Goal: Task Accomplishment & Management: Complete application form

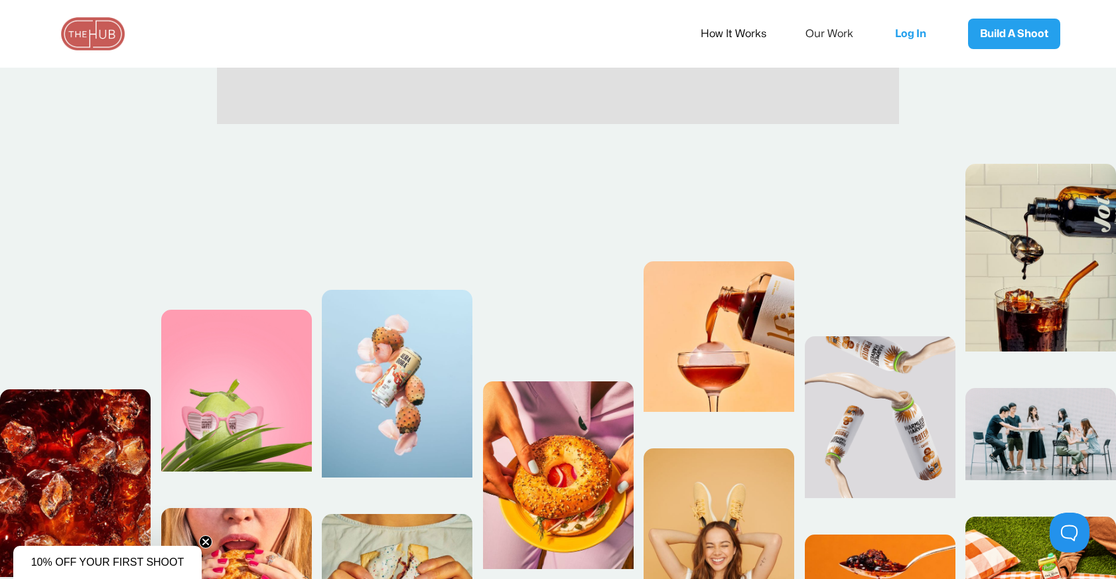
scroll to position [595, 0]
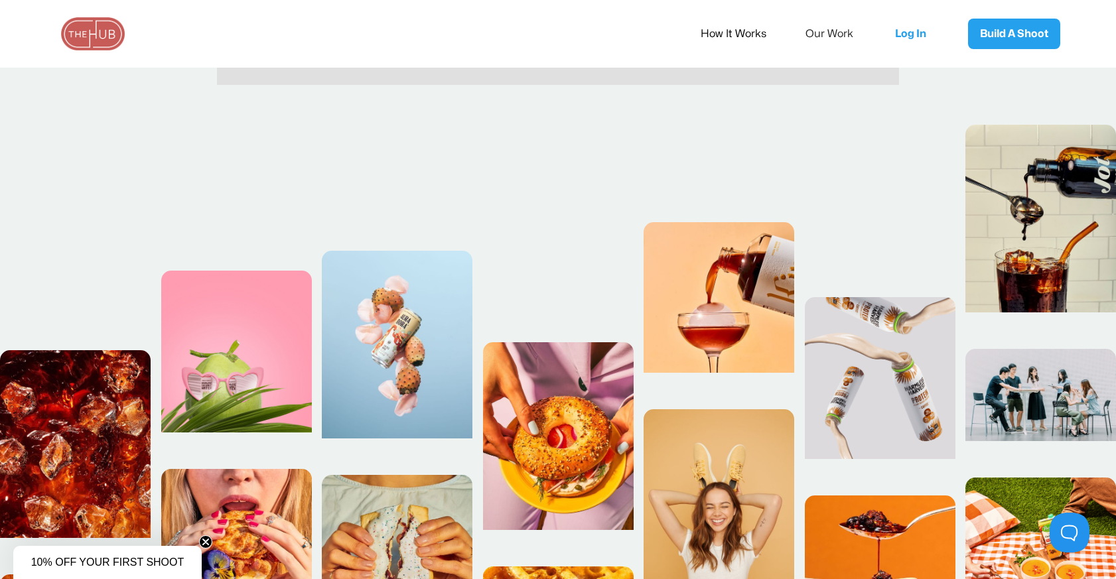
click at [727, 40] on link "How It Works" at bounding box center [743, 34] width 84 height 28
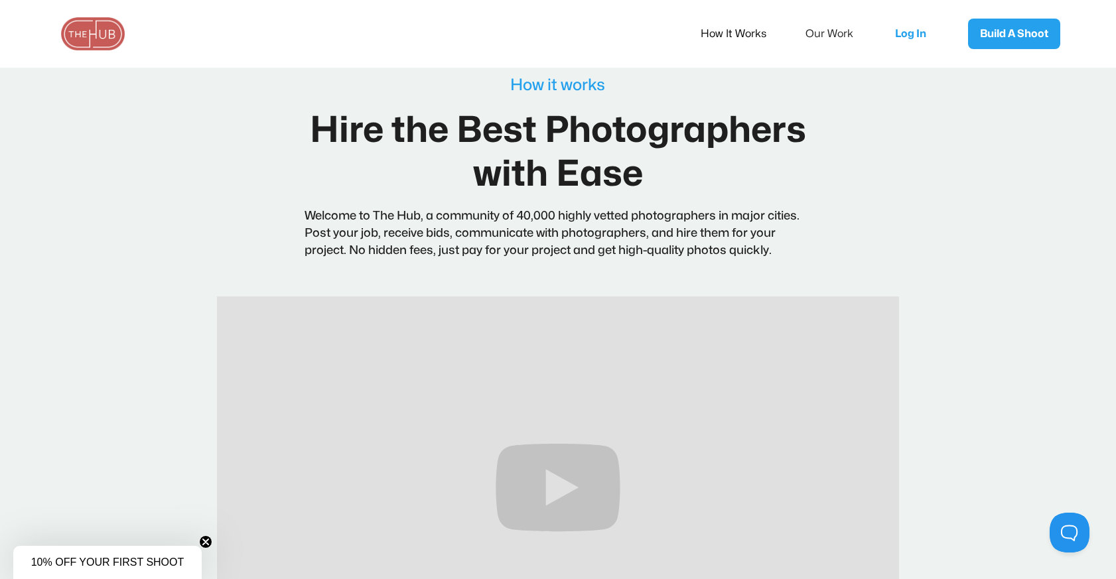
click at [257, 212] on div "How it works Hire the Best Photographers with Ease Welcome to The Hub, a commun…" at bounding box center [558, 173] width 683 height 193
drag, startPoint x: 408, startPoint y: 236, endPoint x: 440, endPoint y: 238, distance: 31.9
click at [440, 238] on p "Welcome to The Hub, a community of 40,000 highly vetted photographers in major …" at bounding box center [558, 234] width 507 height 52
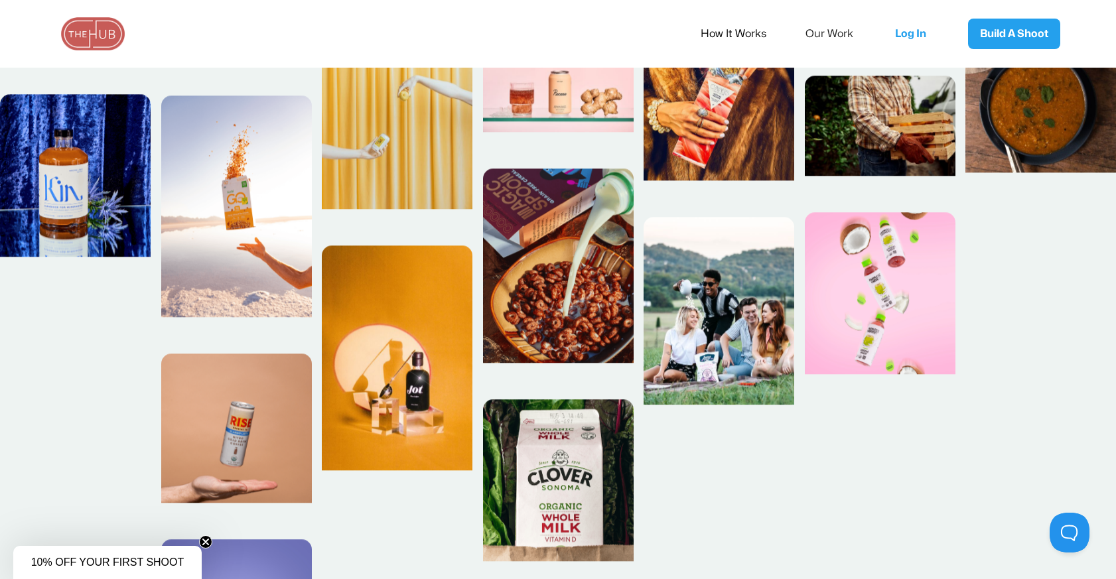
scroll to position [1202, 0]
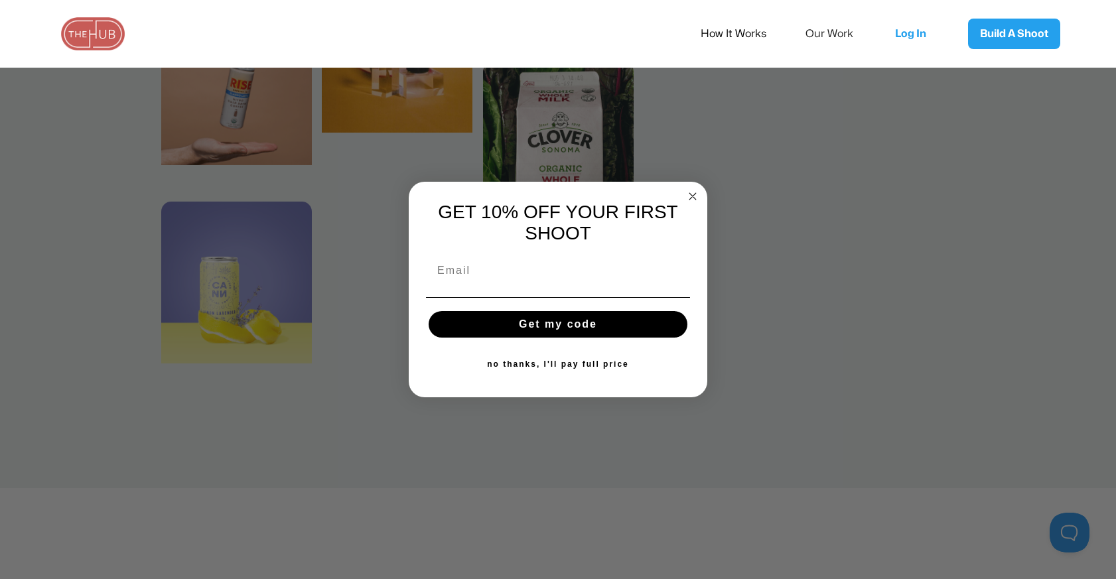
click at [687, 190] on circle "Close dialog" at bounding box center [692, 196] width 15 height 15
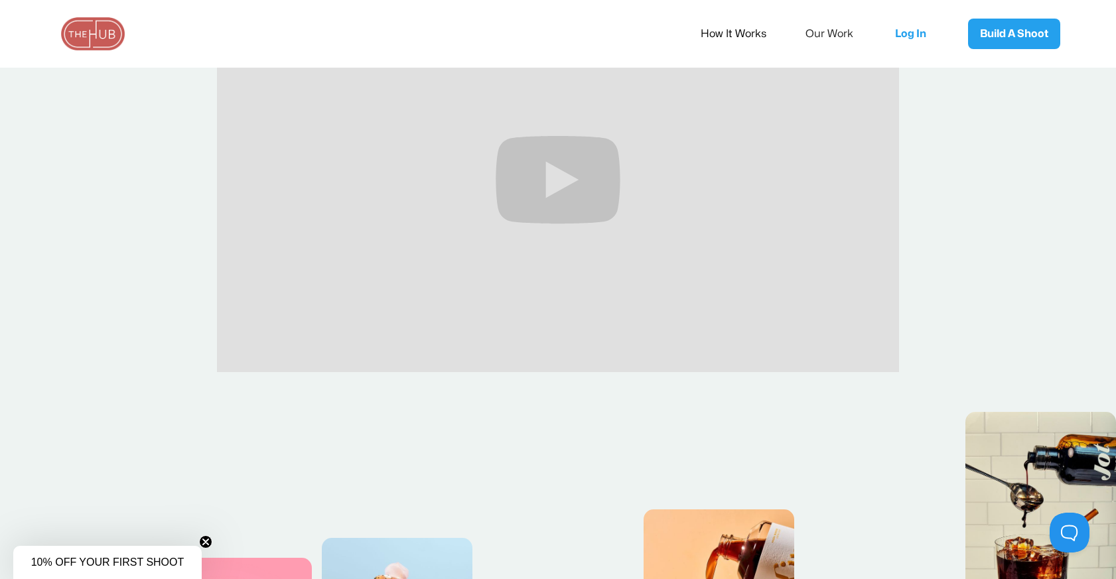
scroll to position [0, 0]
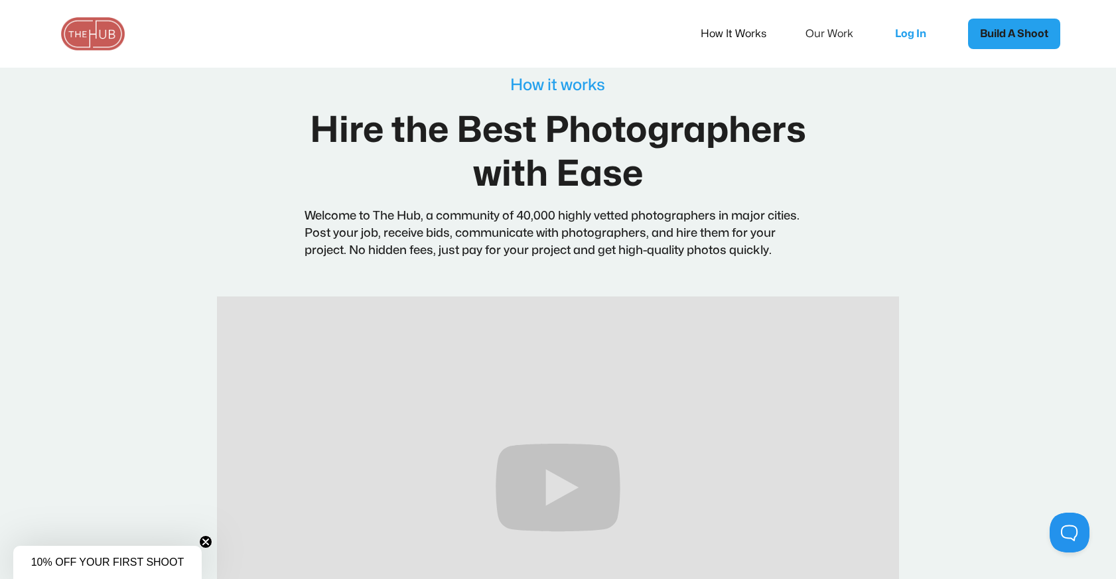
click at [1007, 44] on link "Build A Shoot" at bounding box center [1014, 34] width 92 height 31
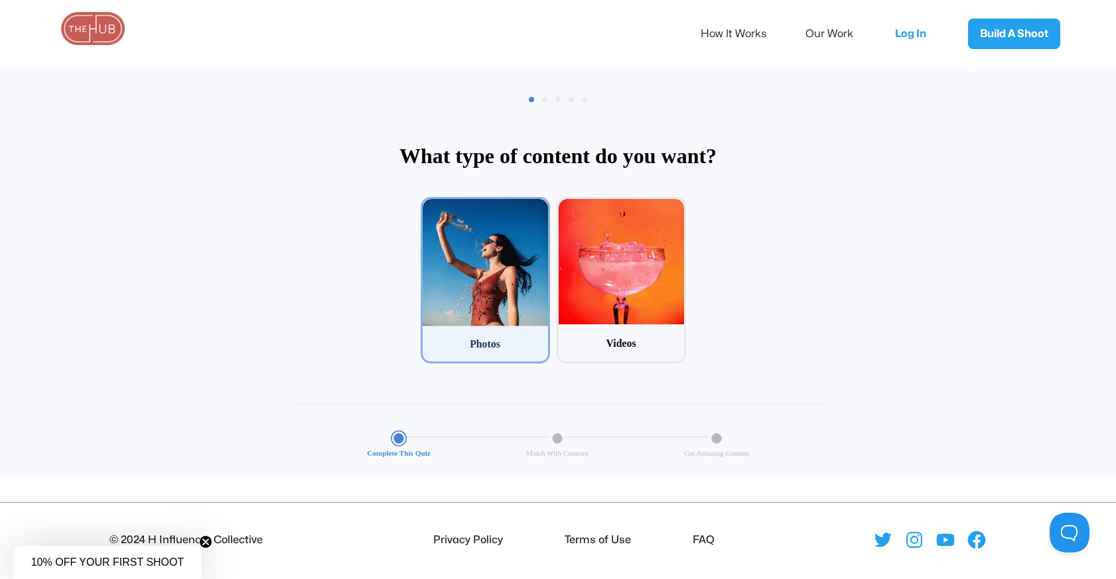
click at [502, 294] on div at bounding box center [485, 262] width 125 height 127
click at [429, 206] on input "1 Photos" at bounding box center [425, 201] width 9 height 9
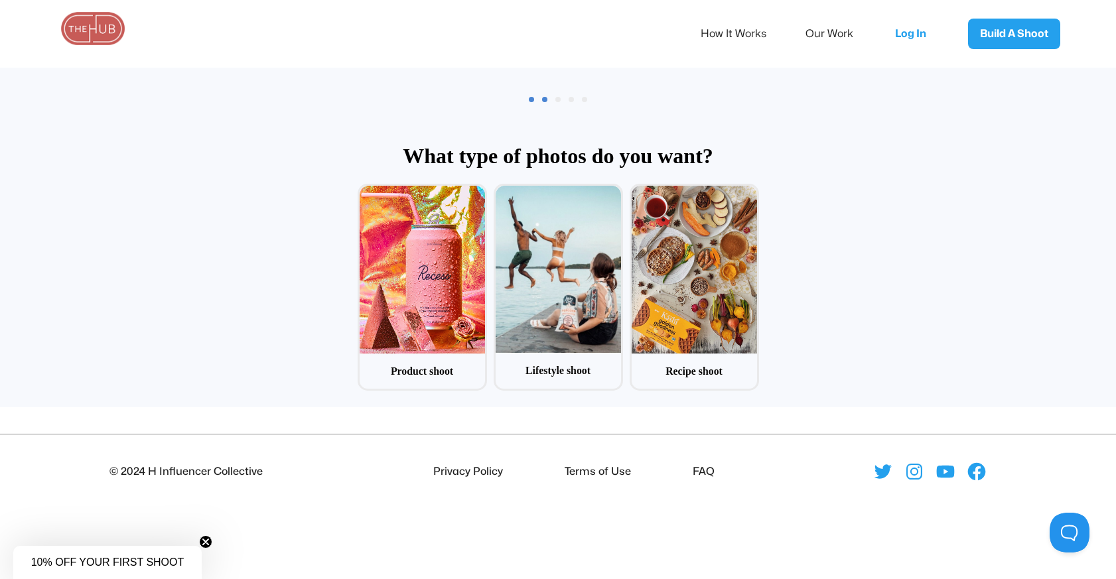
scroll to position [64, 0]
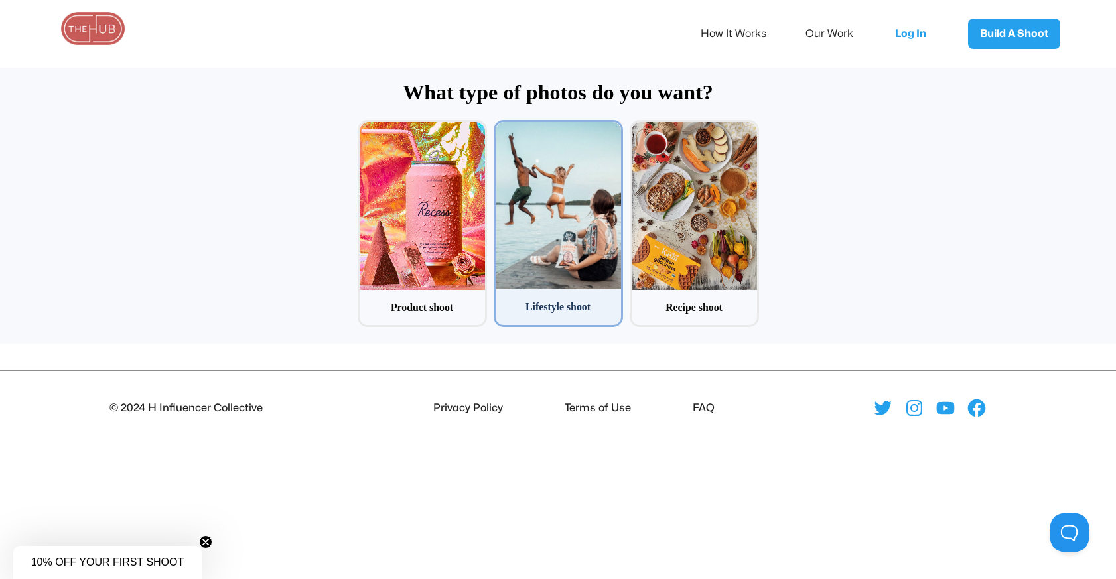
click at [559, 259] on div at bounding box center [558, 205] width 125 height 167
click at [502, 129] on input "2 Lifestyle shoot" at bounding box center [498, 124] width 9 height 9
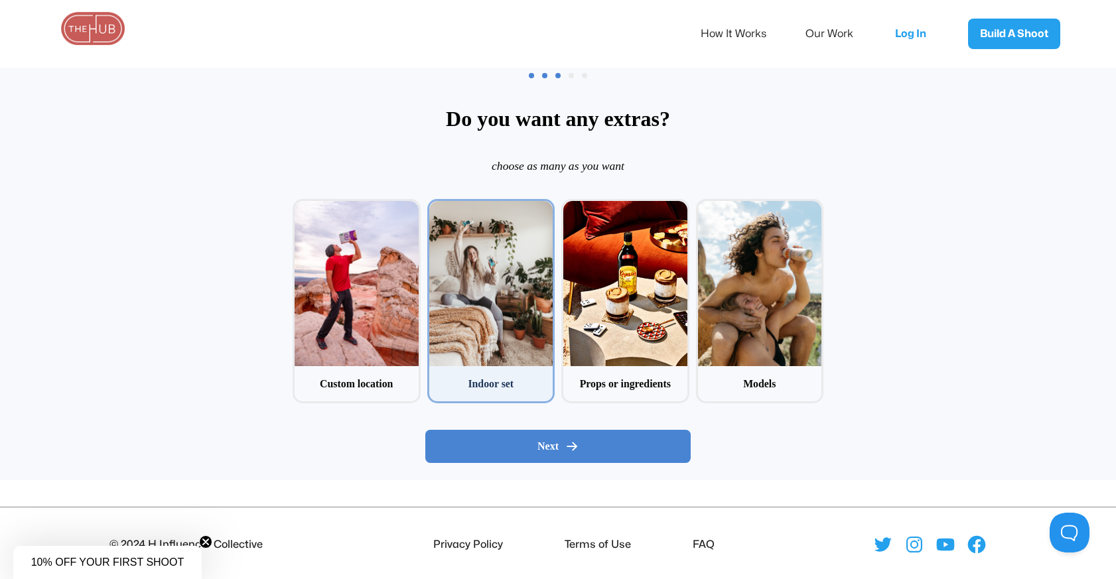
click at [508, 330] on div at bounding box center [491, 283] width 124 height 165
click at [436, 208] on input "2 Indoor set" at bounding box center [431, 203] width 9 height 9
checkbox input "true"
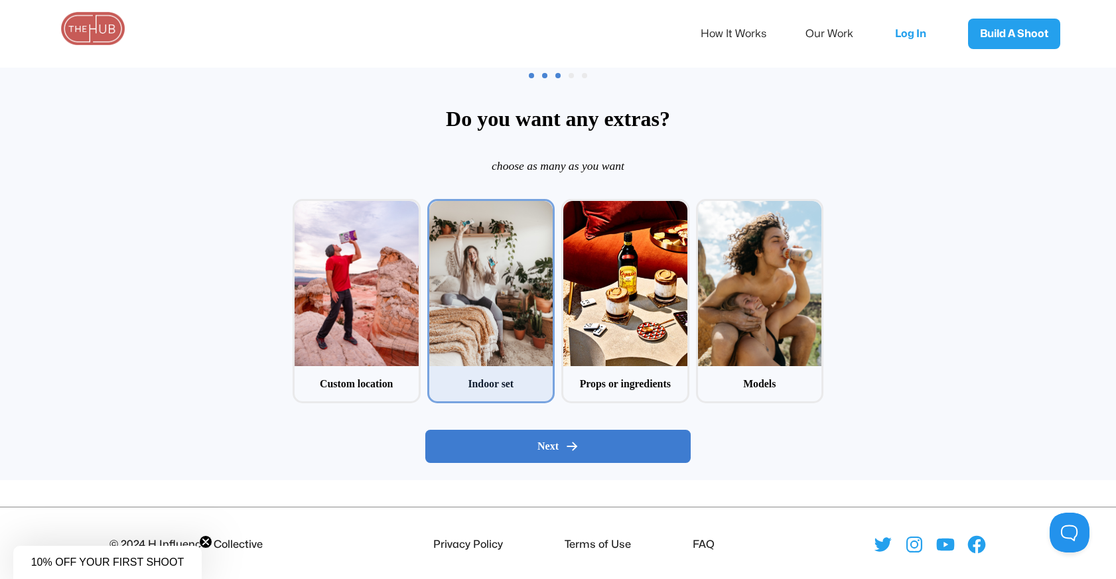
click at [531, 453] on button "Next" at bounding box center [557, 446] width 265 height 33
radio input "false"
radio input "true"
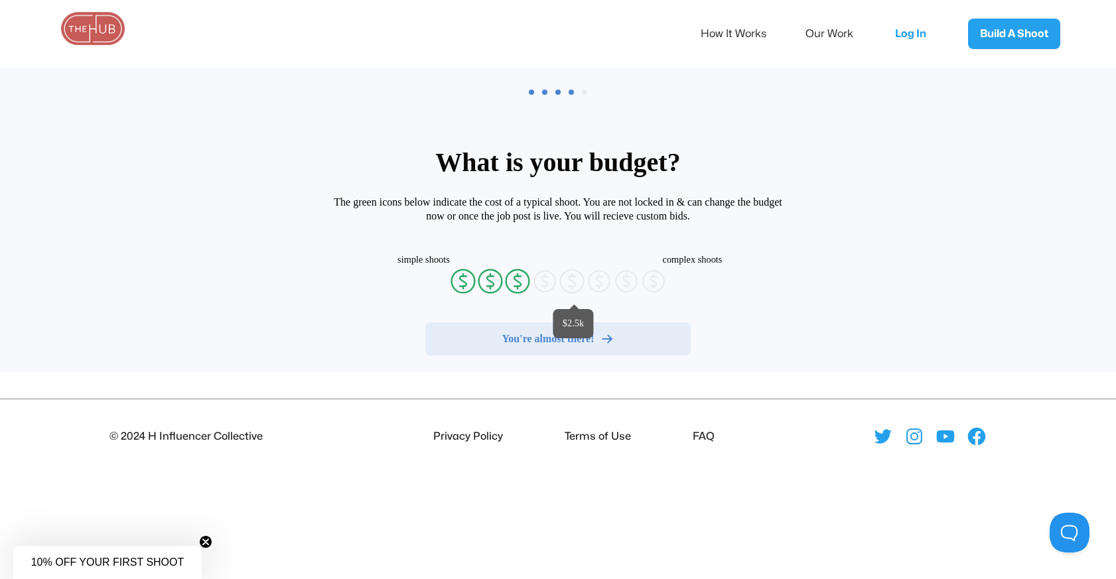
radio input "false"
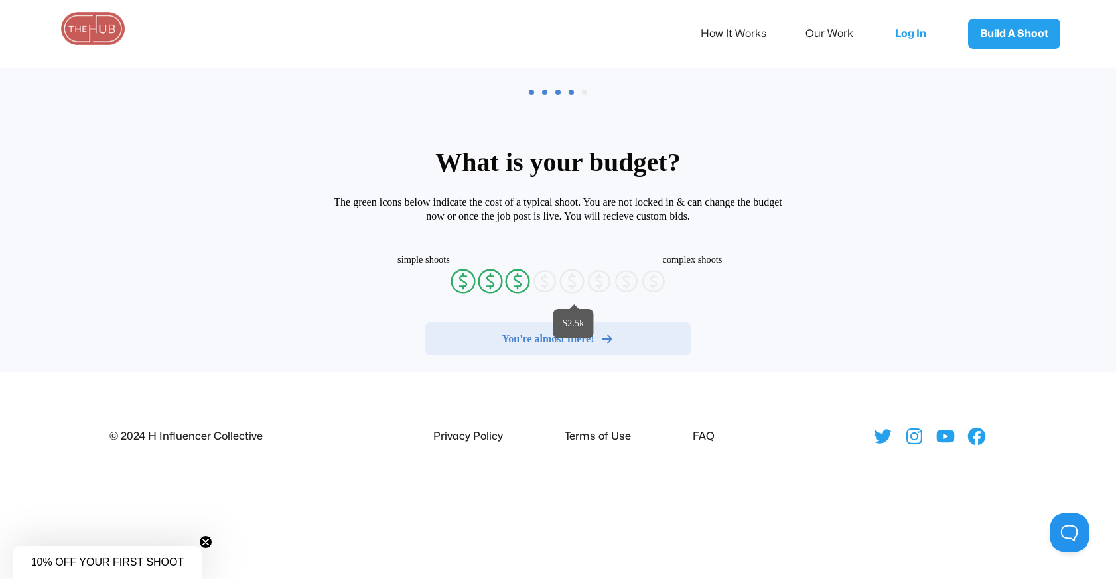
radio input "false"
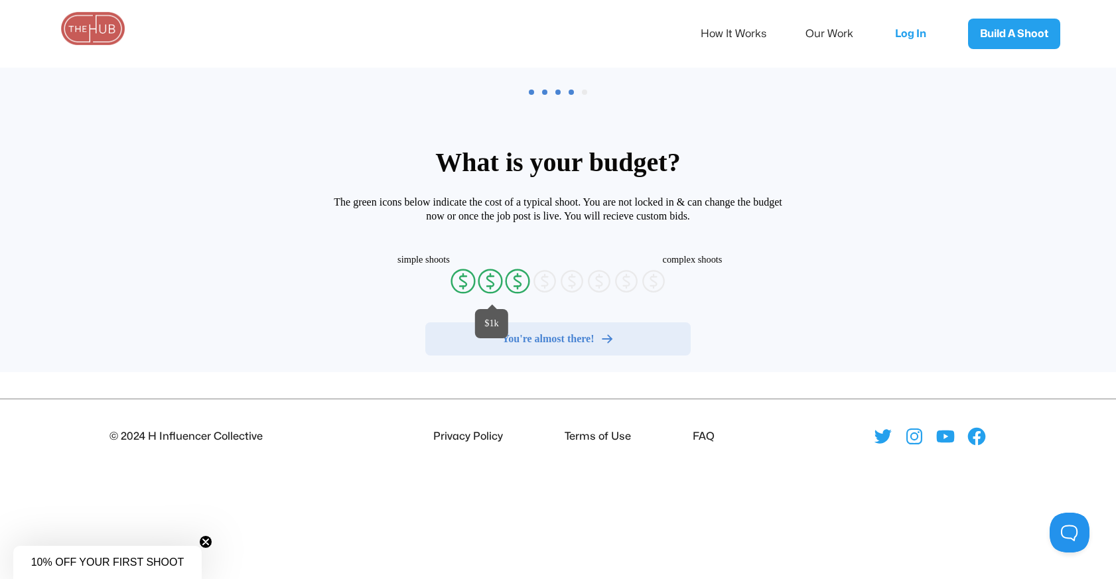
radio input "false"
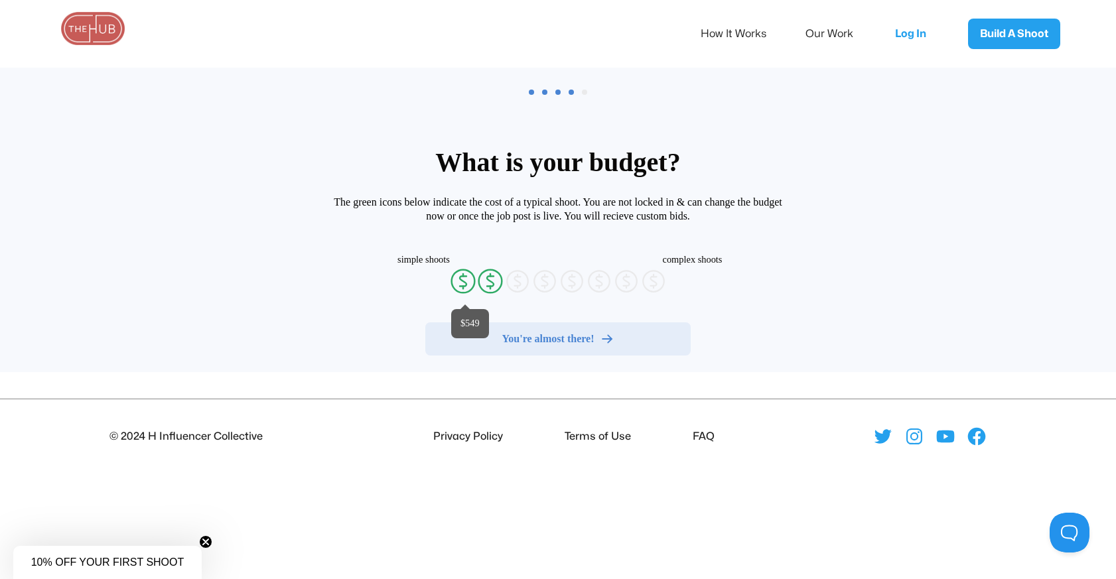
radio input "false"
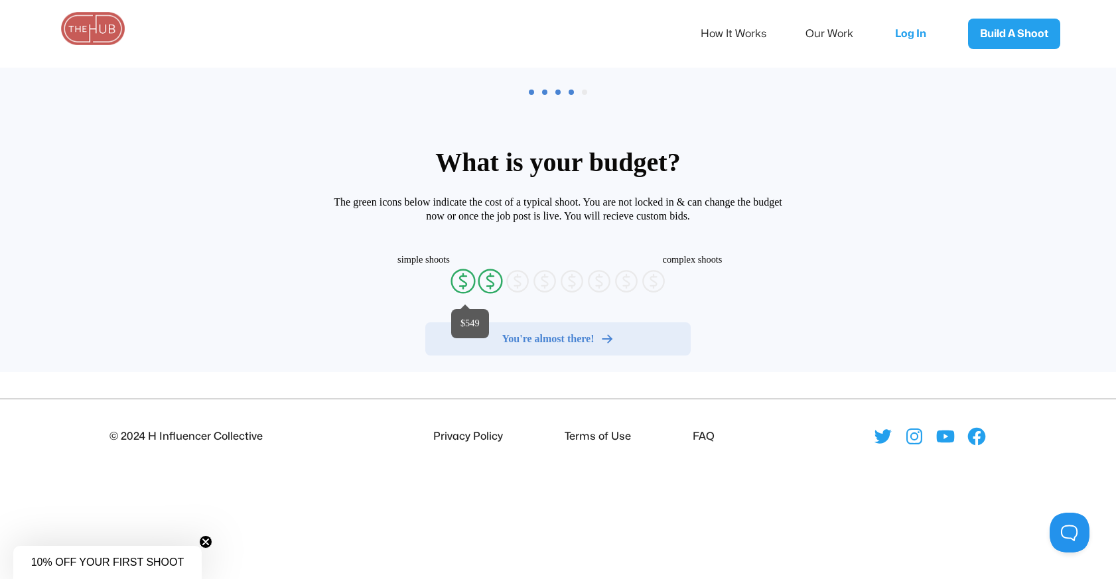
radio input "false"
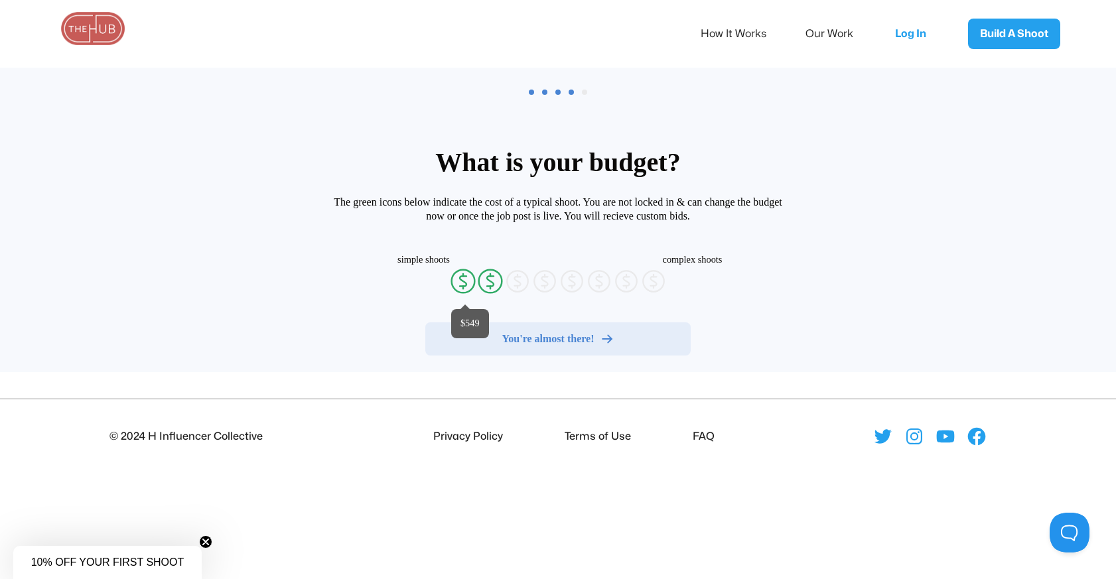
radio input "false"
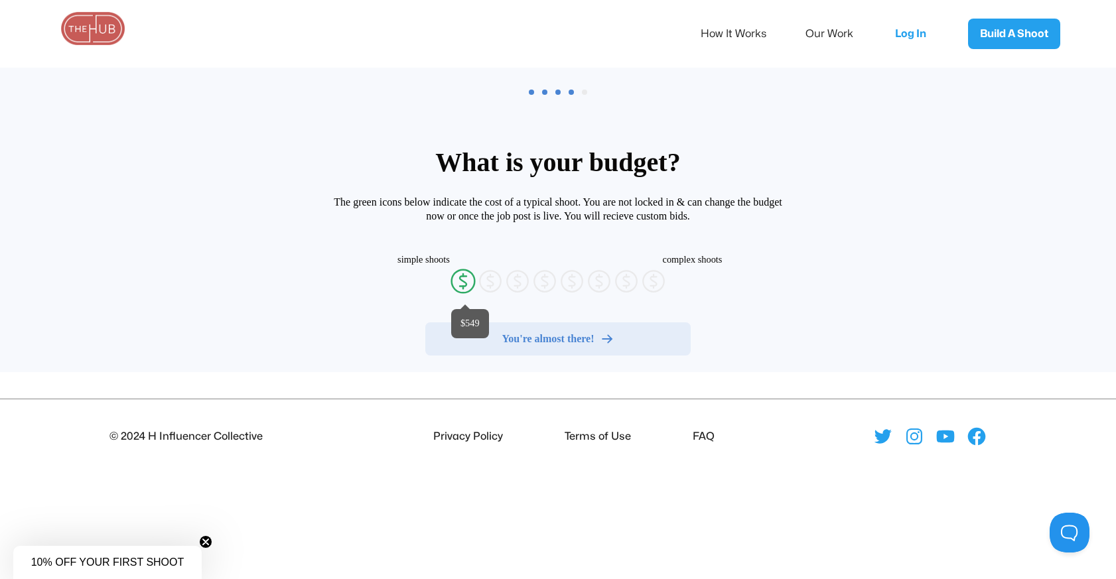
radio input "false"
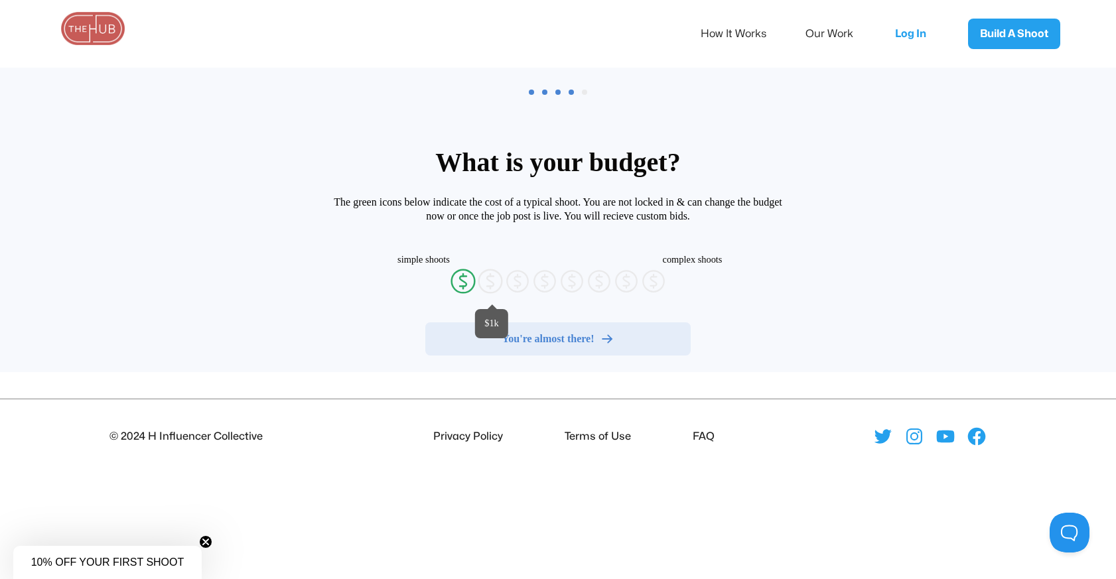
radio input "false"
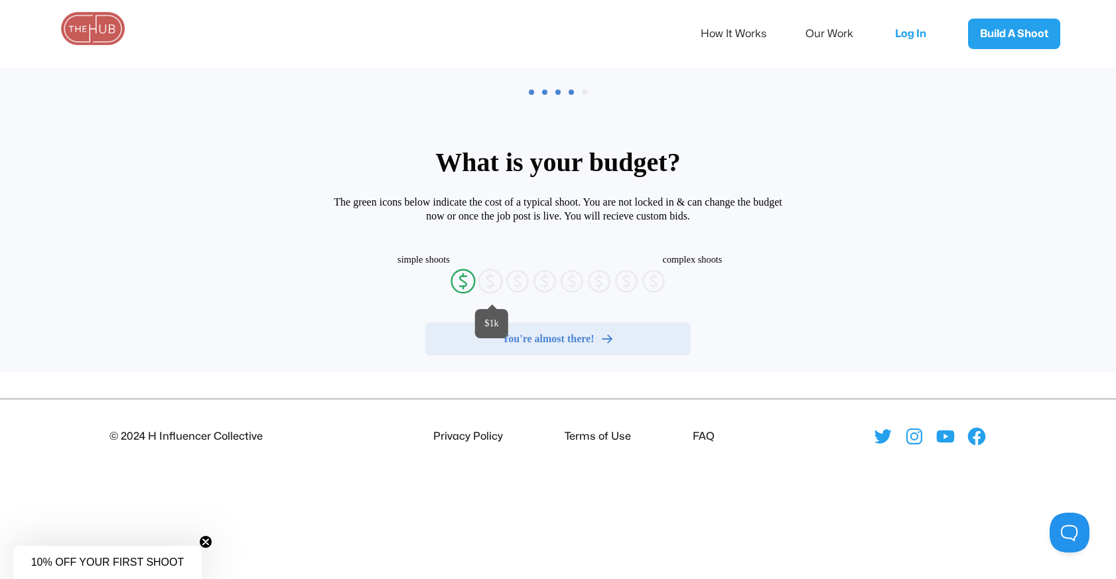
radio input "false"
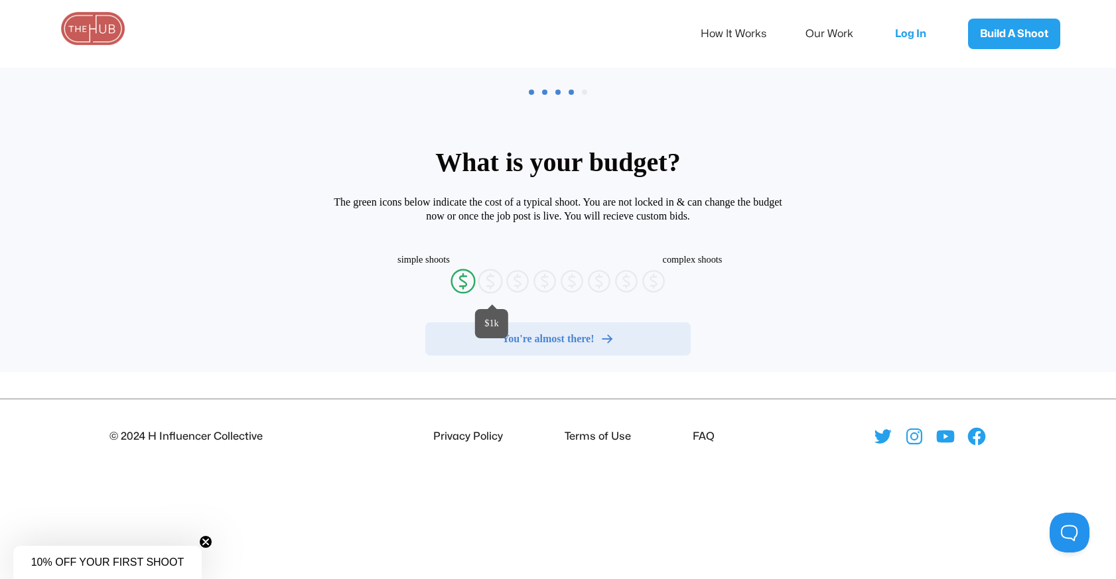
radio input "false"
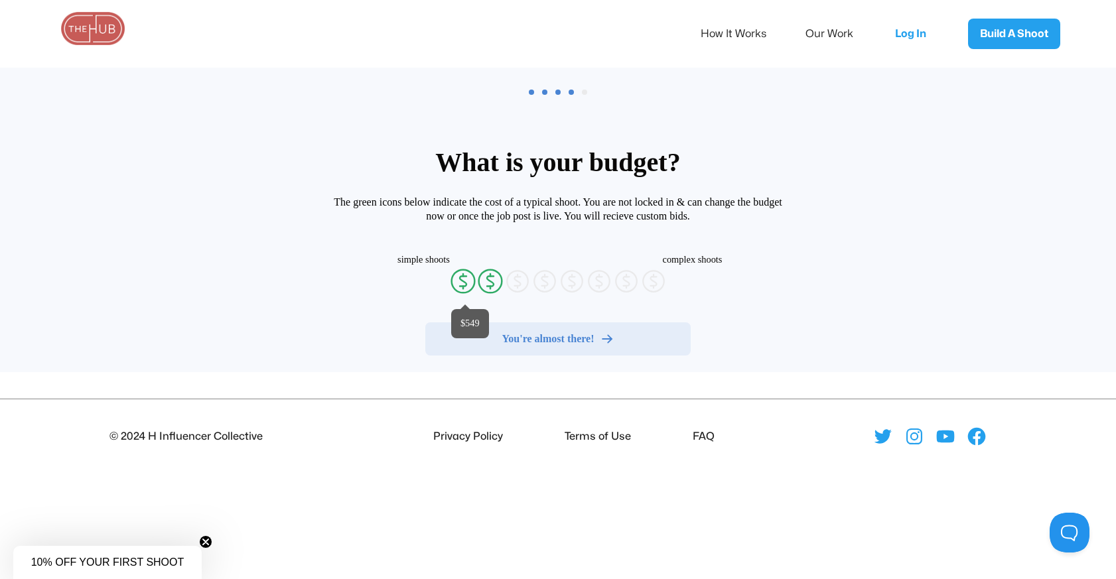
radio input "false"
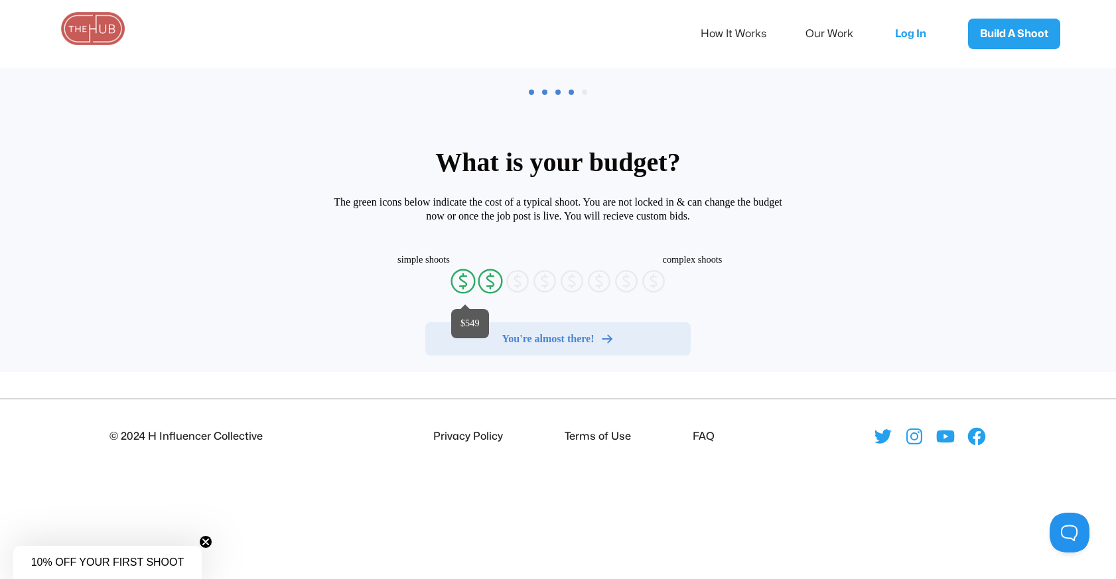
radio input "false"
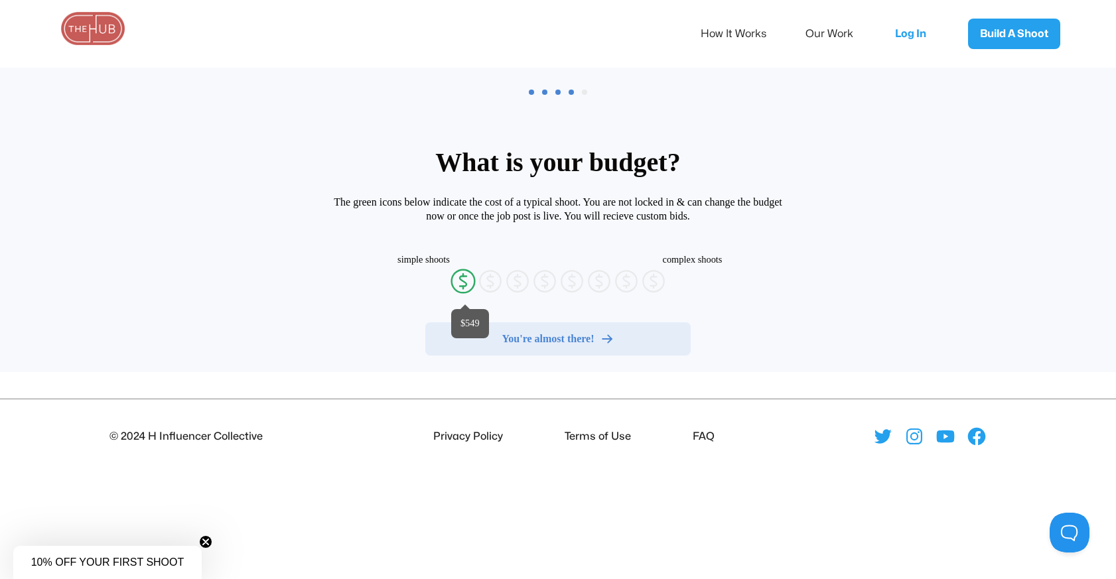
radio input "false"
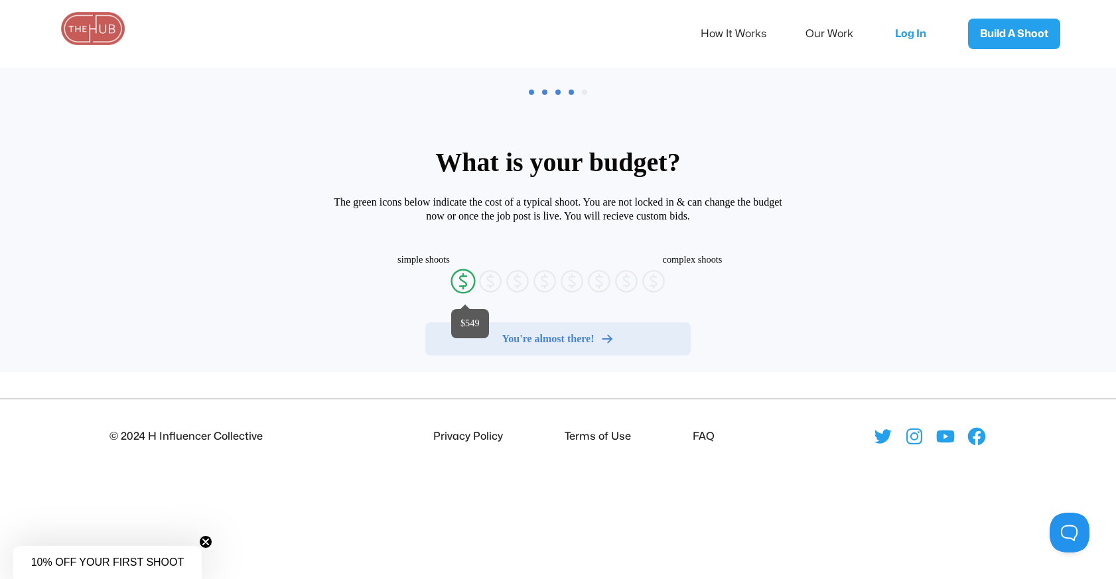
radio input "false"
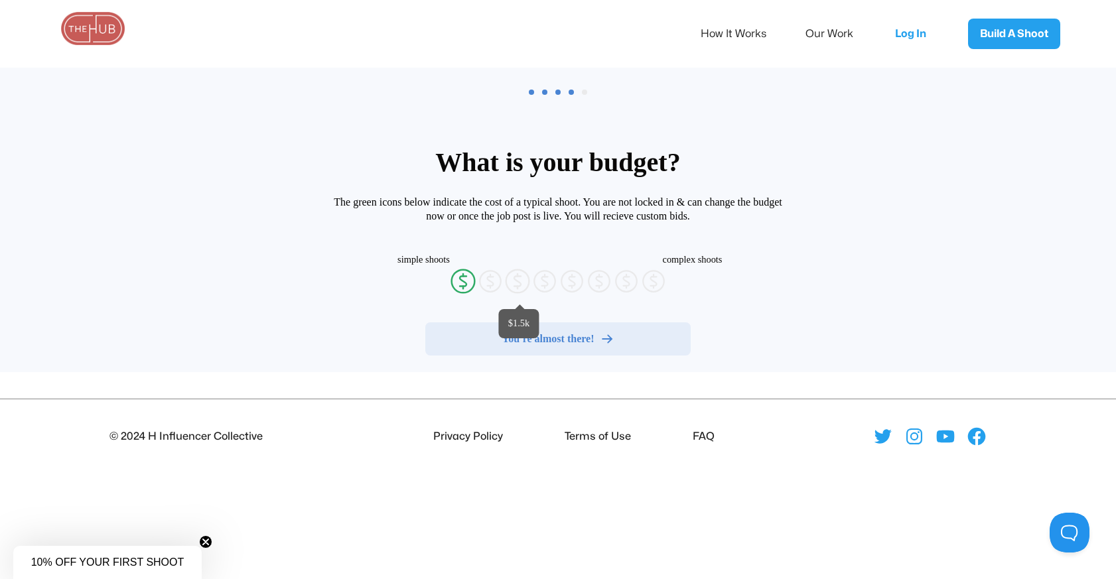
radio input "false"
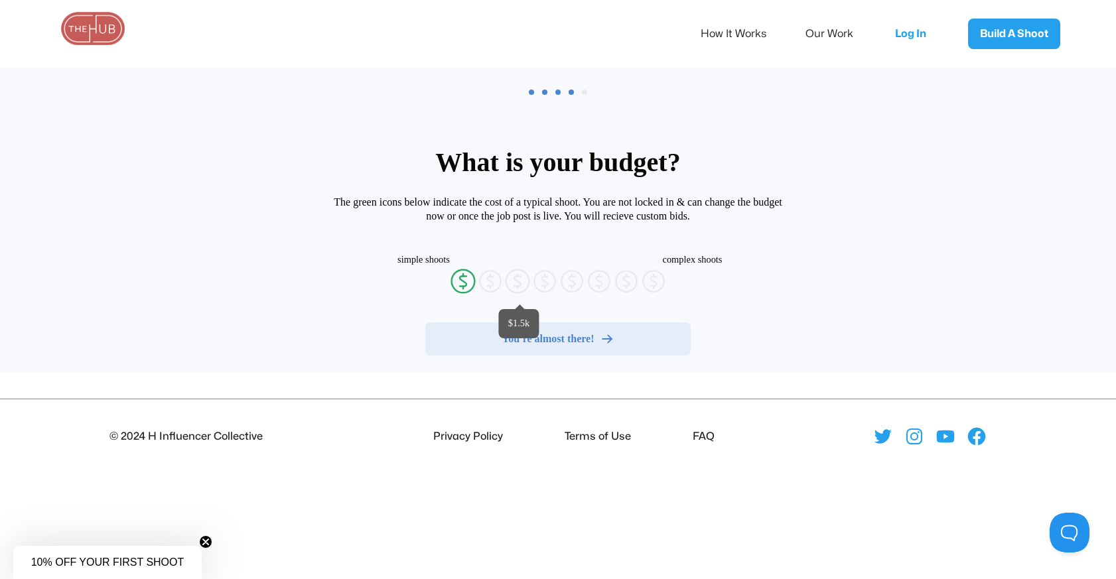
radio input "false"
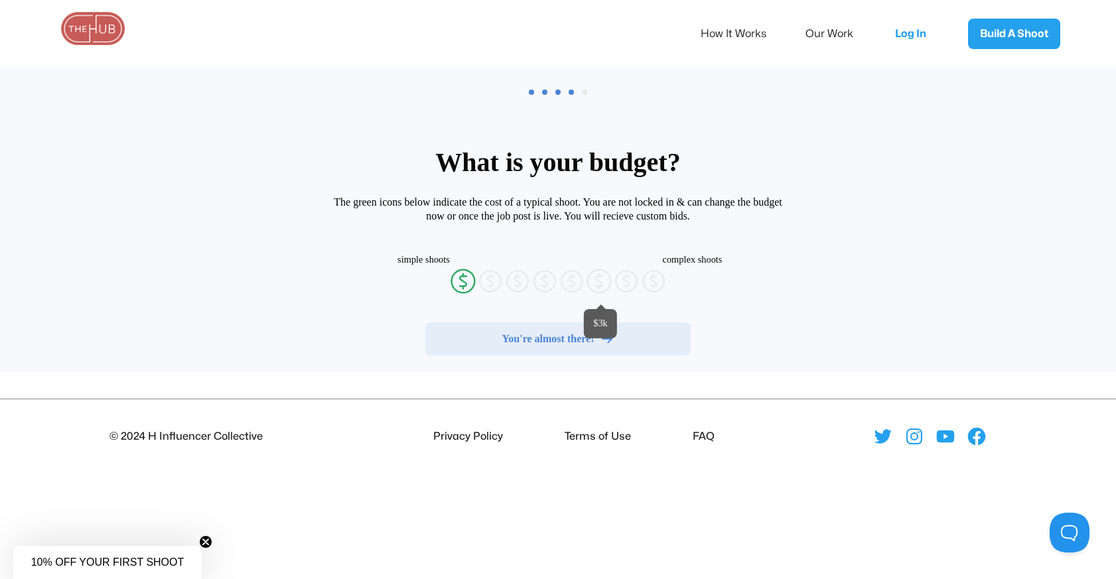
radio input "false"
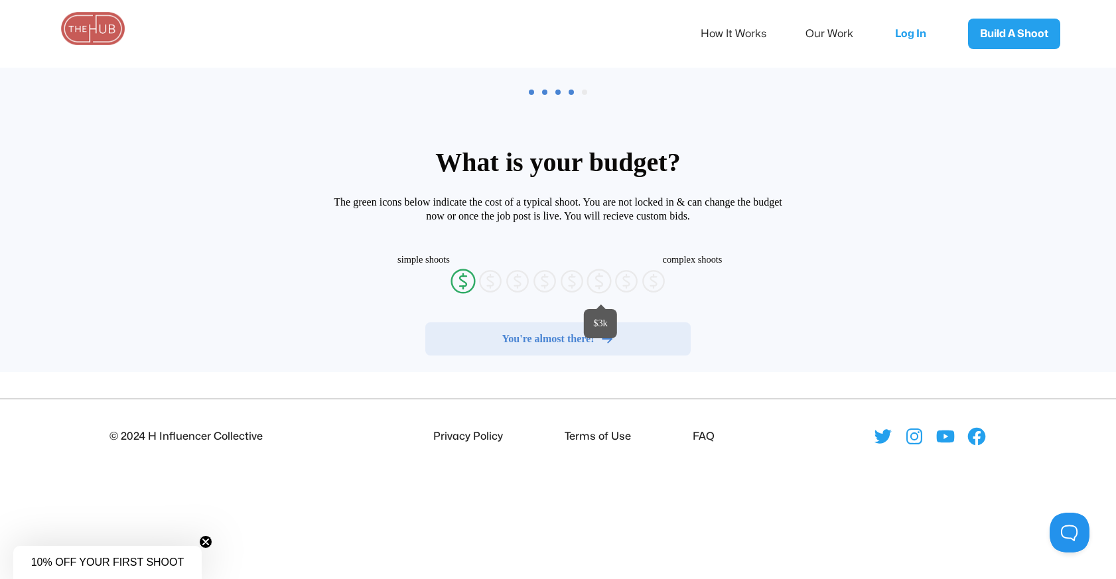
radio input "false"
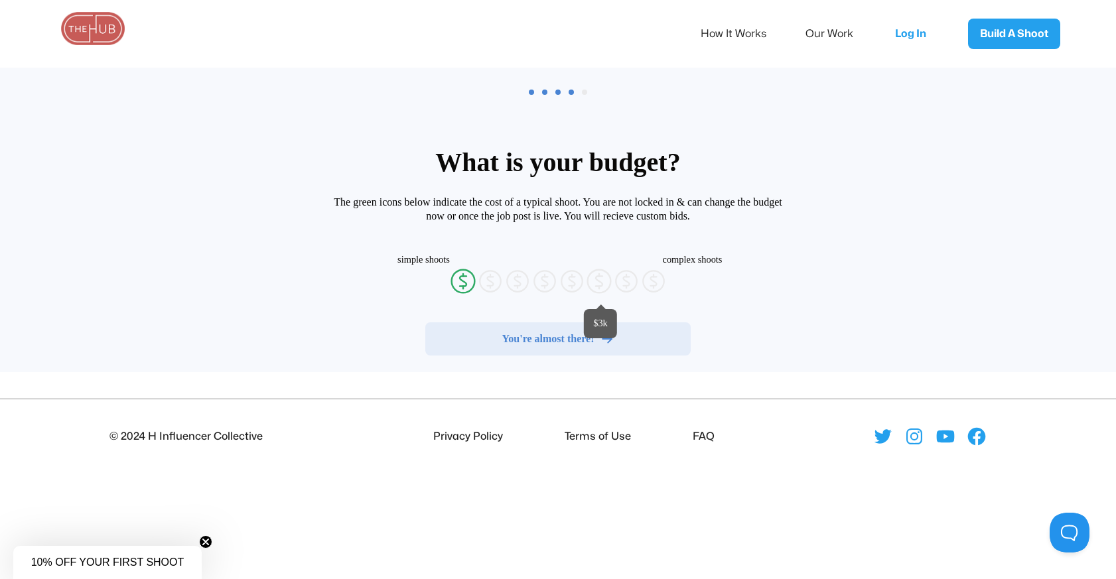
radio input "false"
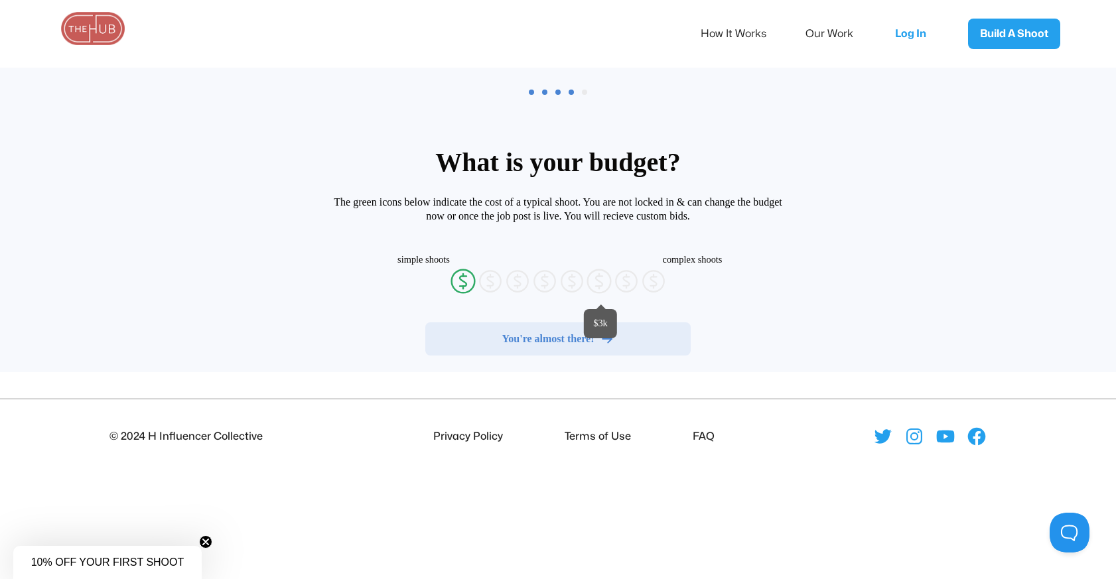
radio input "false"
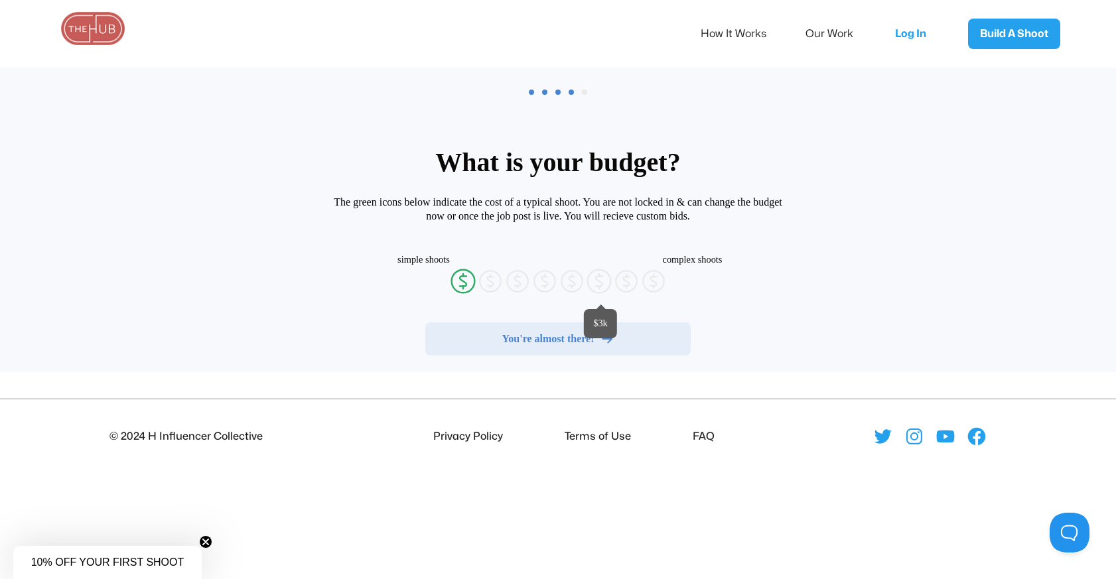
radio input "false"
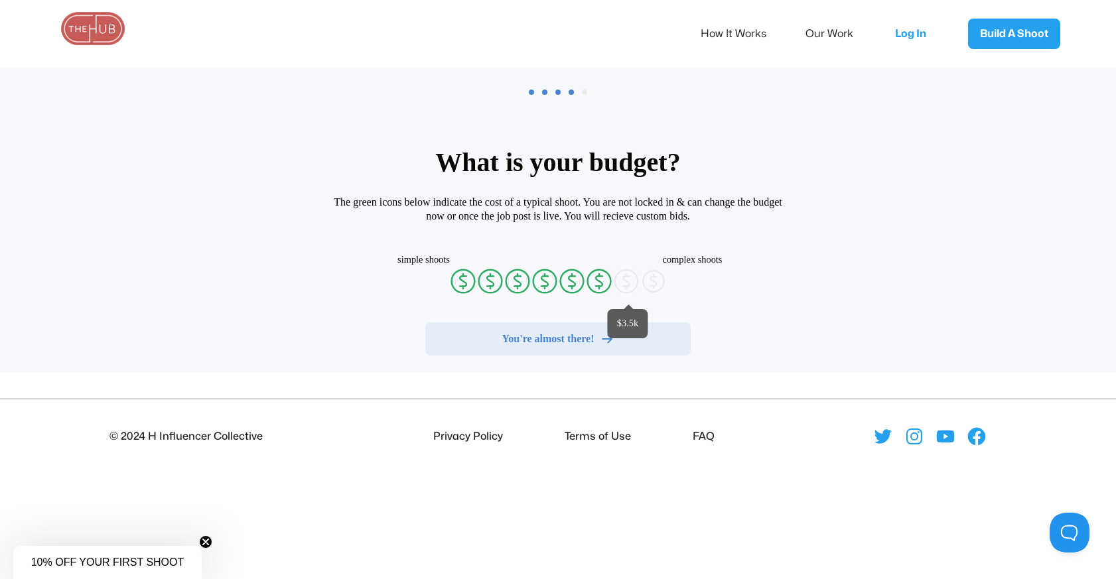
radio input "false"
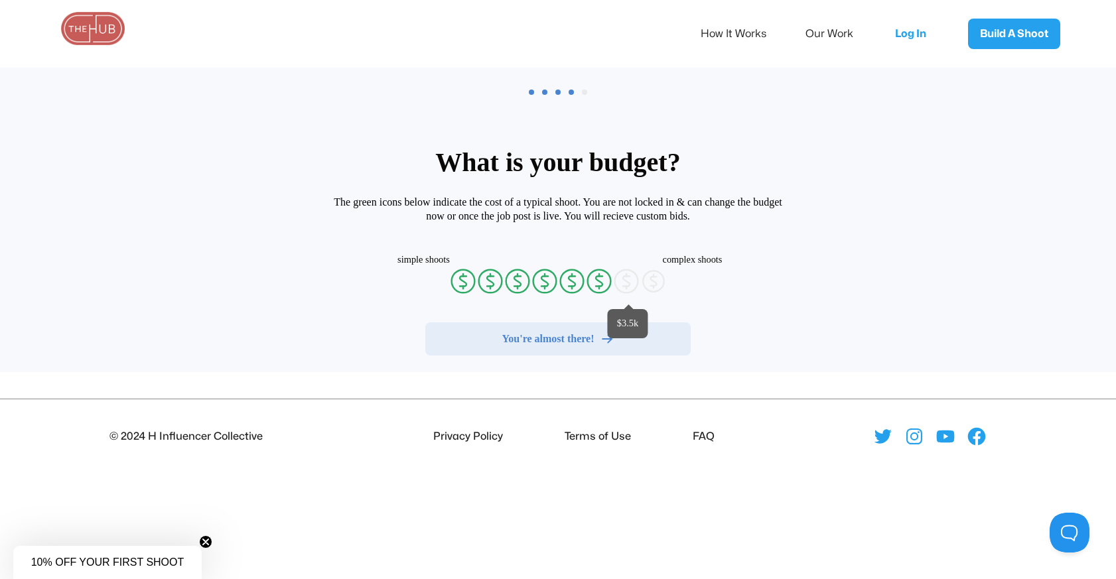
radio input "false"
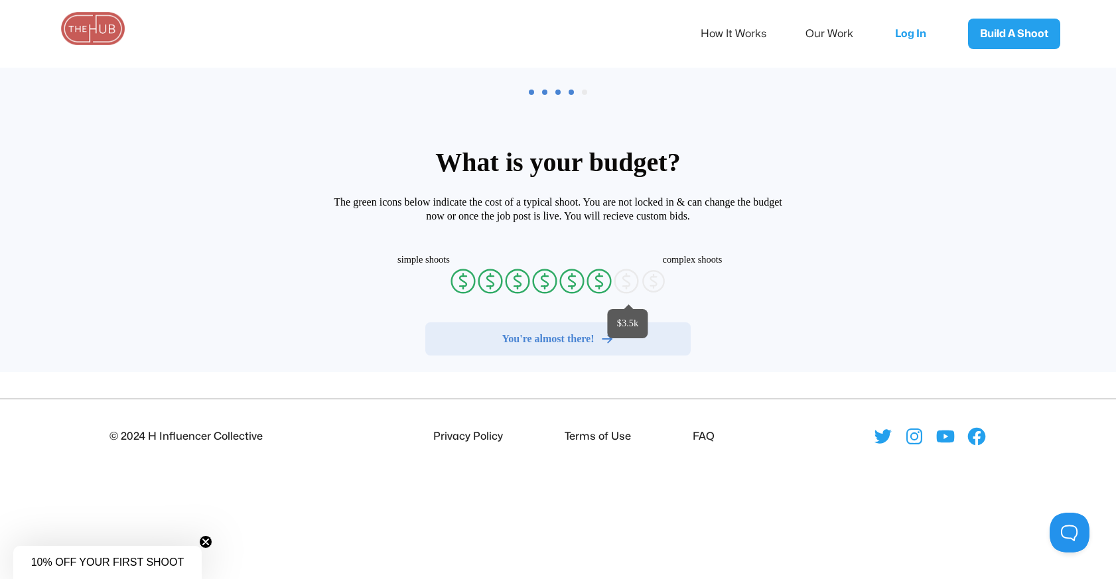
radio input "false"
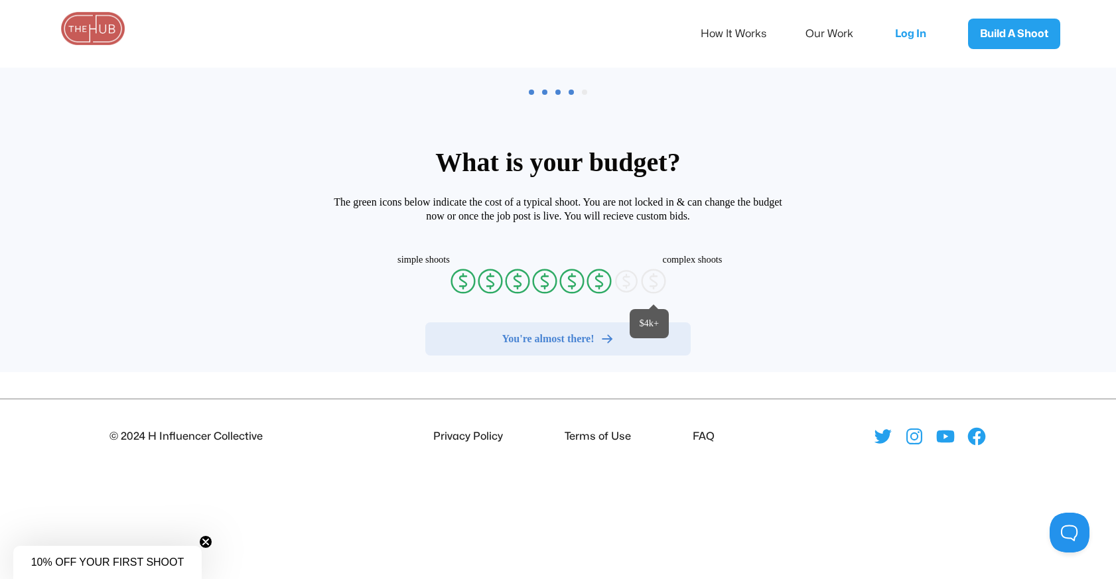
radio input "false"
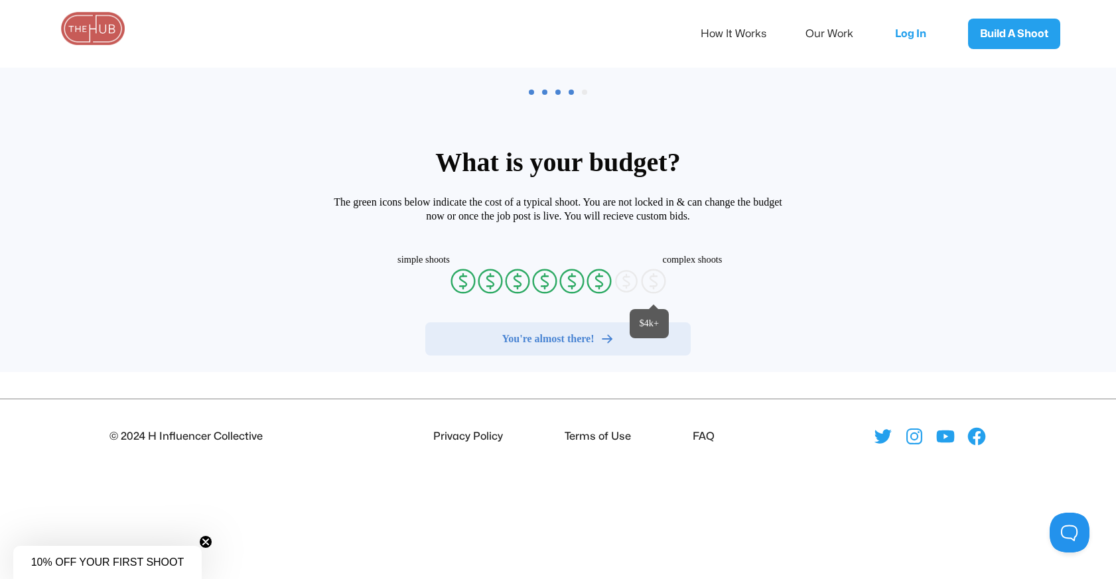
radio input "false"
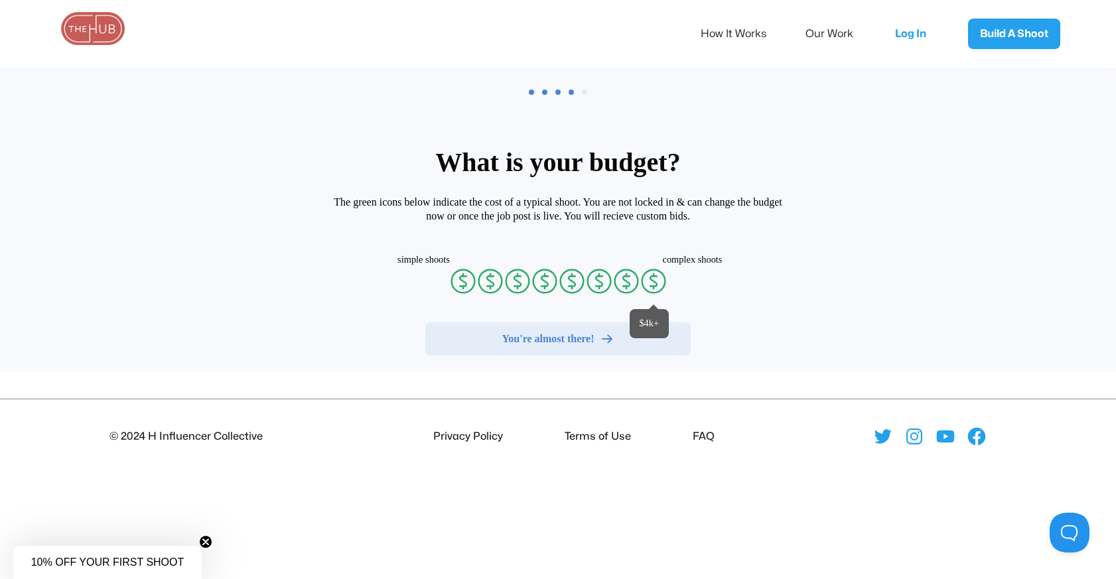
radio input "false"
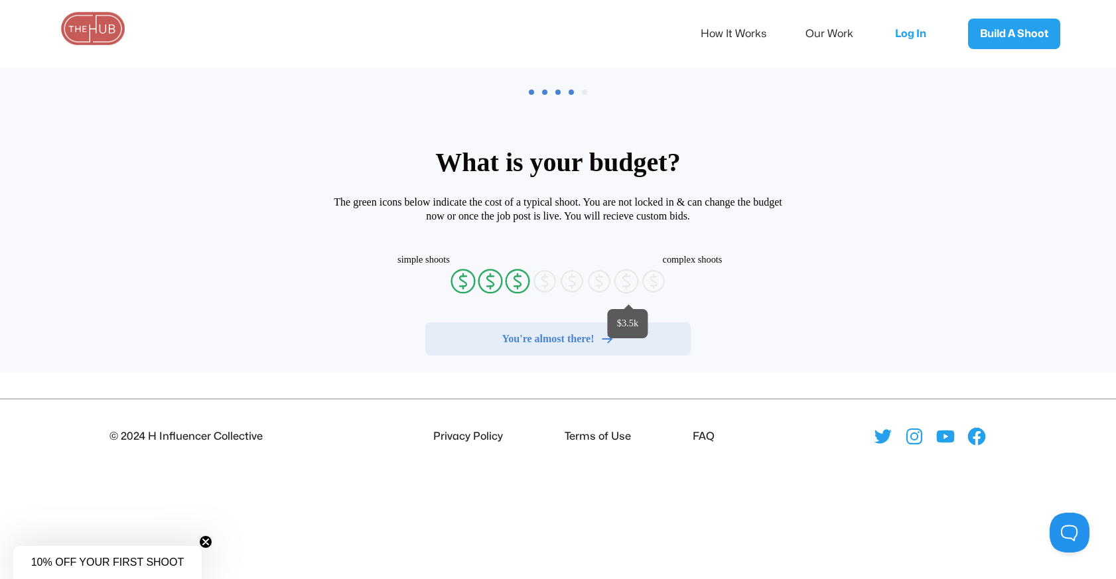
radio input "false"
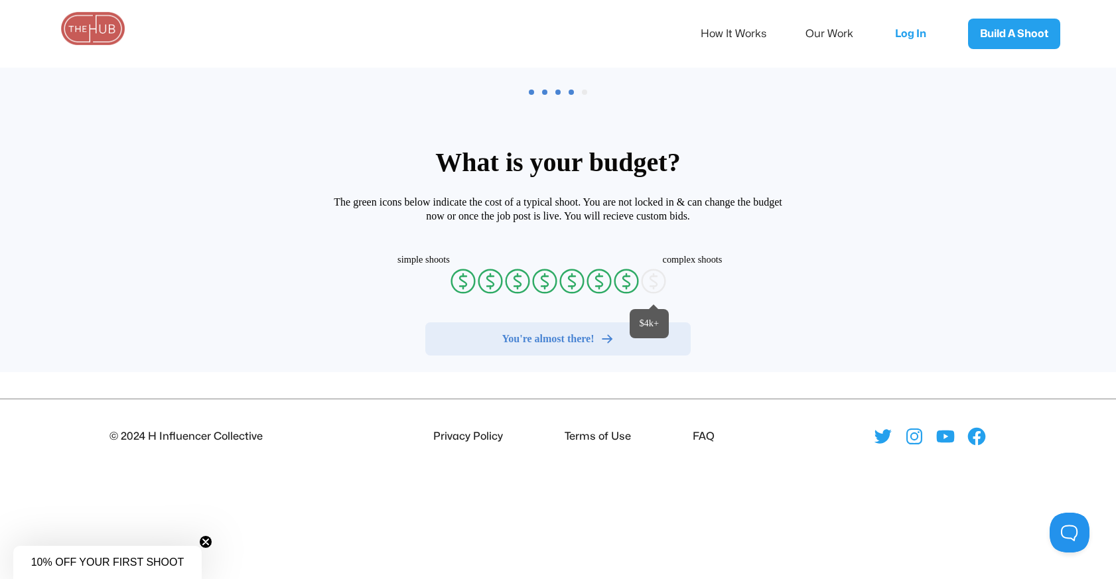
radio input "false"
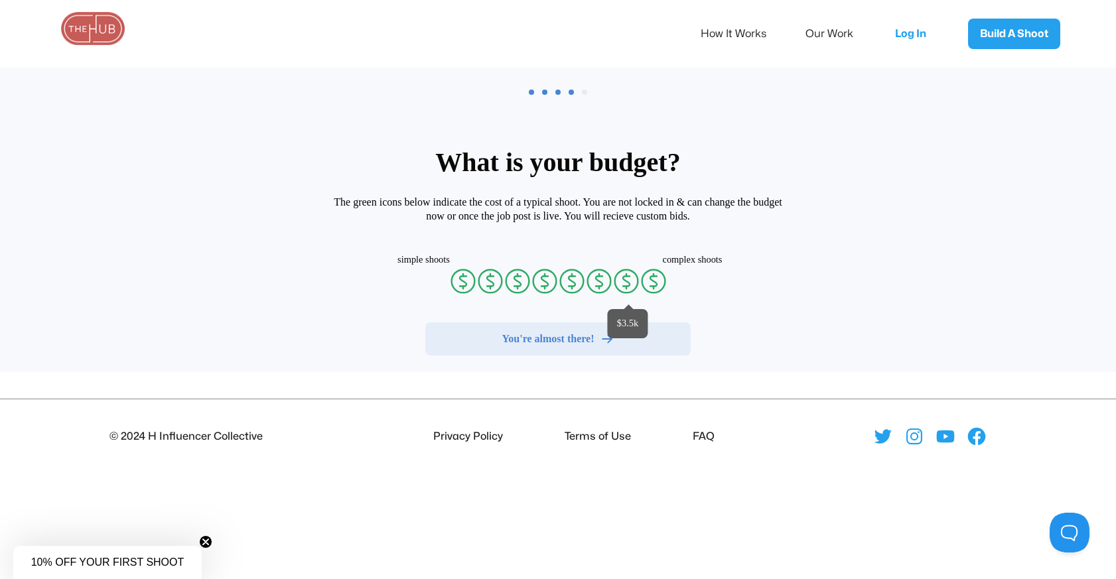
radio input "false"
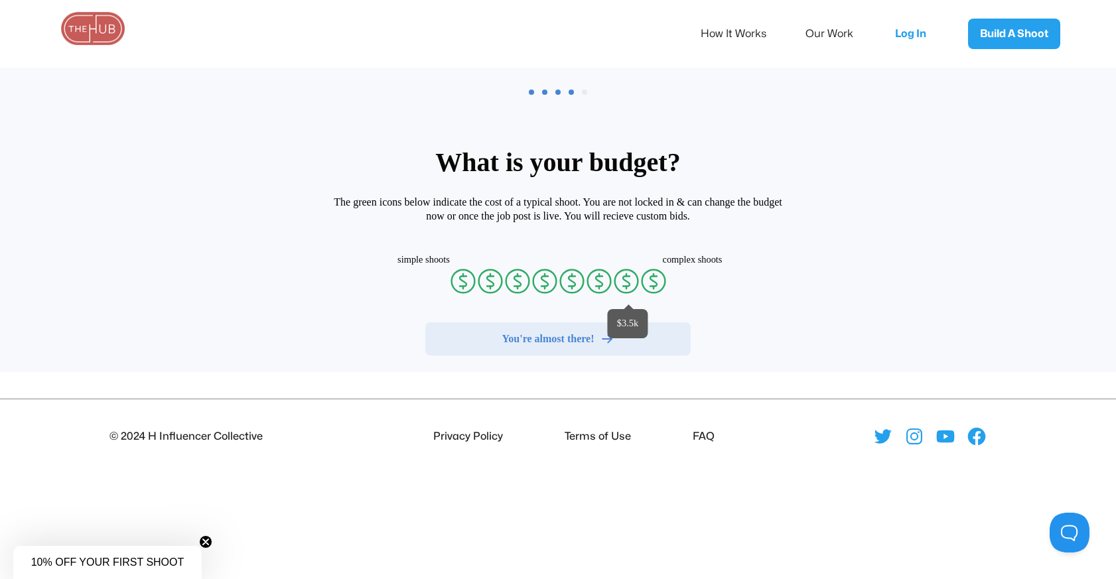
radio input "false"
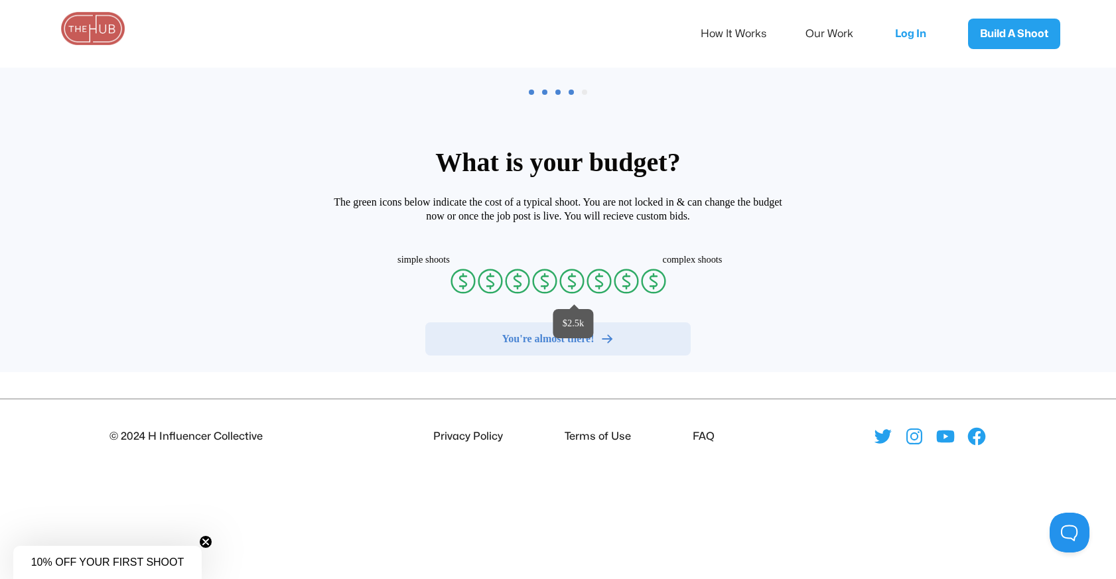
radio input "false"
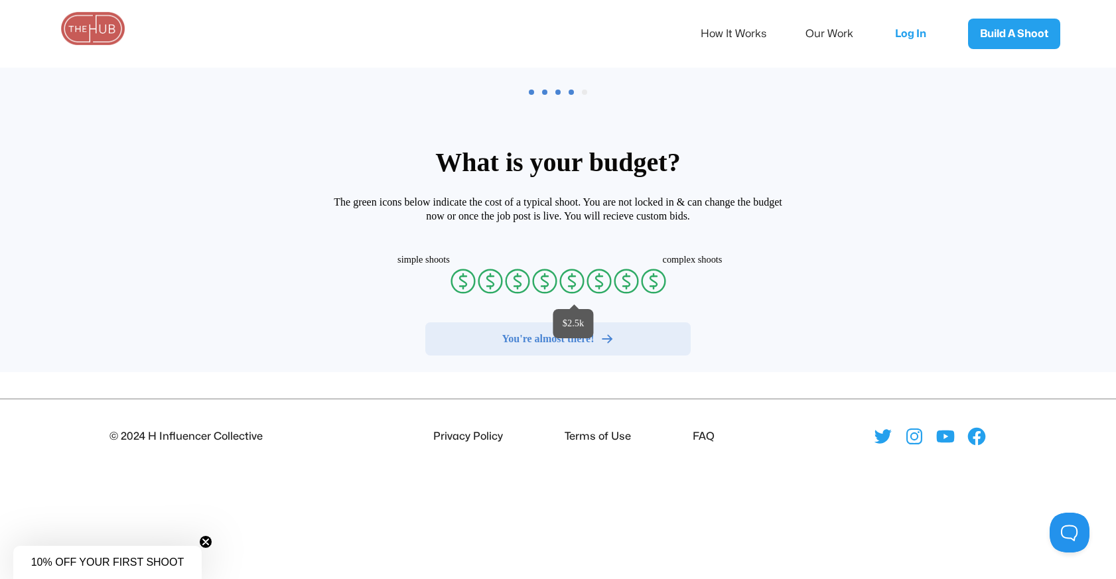
radio input "false"
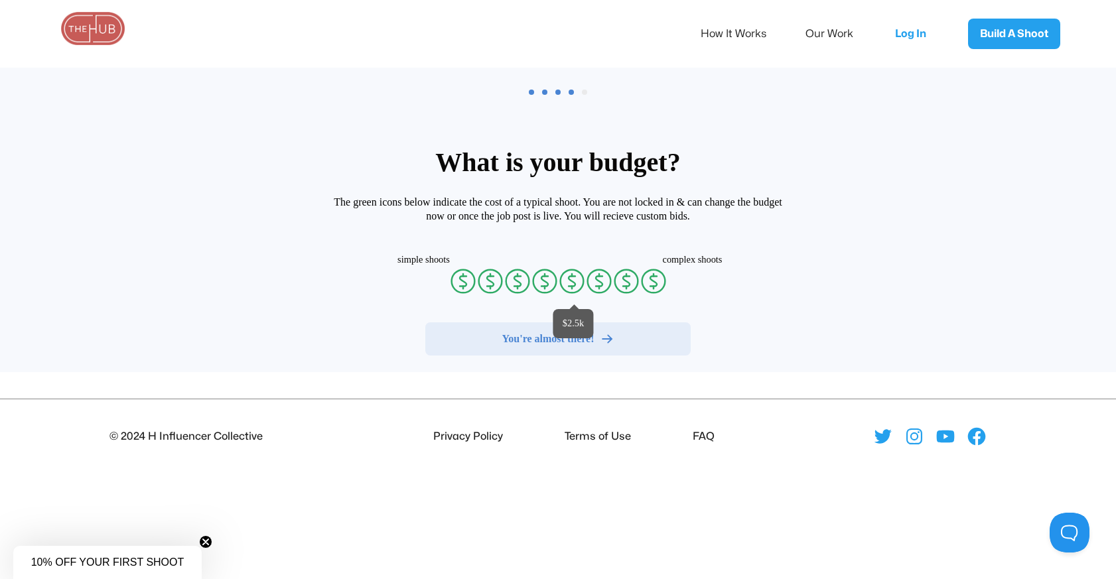
radio input "false"
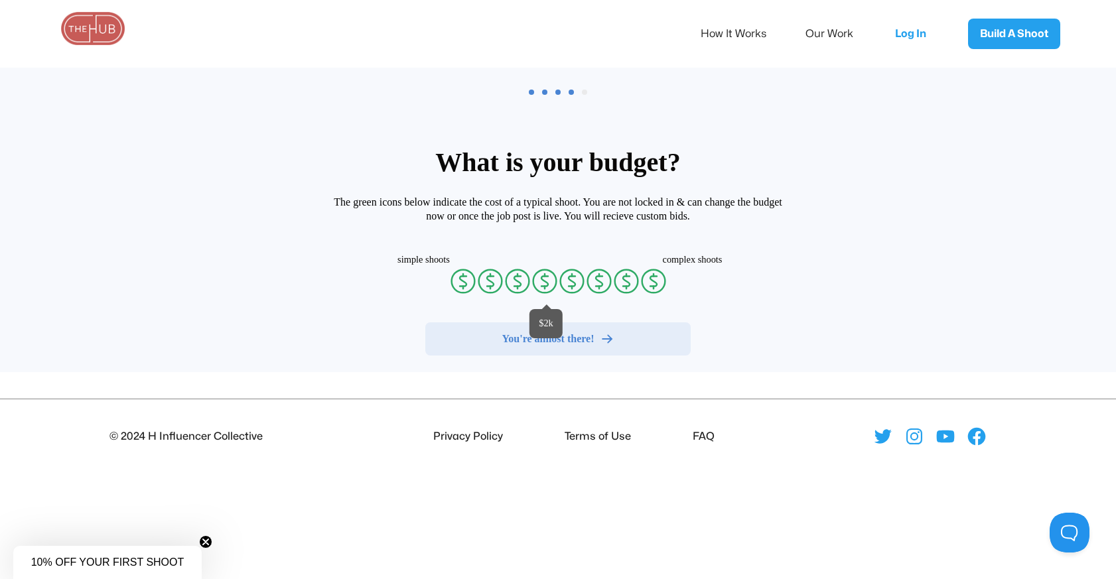
radio input "false"
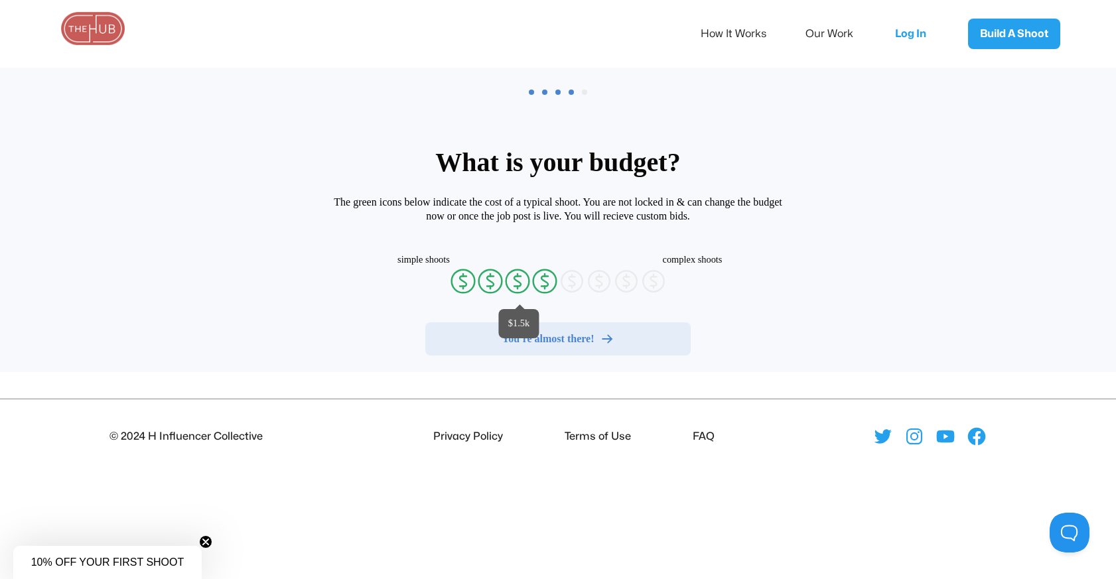
radio input "false"
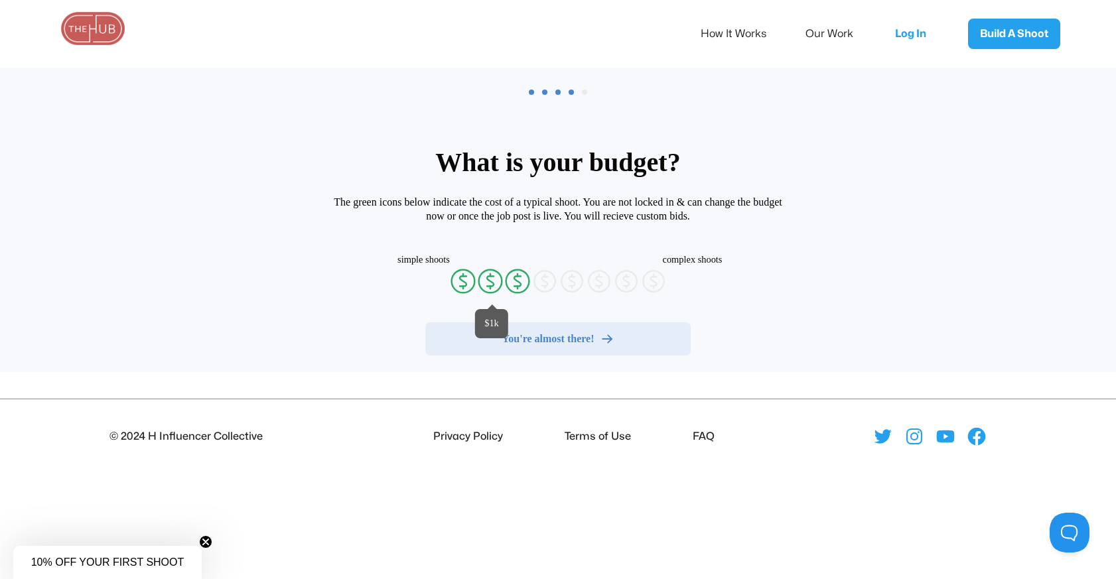
radio input "false"
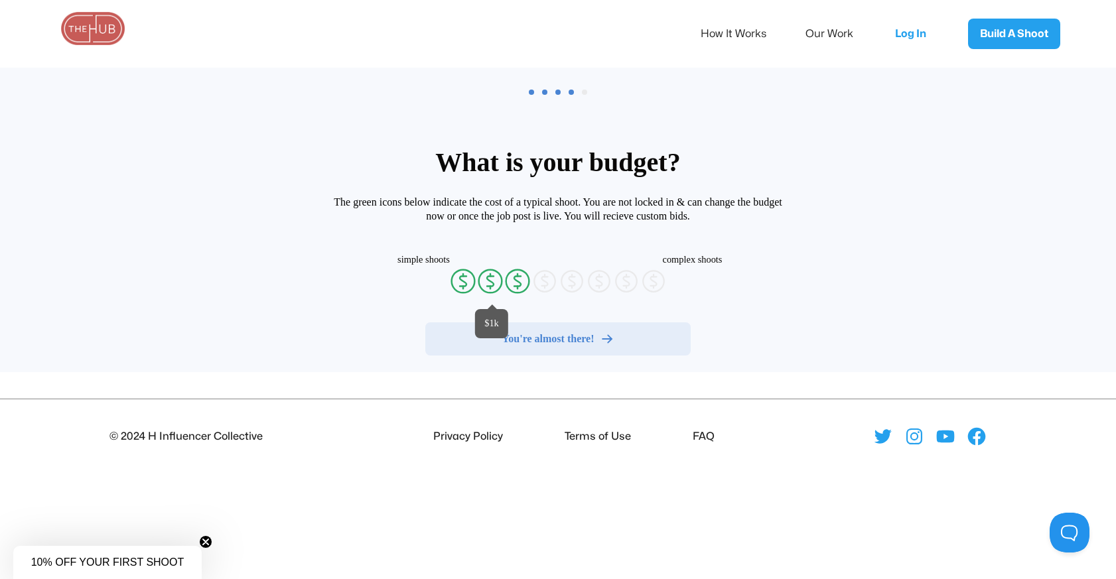
radio input "false"
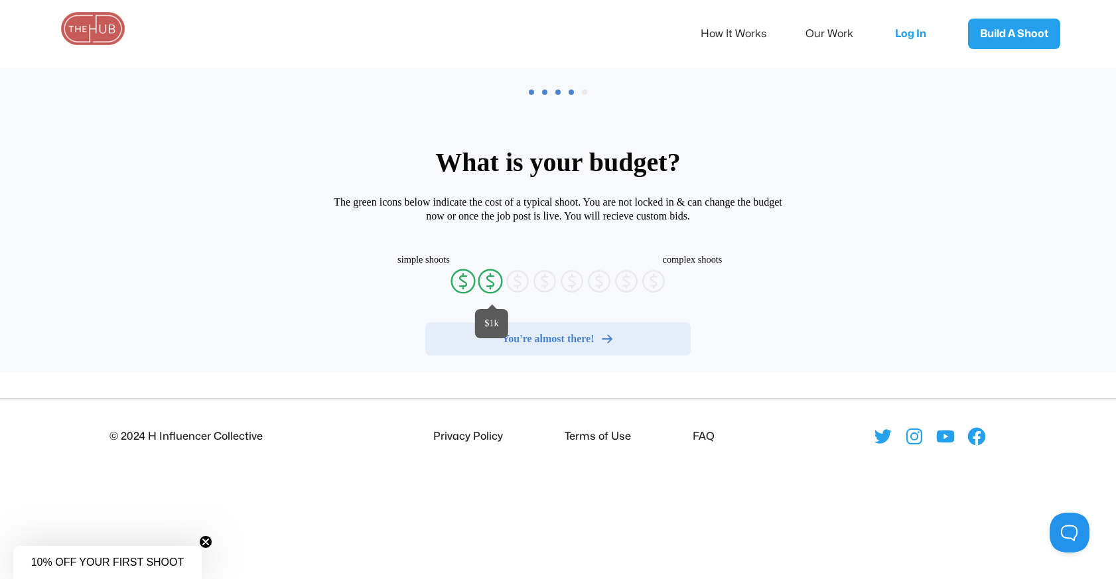
radio input "false"
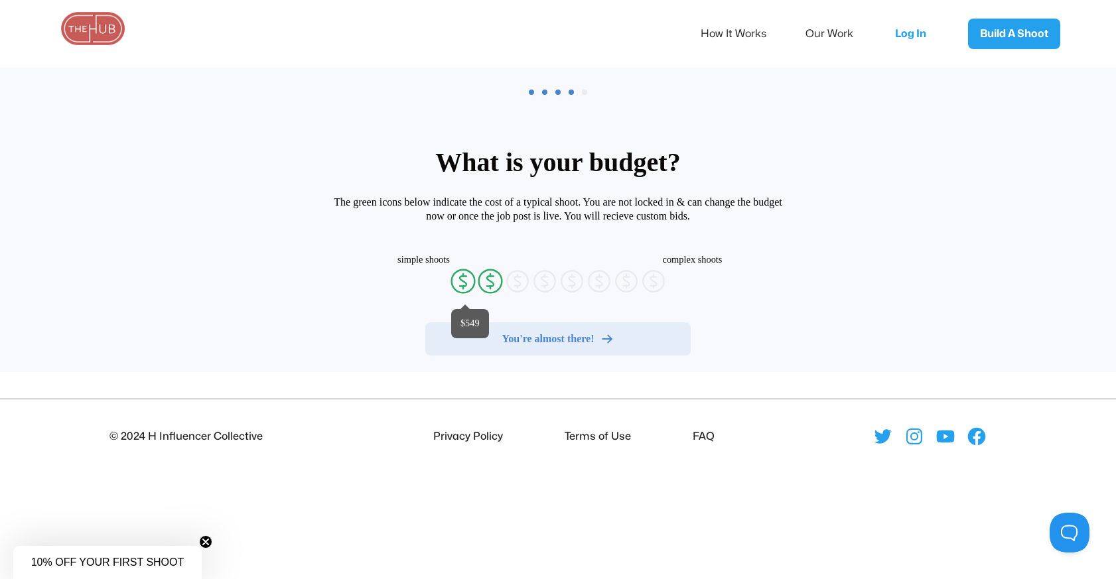
radio input "false"
click at [468, 285] on icon "currency-dollar-circle" at bounding box center [463, 281] width 27 height 27
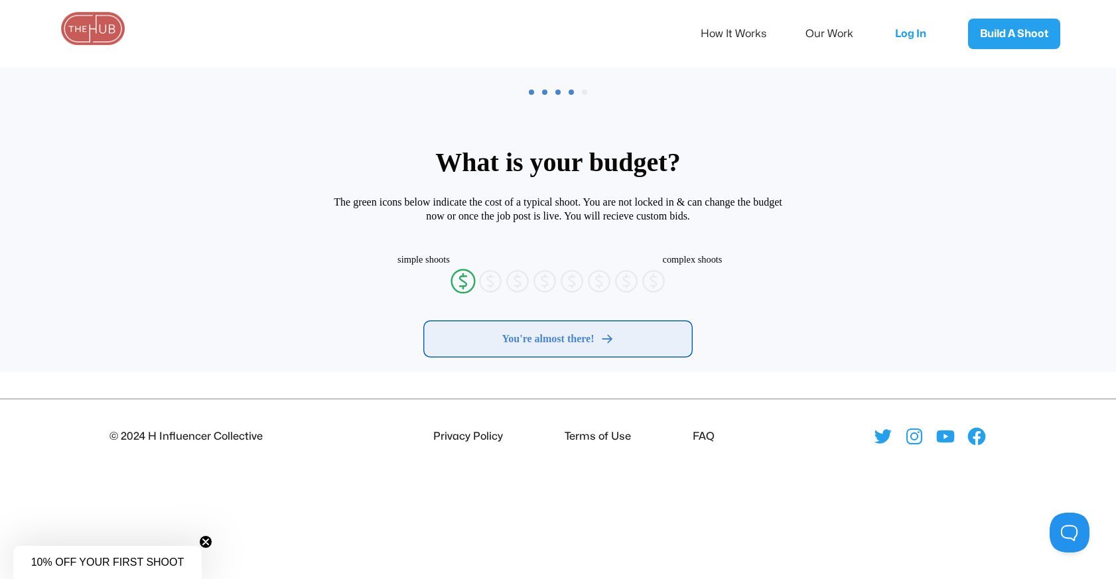
click at [473, 338] on div "You're almost there!" at bounding box center [558, 338] width 243 height 13
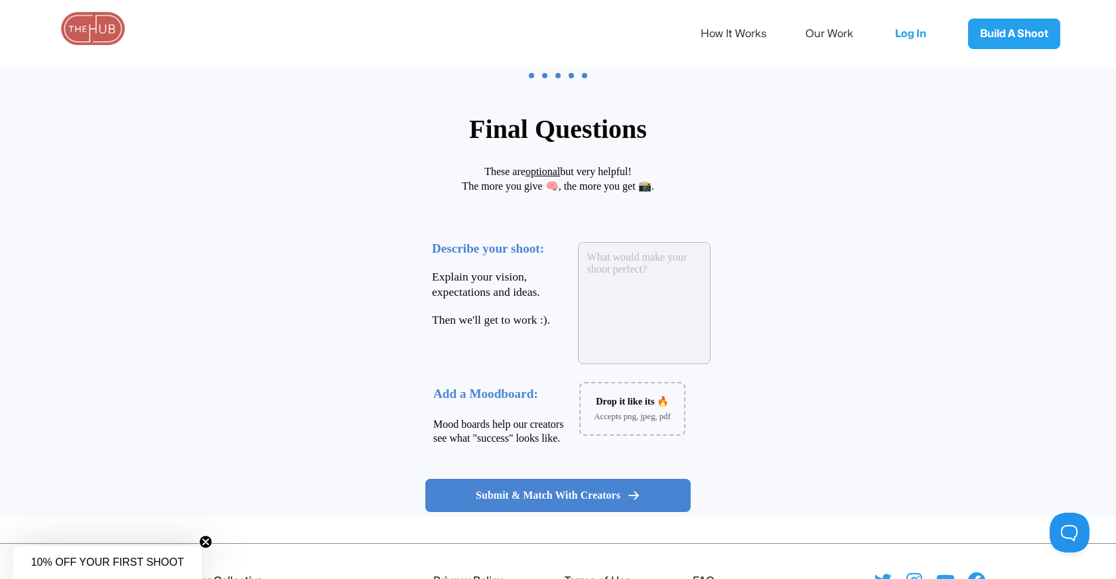
click at [620, 293] on textarea at bounding box center [644, 303] width 133 height 122
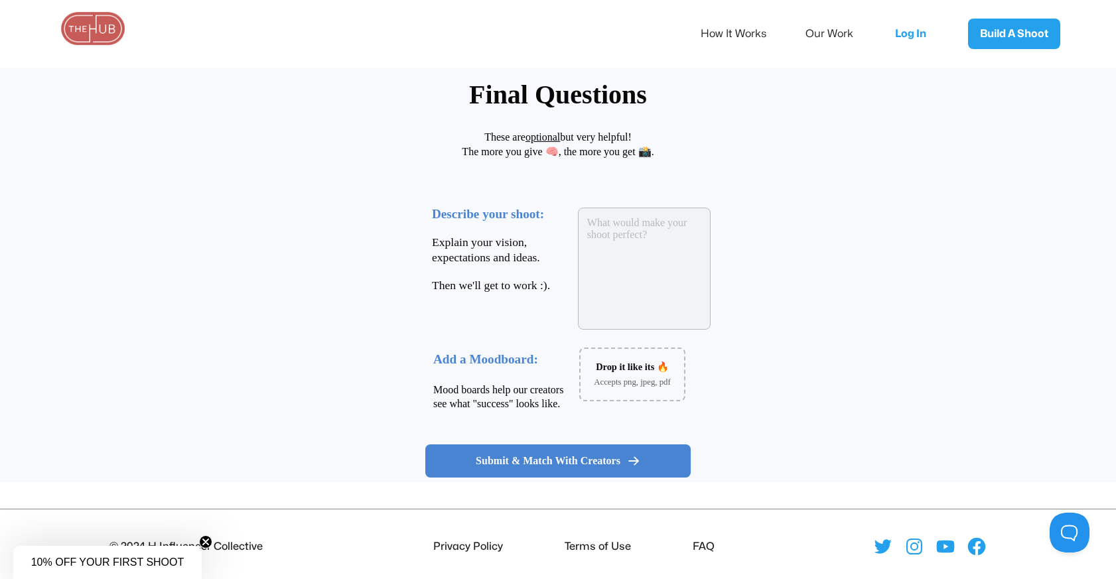
scroll to position [116, 0]
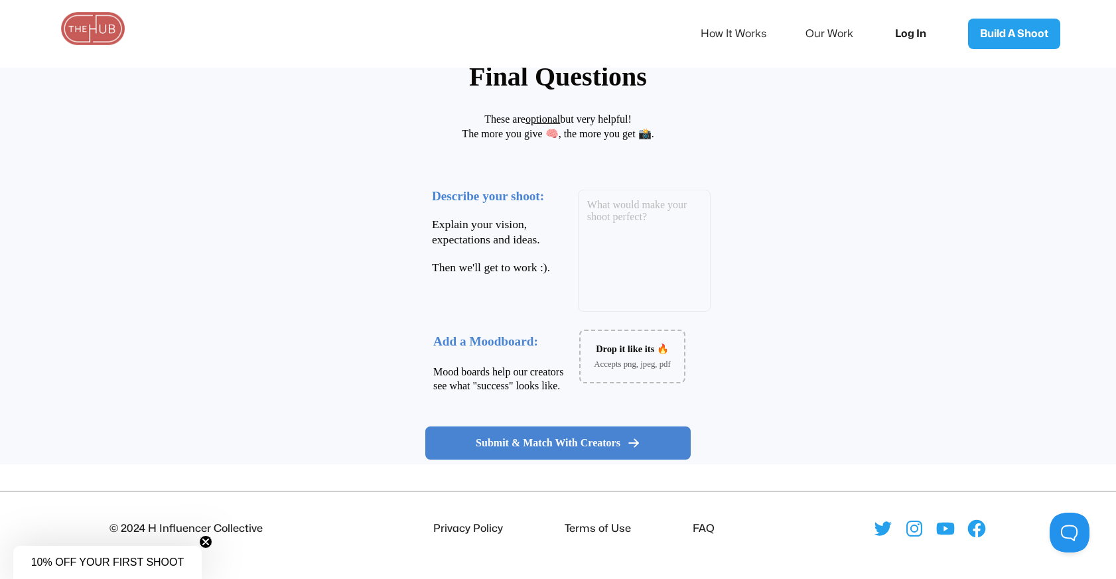
click at [902, 31] on link "Log In" at bounding box center [915, 34] width 66 height 44
click at [904, 37] on link "Log In" at bounding box center [915, 34] width 66 height 44
click at [740, 30] on link "How It Works" at bounding box center [743, 34] width 84 height 28
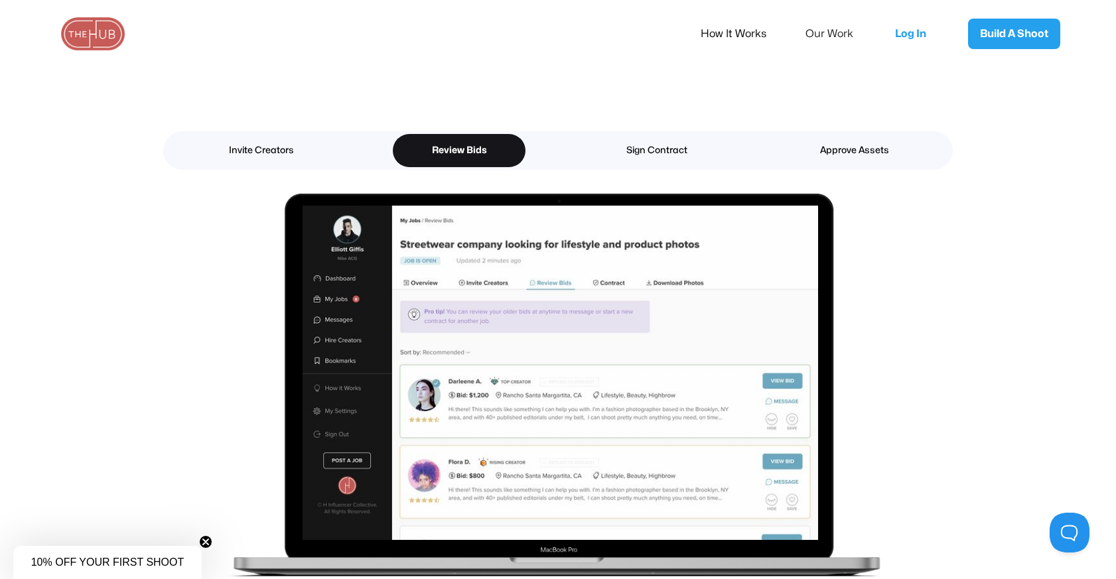
scroll to position [2184, 0]
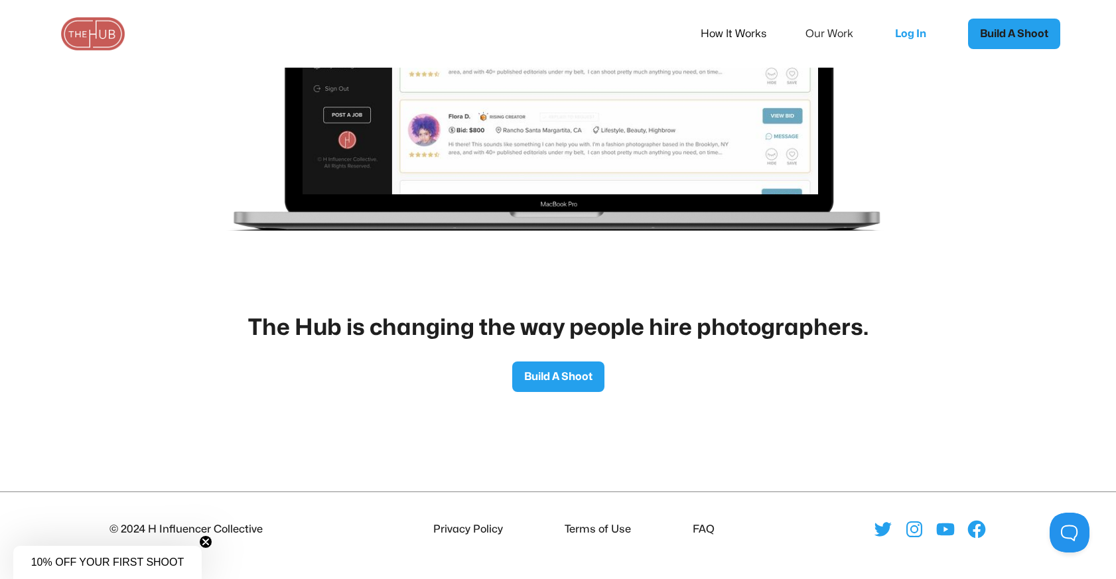
click at [1007, 39] on link "Build A Shoot" at bounding box center [1014, 34] width 92 height 31
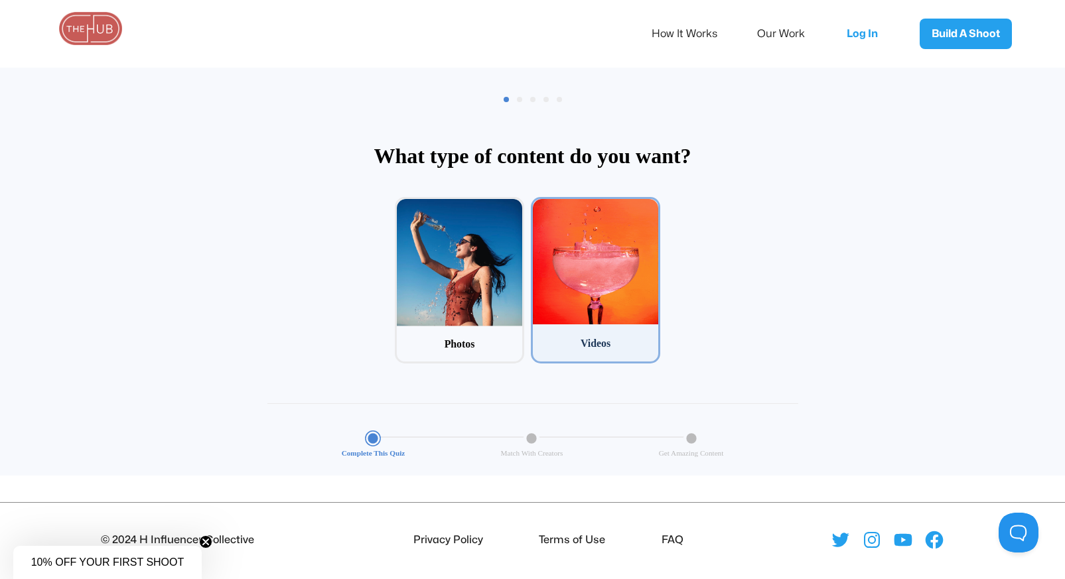
click at [599, 297] on div at bounding box center [595, 261] width 125 height 125
click at [539, 206] on input "2 Videos" at bounding box center [535, 201] width 9 height 9
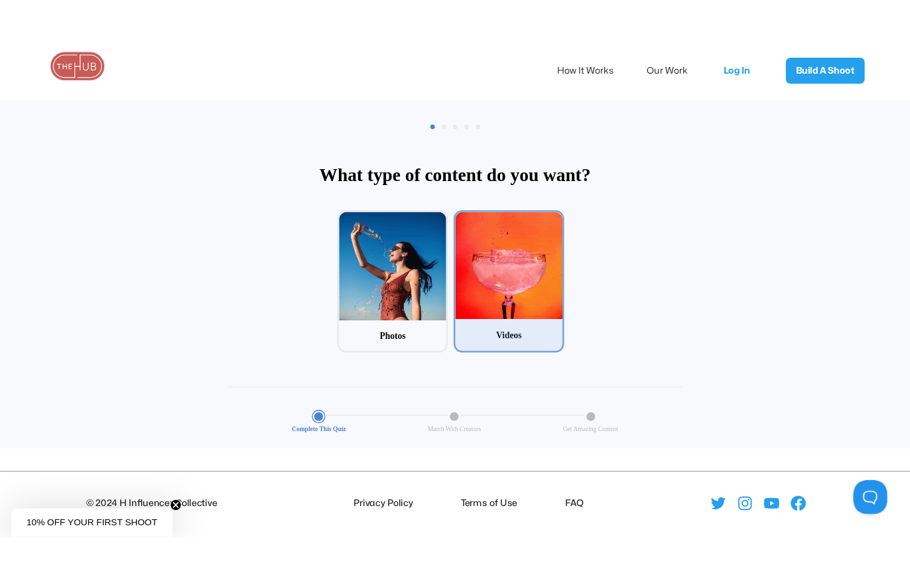
scroll to position [64, 0]
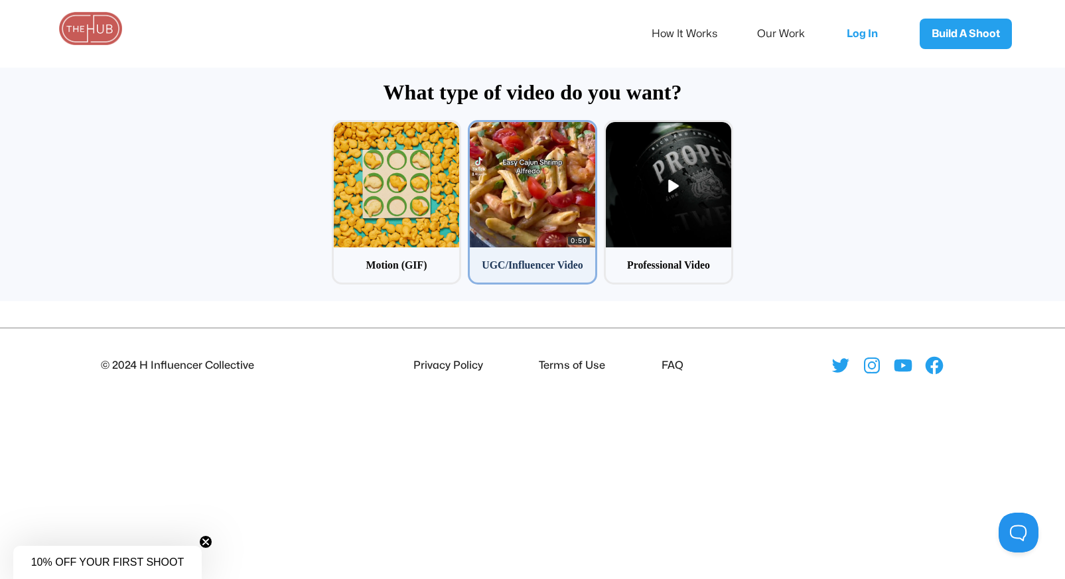
click at [554, 230] on div at bounding box center [532, 184] width 125 height 125
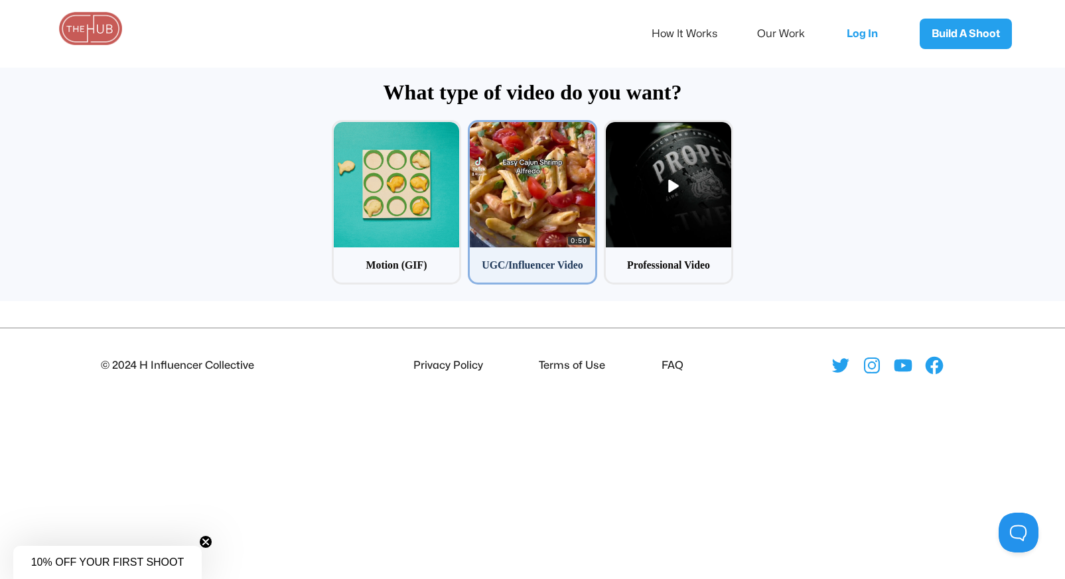
click at [476, 129] on input "2 UGC/Influencer Video" at bounding box center [472, 124] width 9 height 9
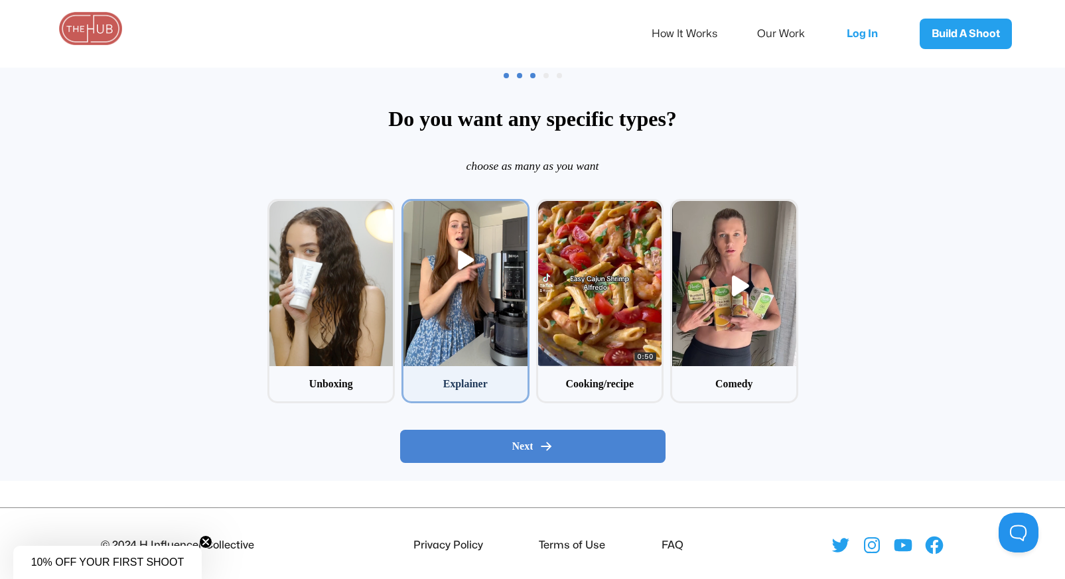
click at [500, 334] on div at bounding box center [465, 283] width 124 height 165
click at [410, 208] on input "2 Explainer" at bounding box center [405, 203] width 9 height 9
checkbox input "true"
click at [492, 445] on div "Next" at bounding box center [532, 446] width 243 height 13
radio input "false"
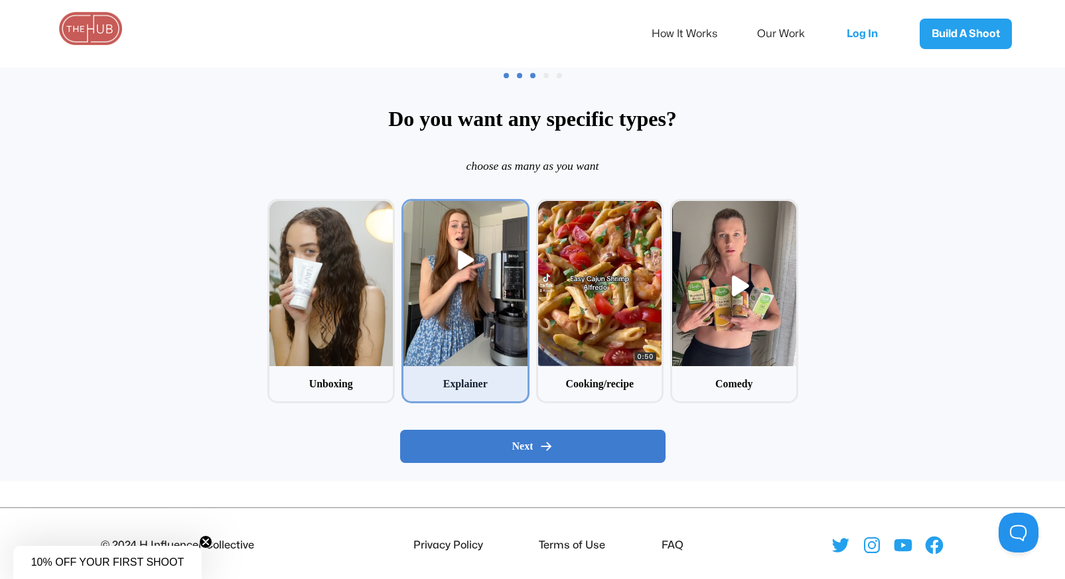
radio input "false"
radio input "true"
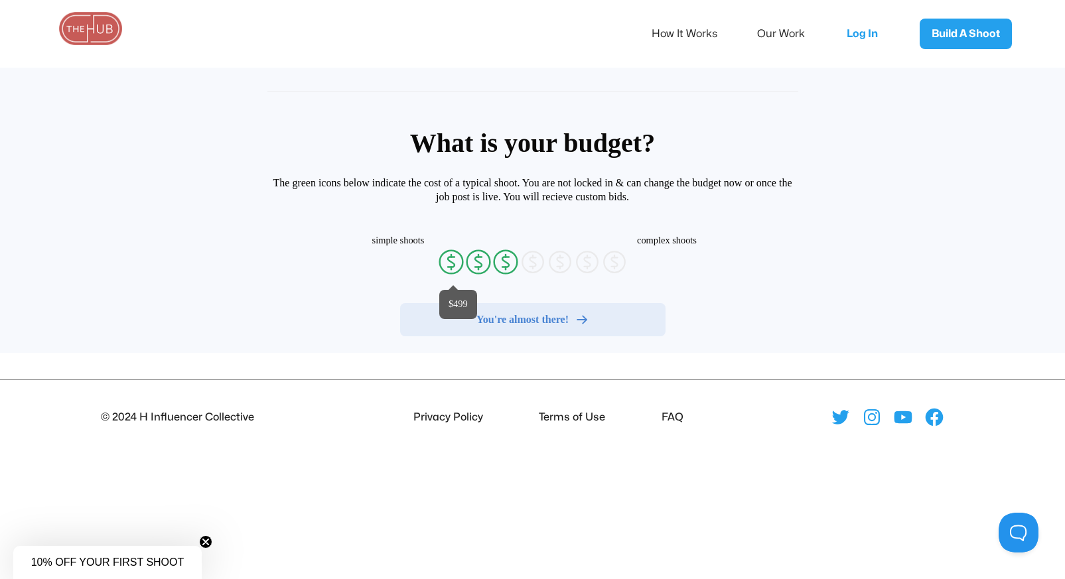
radio input "false"
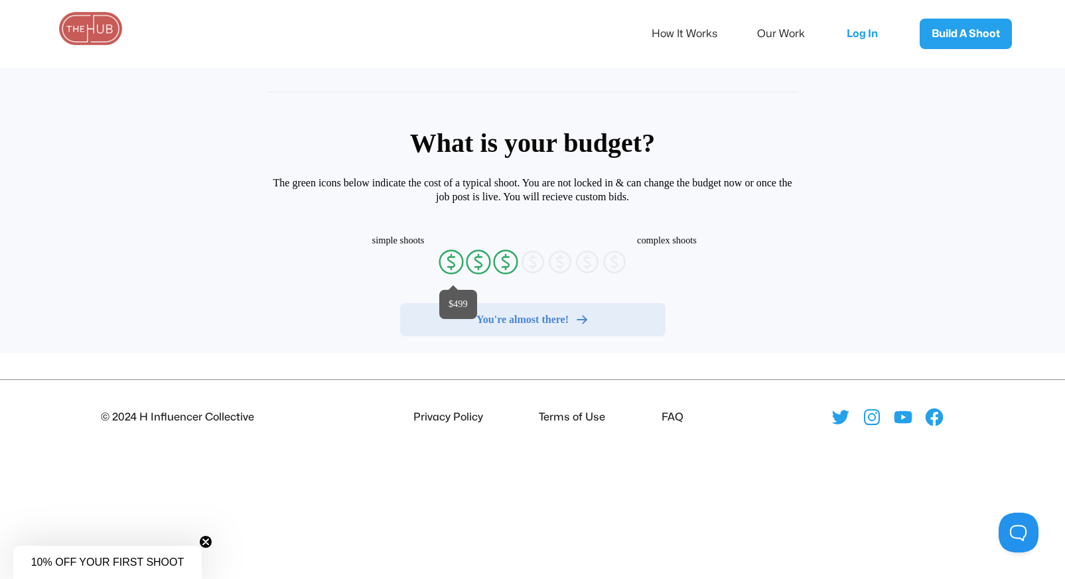
radio input "false"
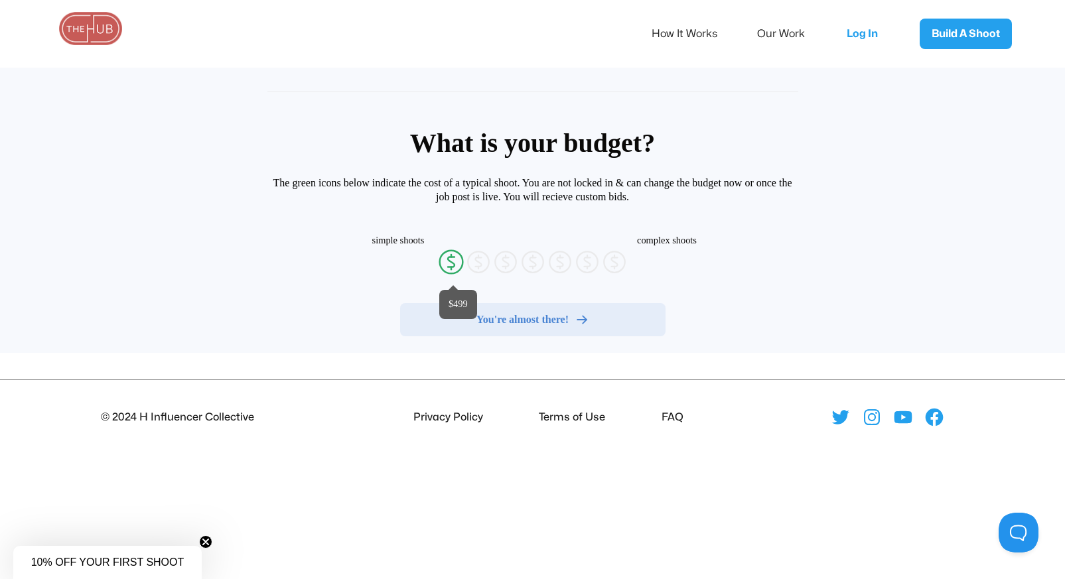
radio input "false"
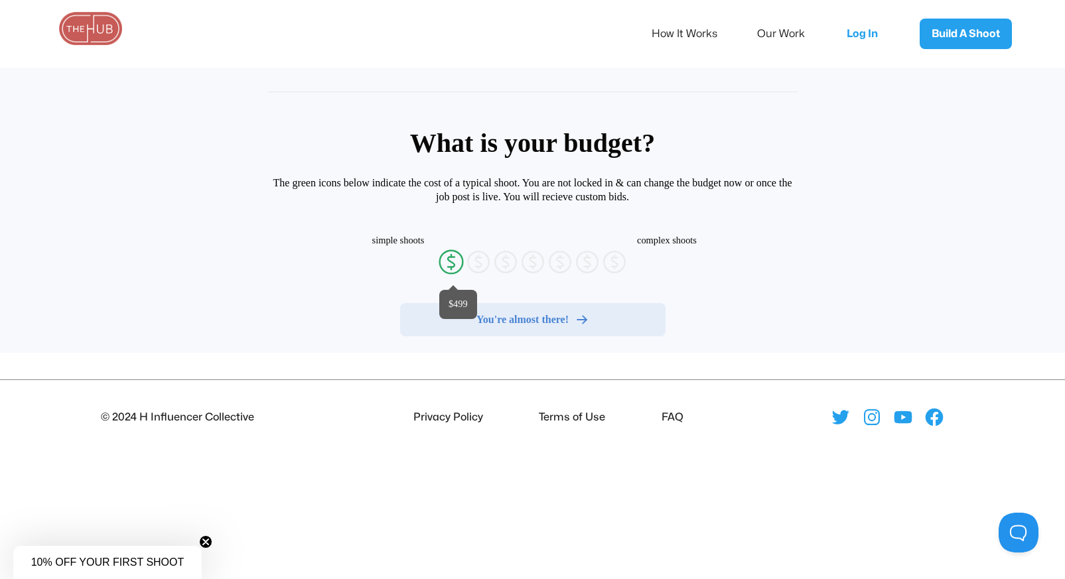
radio input "false"
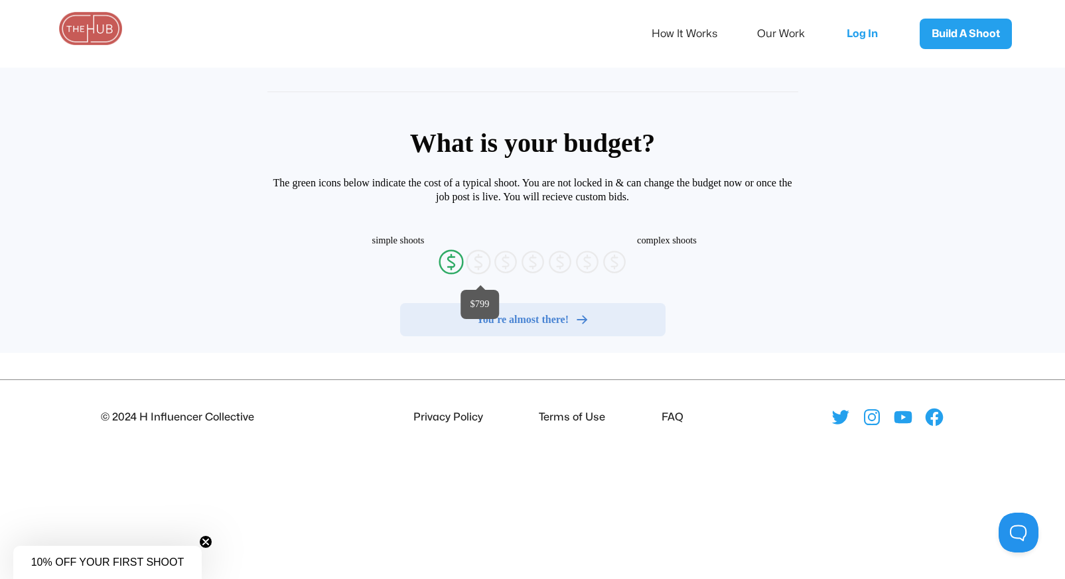
radio input "false"
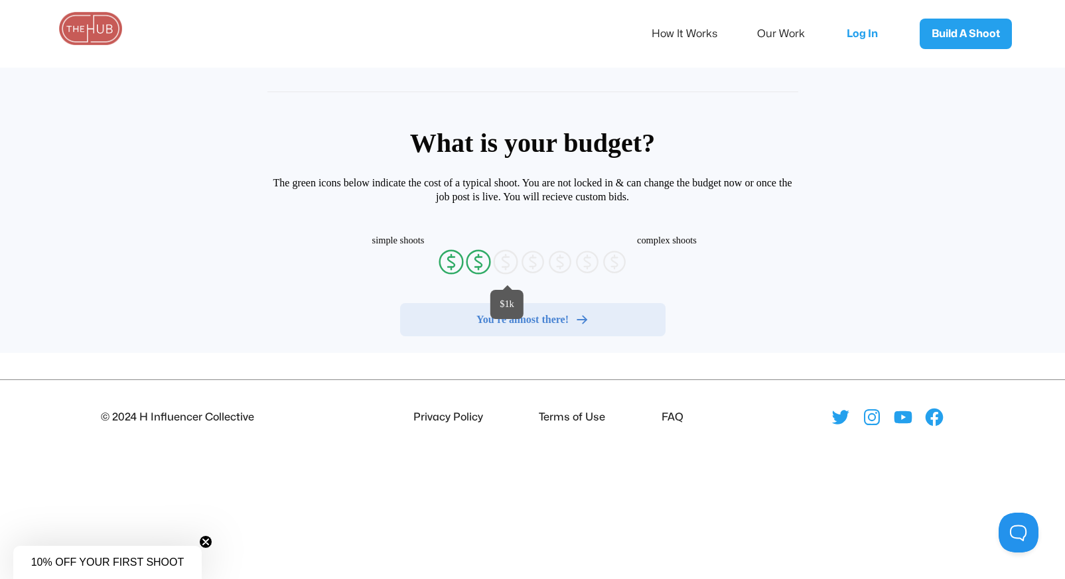
radio input "false"
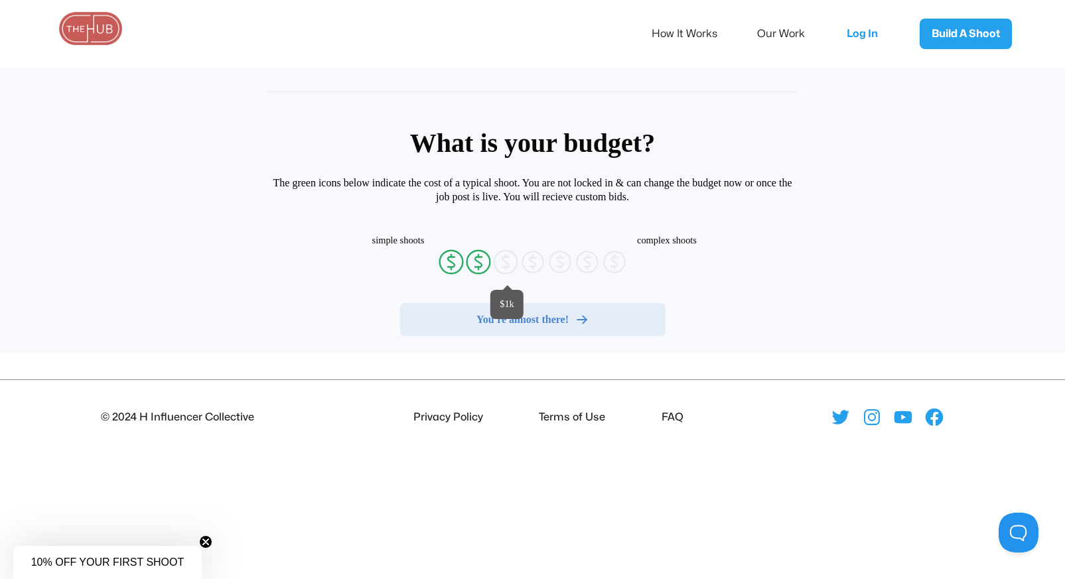
radio input "false"
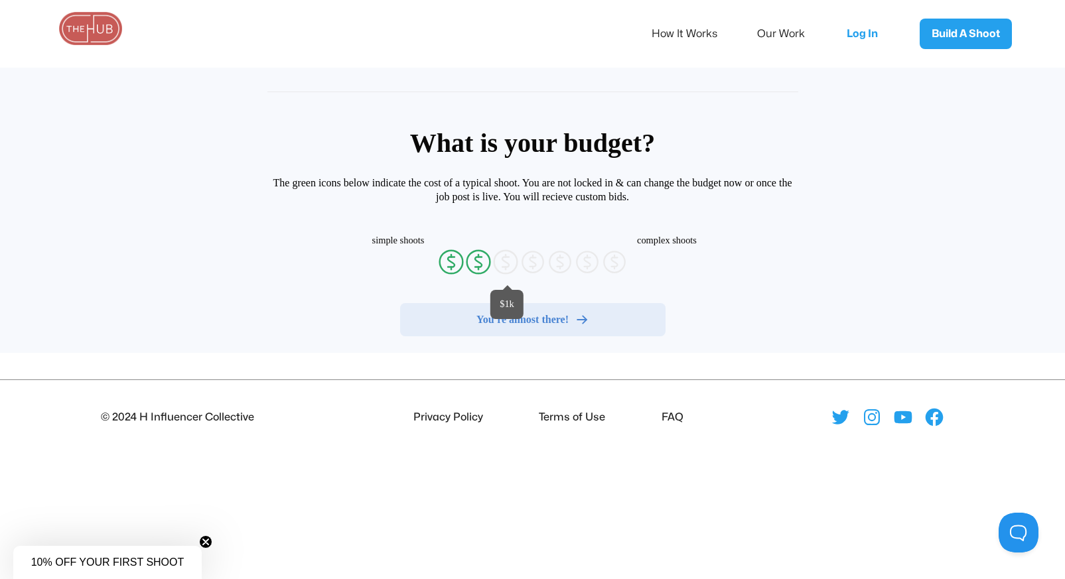
radio input "false"
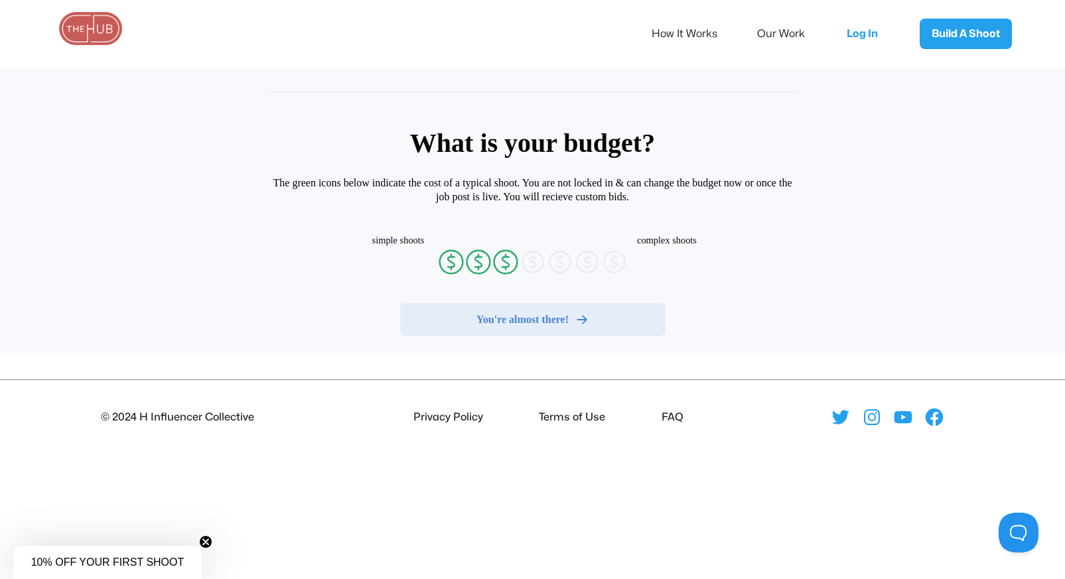
radio input "false"
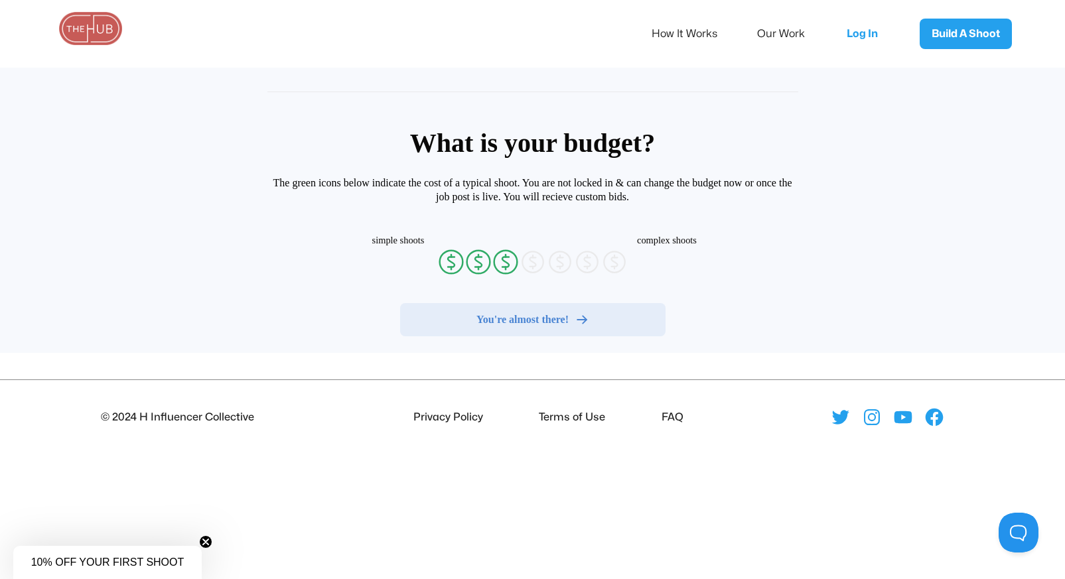
radio input "false"
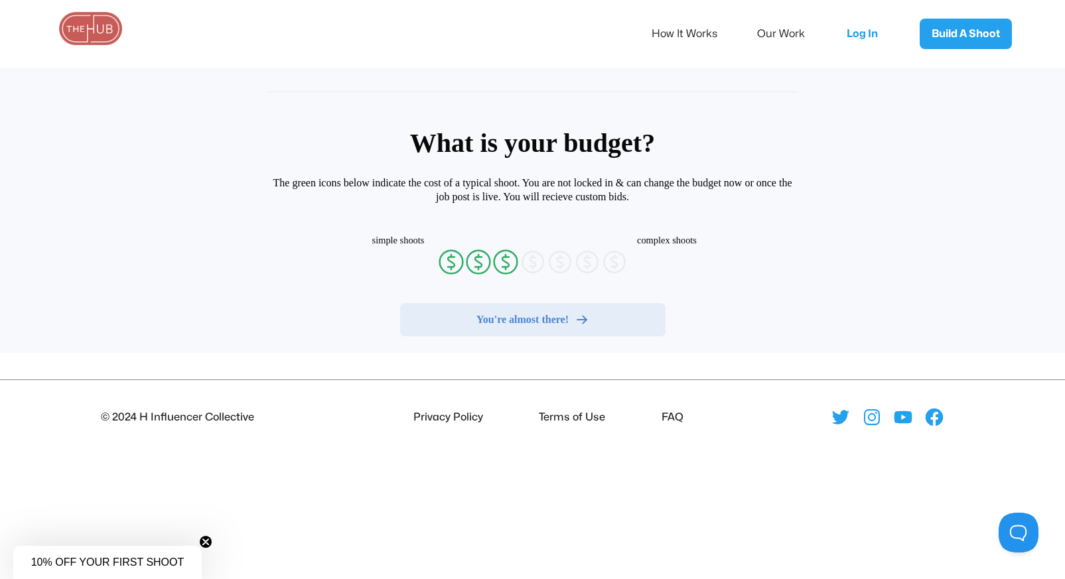
radio input "false"
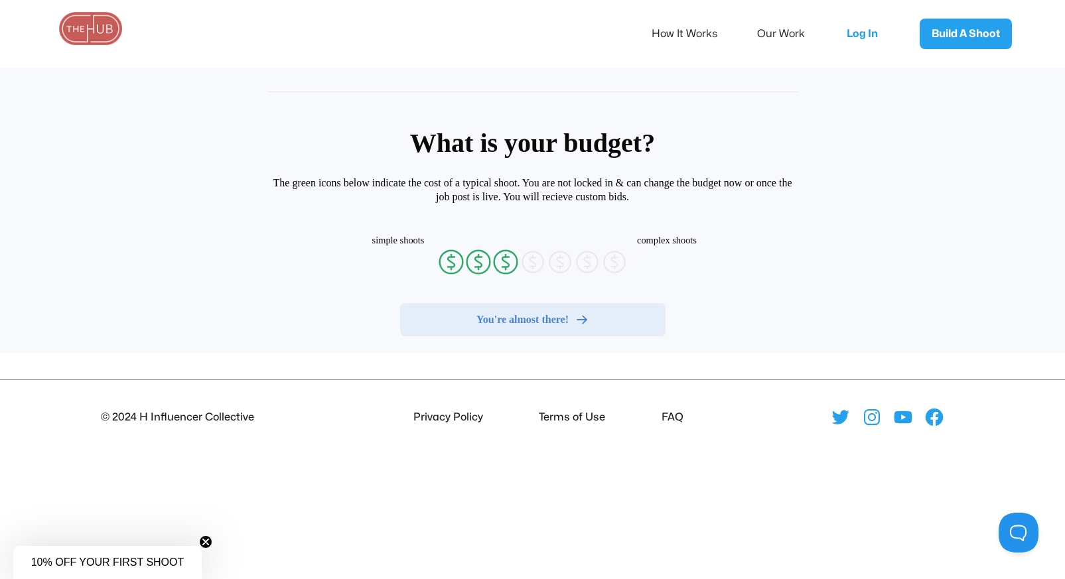
radio input "false"
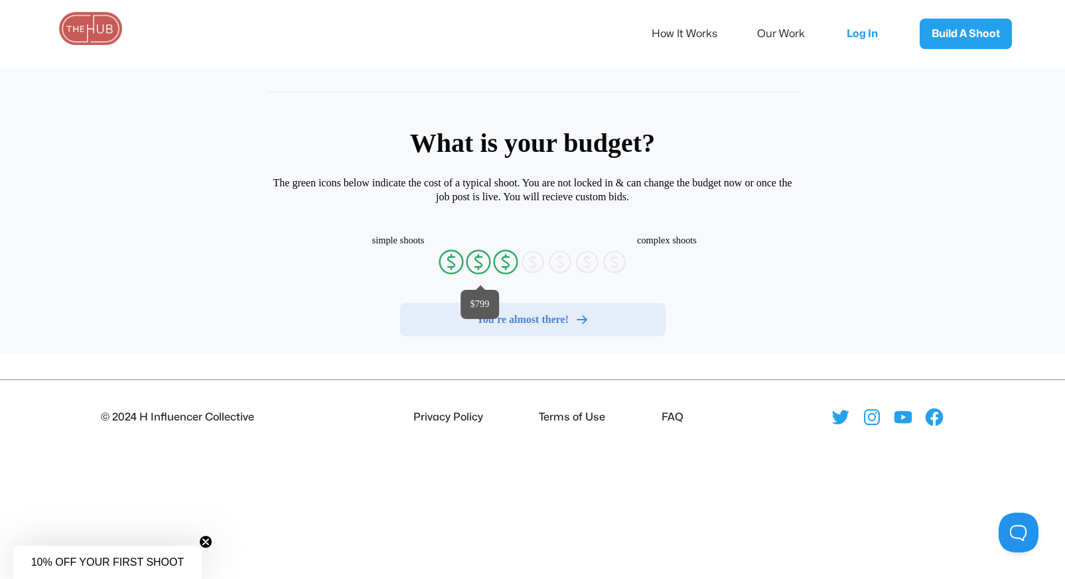
radio input "false"
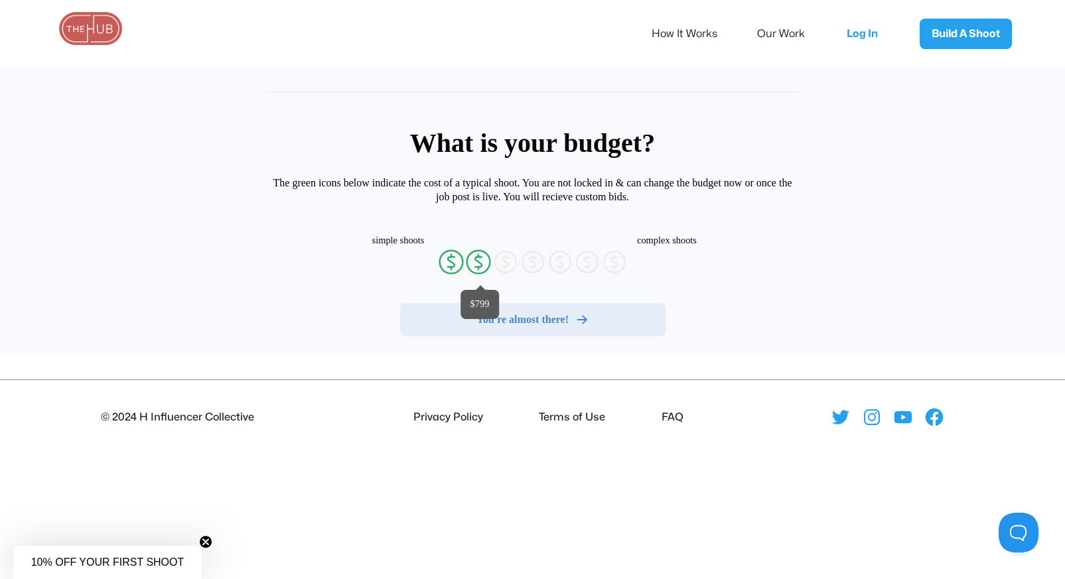
radio input "false"
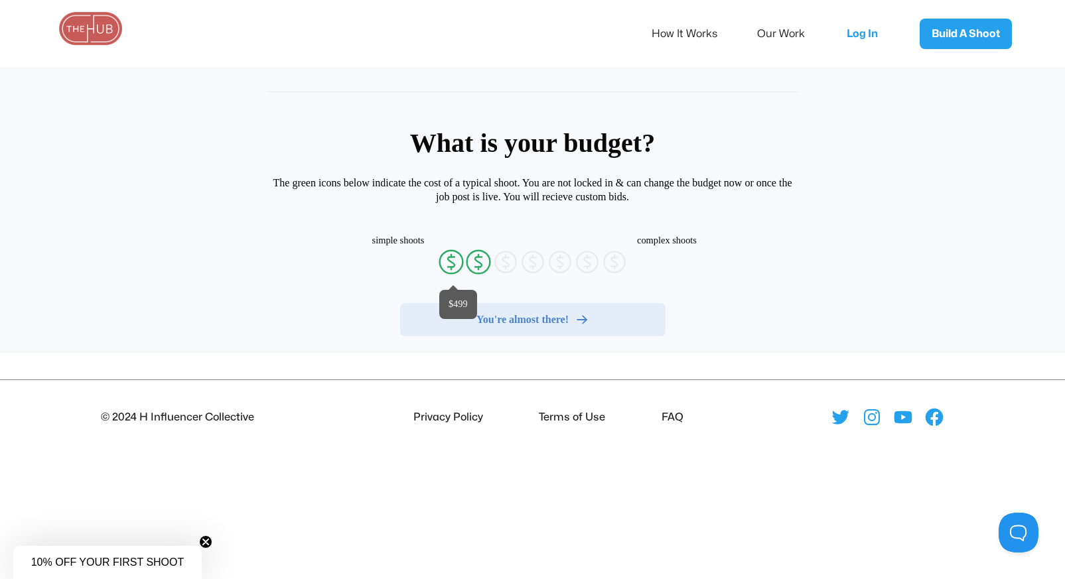
radio input "false"
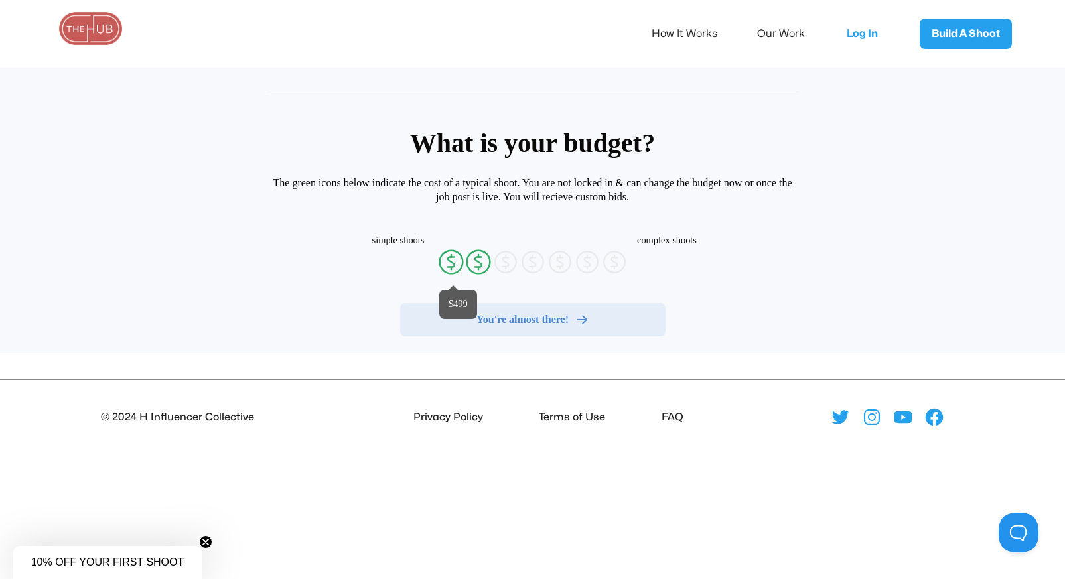
radio input "false"
click at [458, 266] on icon "currency-dollar-circle" at bounding box center [451, 262] width 27 height 27
radio input "true"
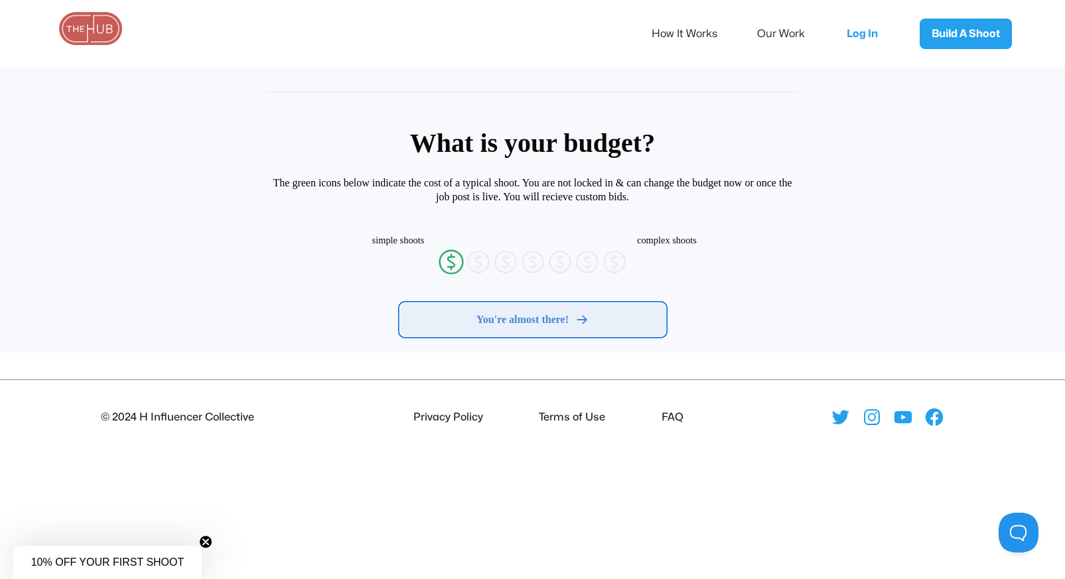
click at [445, 313] on div "You're almost there!" at bounding box center [532, 319] width 243 height 13
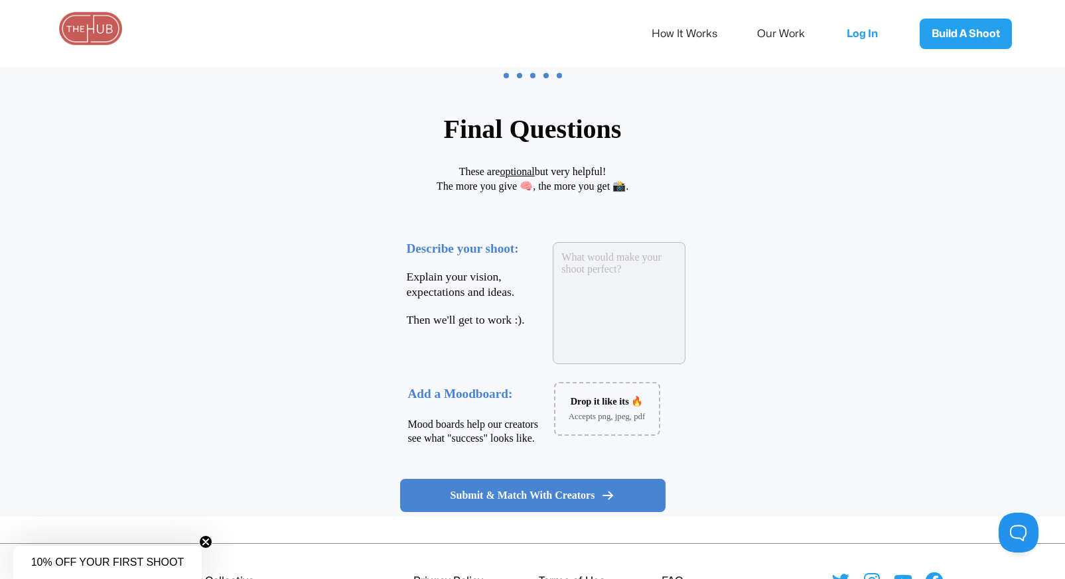
click at [584, 291] on textarea at bounding box center [619, 303] width 133 height 122
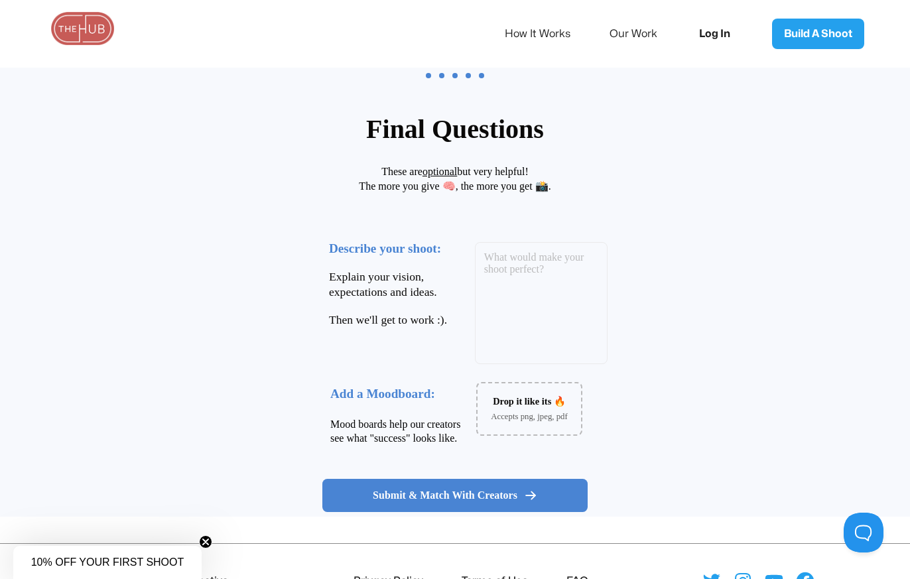
click at [711, 33] on link "Log In" at bounding box center [719, 34] width 66 height 44
click at [524, 38] on link "How It Works" at bounding box center [547, 34] width 84 height 28
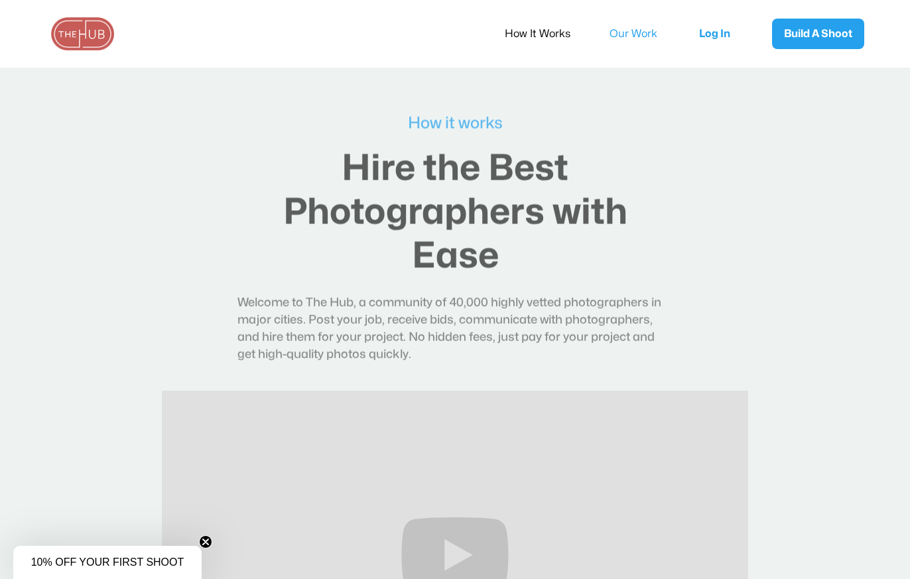
click at [628, 44] on link "Our Work" at bounding box center [643, 34] width 66 height 28
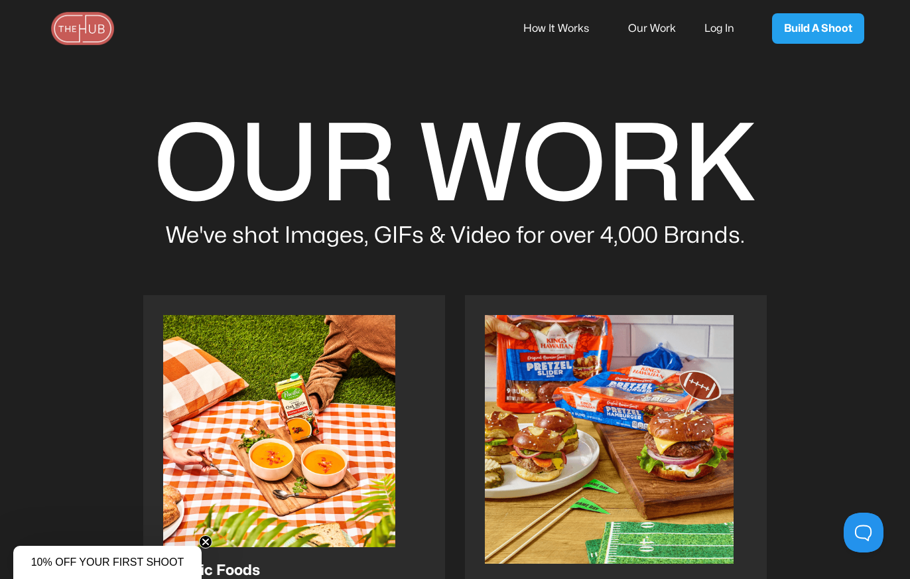
click at [563, 26] on link "How It Works" at bounding box center [566, 29] width 84 height 28
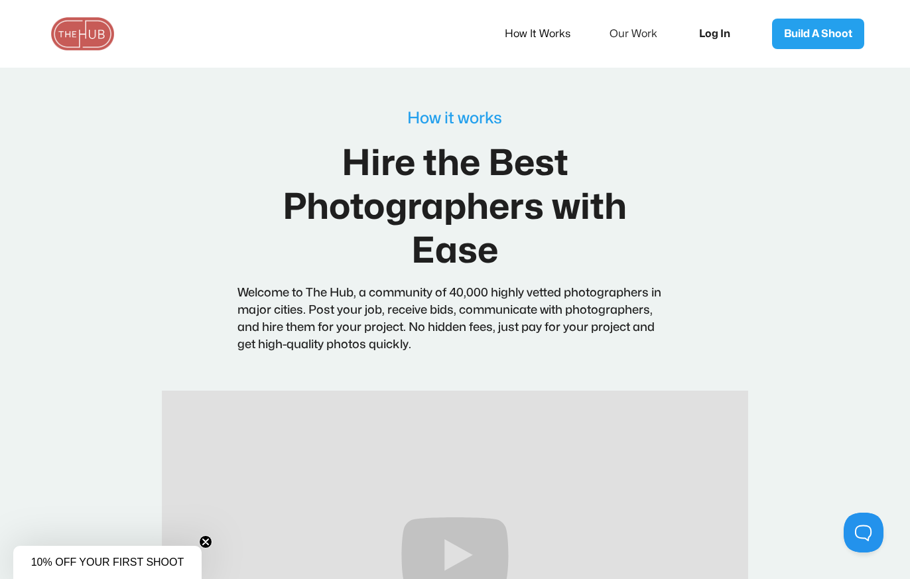
click at [709, 36] on link "Log In" at bounding box center [719, 34] width 66 height 44
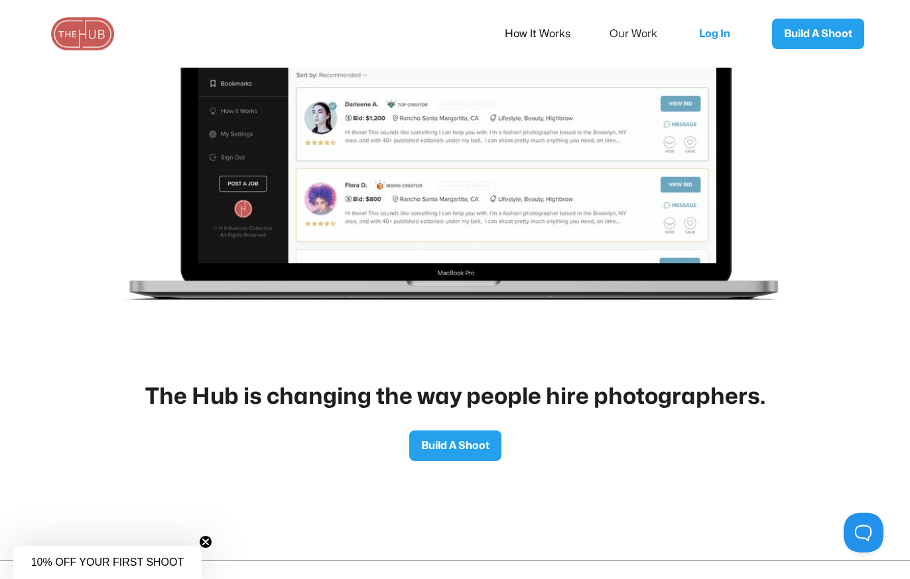
scroll to position [2260, 0]
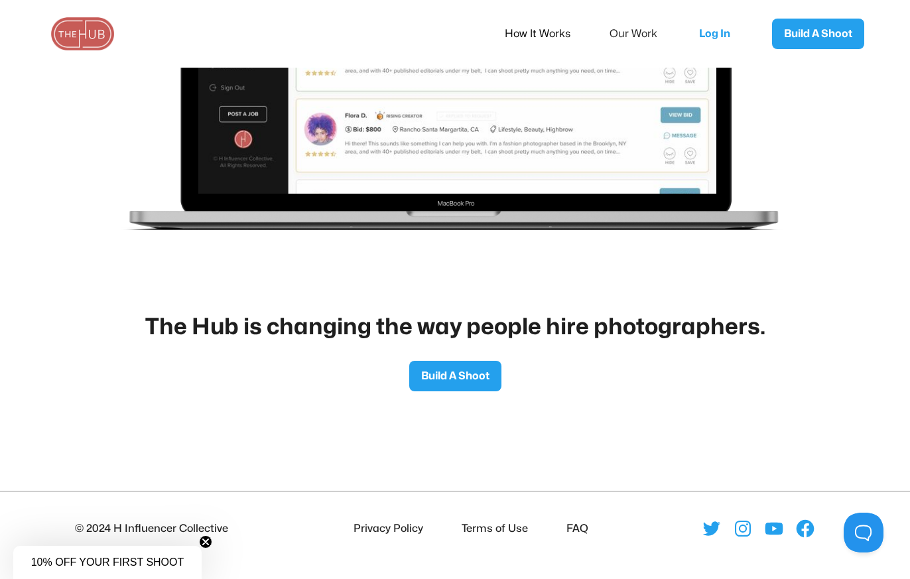
click at [176, 557] on span "10% OFF YOUR FIRST SHOOT" at bounding box center [107, 562] width 153 height 11
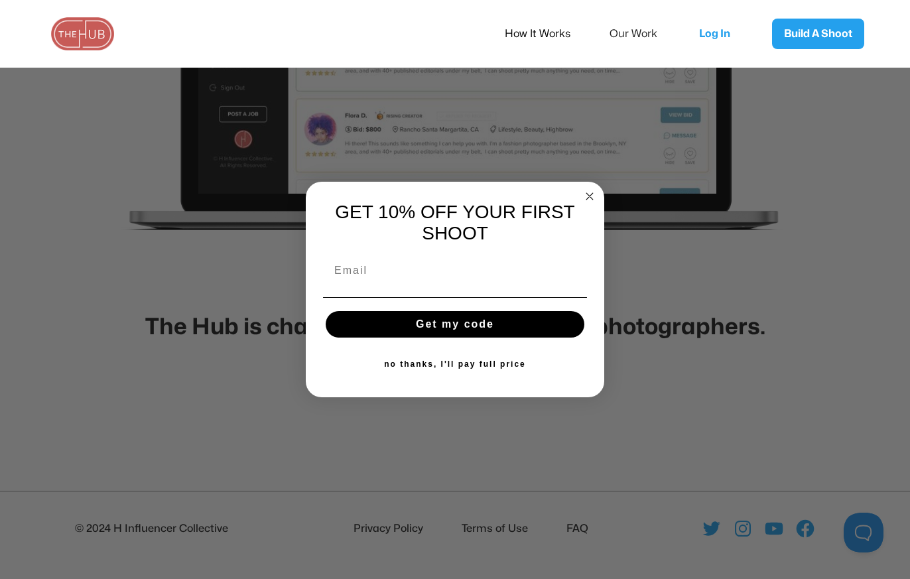
click at [589, 189] on circle "Close dialog" at bounding box center [590, 196] width 15 height 15
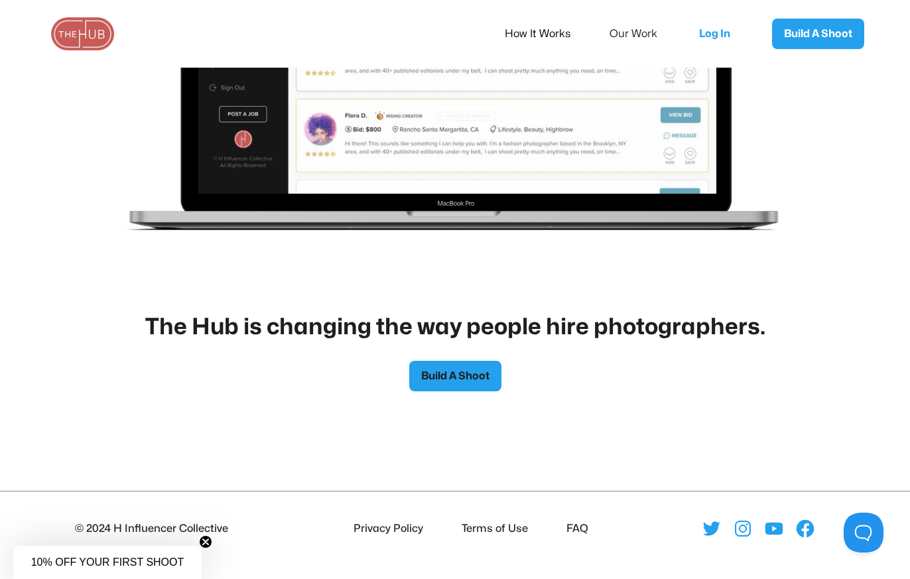
click at [470, 379] on link "Build A Shoot" at bounding box center [455, 376] width 92 height 31
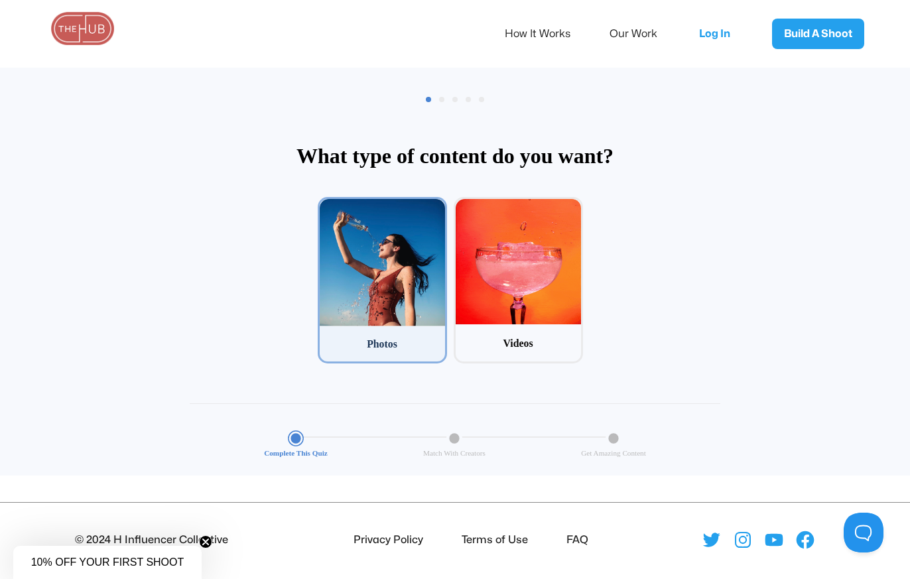
click at [406, 293] on div at bounding box center [382, 262] width 125 height 127
click at [326, 206] on input "1 Photos" at bounding box center [322, 201] width 9 height 9
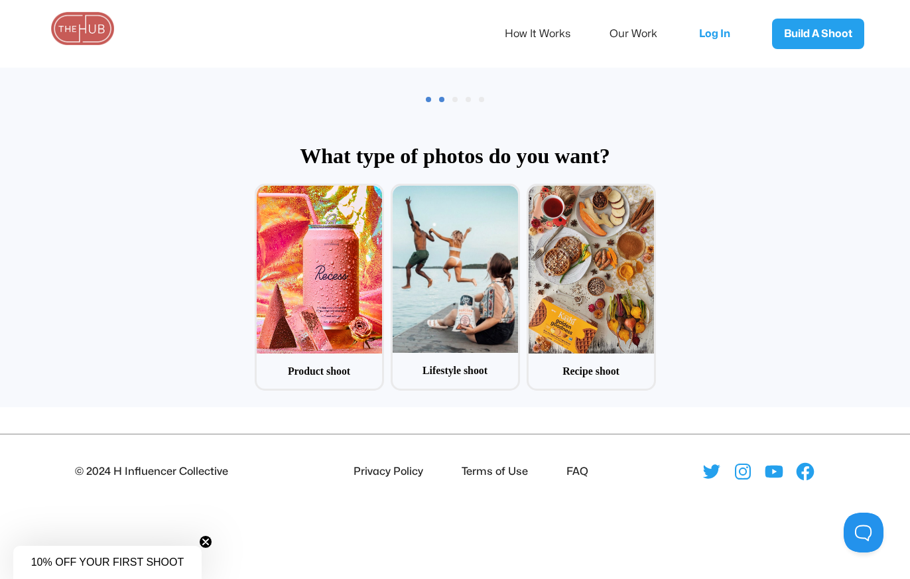
scroll to position [64, 0]
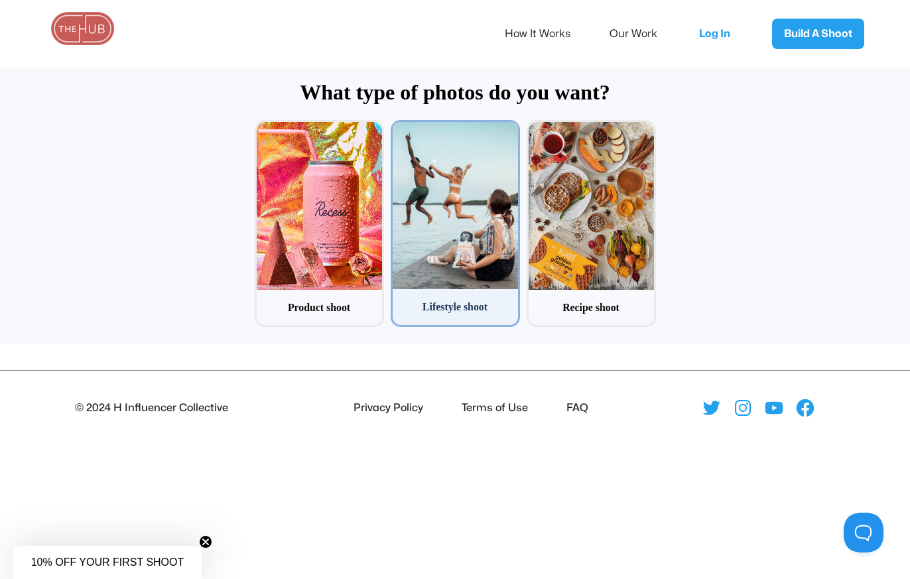
click at [438, 287] on div at bounding box center [455, 205] width 125 height 167
click at [399, 129] on input "2 Lifestyle shoot" at bounding box center [395, 124] width 9 height 9
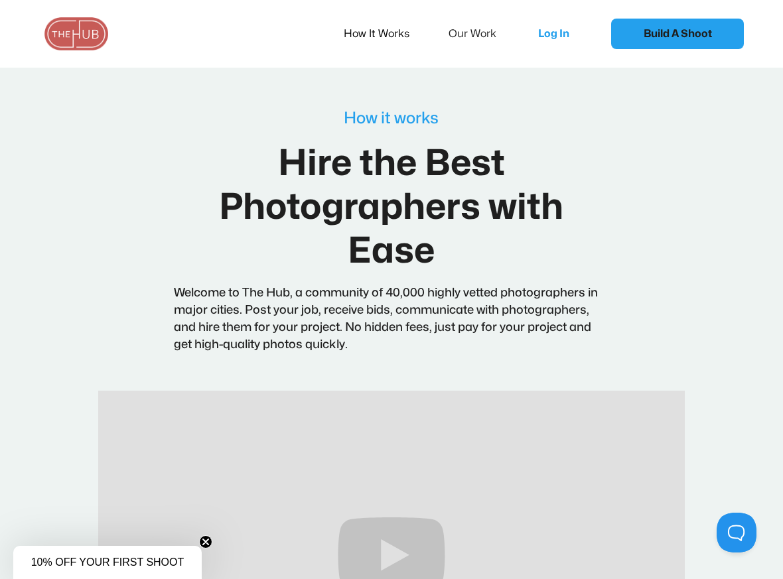
click at [703, 28] on link "Build A Shoot" at bounding box center [677, 34] width 133 height 31
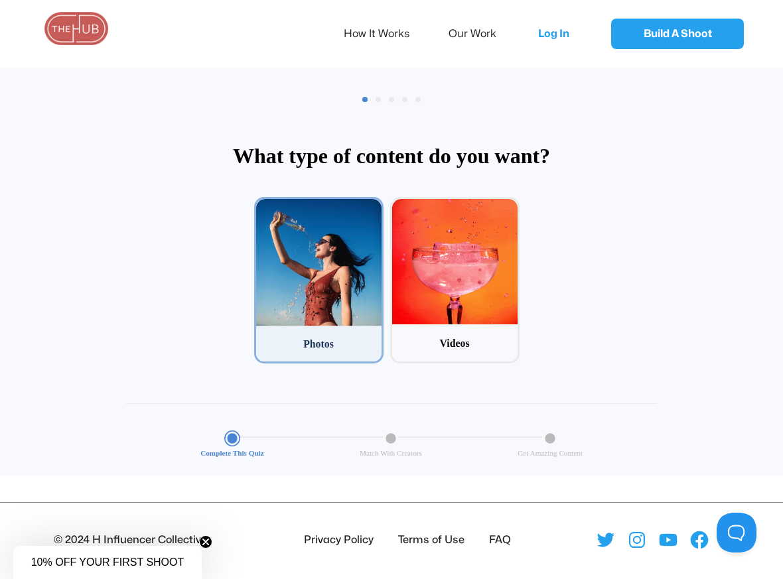
click at [328, 337] on div "Photos" at bounding box center [318, 343] width 125 height 15
click at [263, 206] on input "1 Photos" at bounding box center [258, 201] width 9 height 9
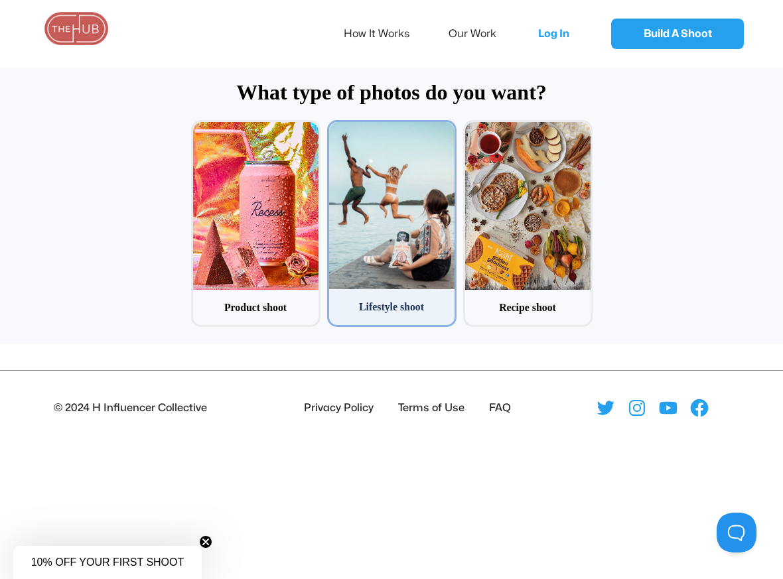
click at [386, 280] on div at bounding box center [391, 205] width 125 height 167
click at [336, 129] on input "2 Lifestyle shoot" at bounding box center [331, 124] width 9 height 9
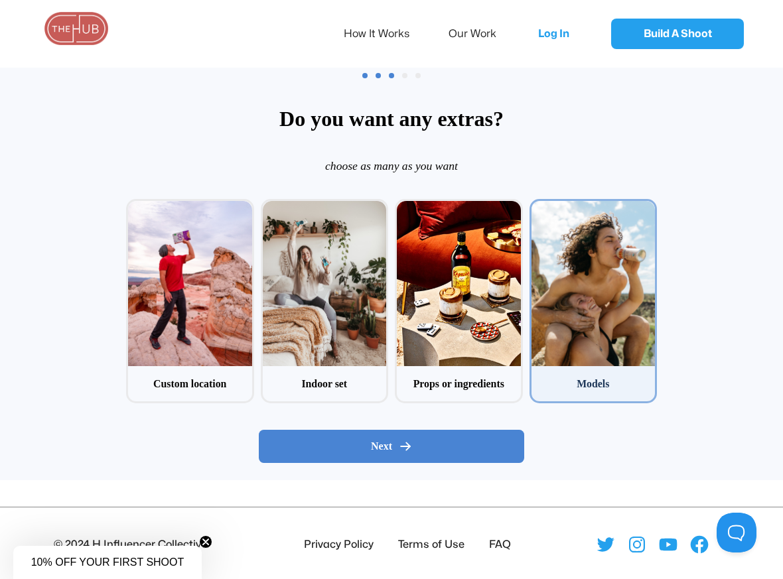
click at [627, 301] on div at bounding box center [593, 283] width 124 height 165
click at [538, 208] on input "4 Models" at bounding box center [533, 203] width 9 height 9
checkbox input "true"
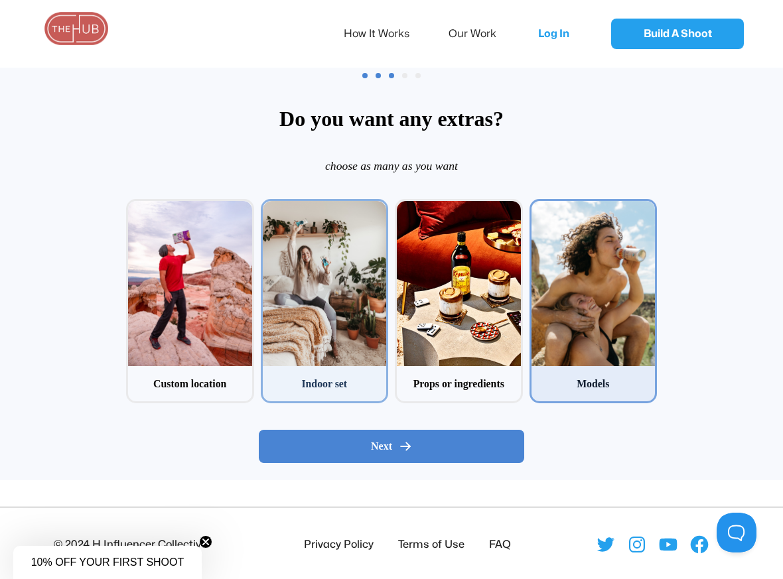
click at [321, 359] on div at bounding box center [325, 283] width 124 height 165
click at [269, 208] on input "2 Indoor set" at bounding box center [265, 203] width 9 height 9
click at [339, 332] on div at bounding box center [325, 283] width 124 height 165
click at [269, 208] on input "2 Indoor set" at bounding box center [265, 203] width 9 height 9
checkbox input "false"
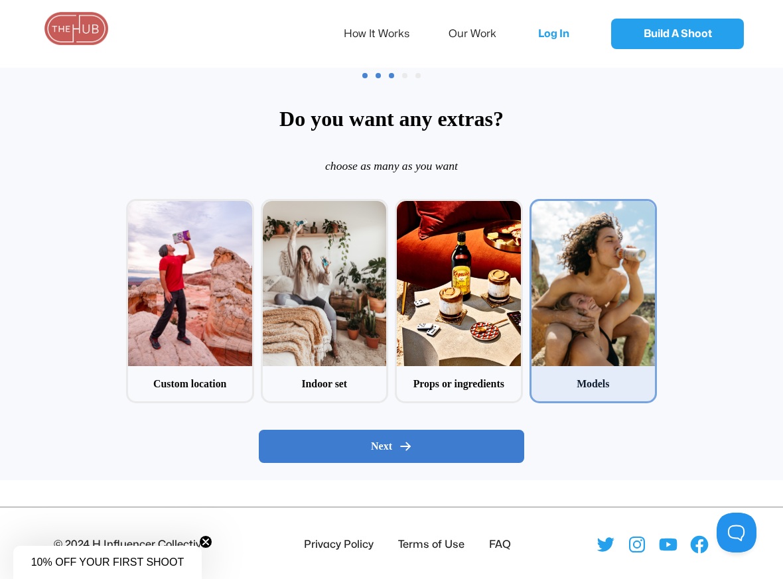
click at [336, 441] on div "Next" at bounding box center [391, 446] width 243 height 13
radio input "false"
radio input "true"
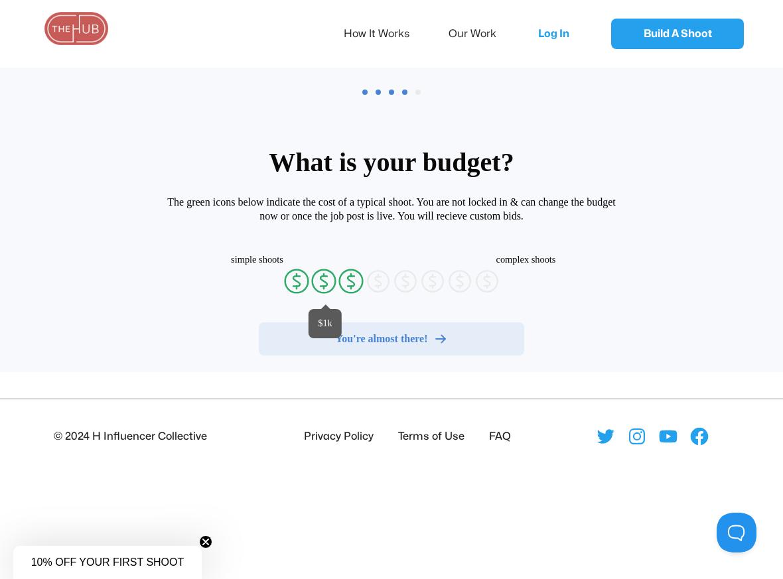
radio input "false"
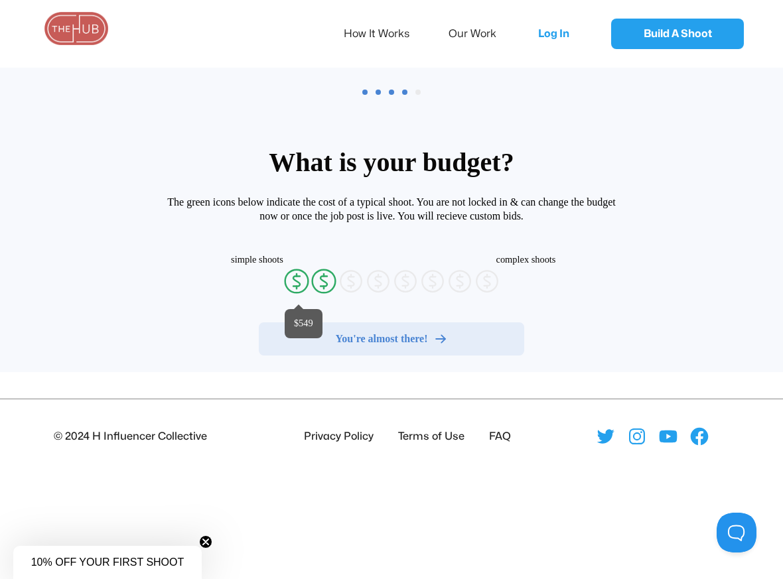
radio input "false"
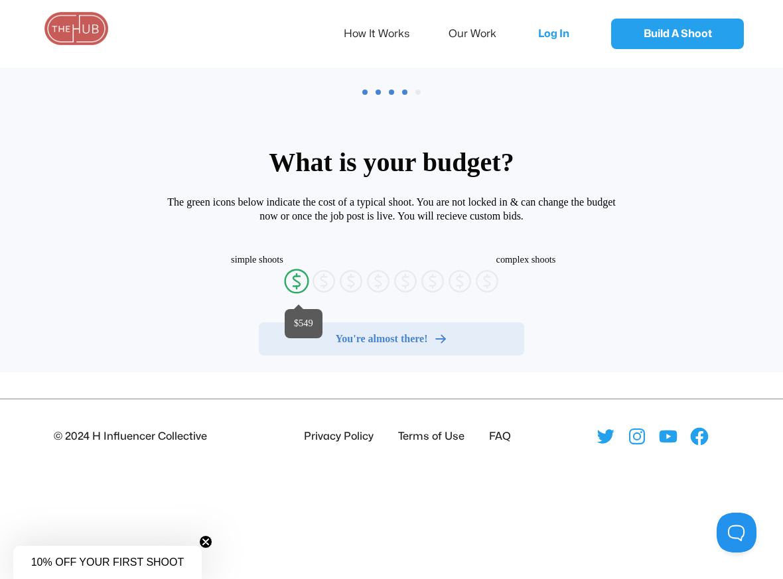
click at [302, 281] on icon "currency-dollar-circle" at bounding box center [296, 281] width 27 height 27
radio input "true"
click at [299, 334] on div "You're almost there!" at bounding box center [391, 338] width 243 height 13
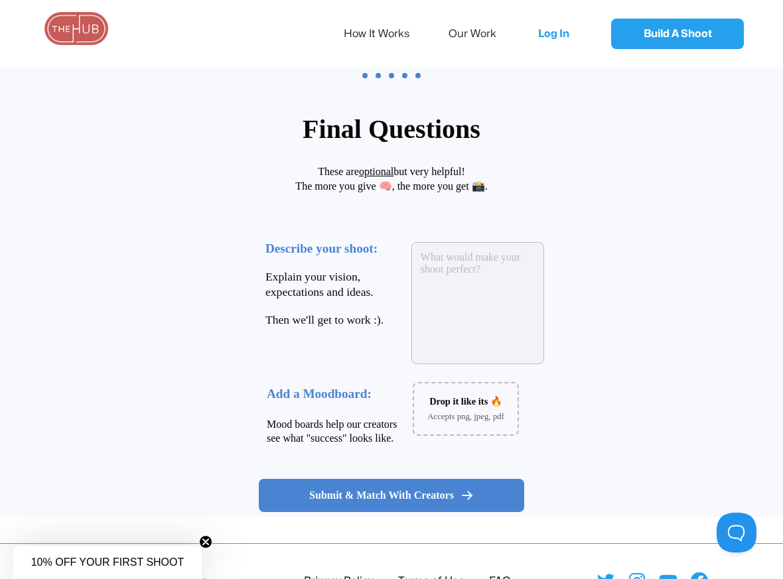
click at [470, 278] on textarea at bounding box center [477, 303] width 133 height 122
type textarea "W"
click at [483, 261] on textarea "I need photography" at bounding box center [477, 303] width 133 height 122
click at [504, 257] on textarea "I need photography" at bounding box center [477, 303] width 133 height 122
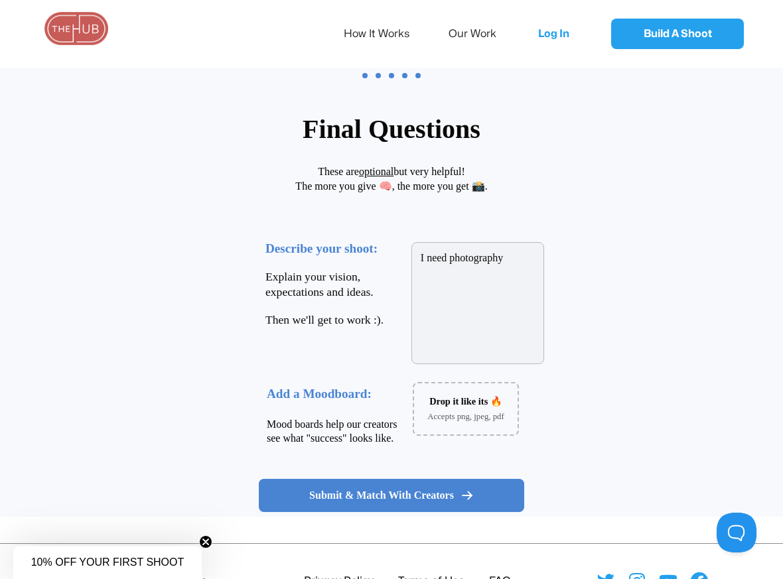
click at [476, 255] on textarea "I need photography" at bounding box center [477, 303] width 133 height 122
type textarea "I need a set of images that can be used"
click at [451, 407] on div "Accepts png, jpeg, pdf" at bounding box center [466, 412] width 104 height 15
type input "C:\fakepath\Screenshot 2025-09-30 at 1.24.25 PM.png"
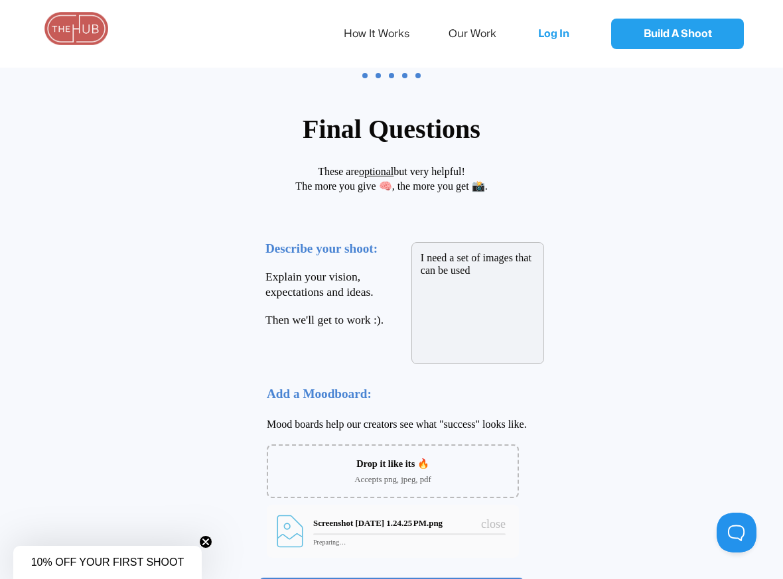
click at [500, 289] on textarea "I need a set of images that can be used" at bounding box center [477, 303] width 133 height 122
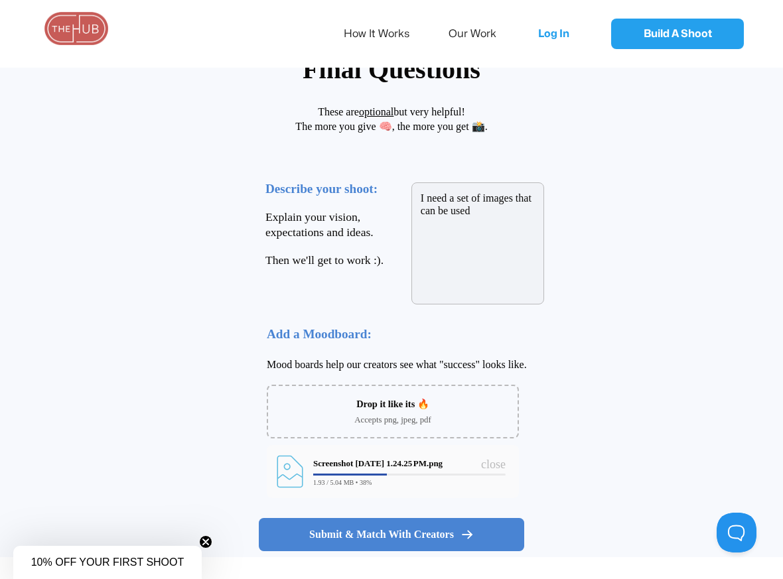
scroll to position [124, 0]
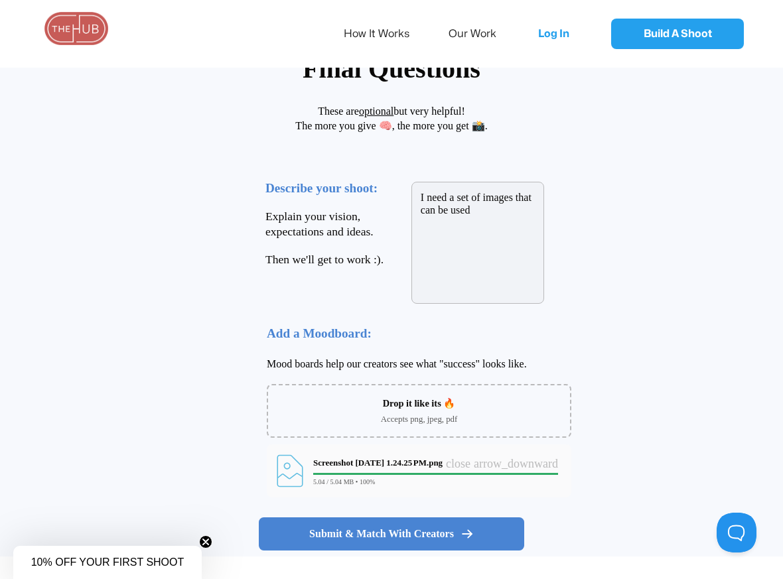
click at [483, 212] on textarea "I need a set of images that can be used" at bounding box center [477, 243] width 133 height 122
drag, startPoint x: 561, startPoint y: 196, endPoint x: 571, endPoint y: 214, distance: 20.2
click at [544, 214] on textarea "I need a set of images that can be used" at bounding box center [477, 243] width 133 height 122
click at [506, 216] on textarea "I need a set of images that feel like they're taken on a GenZ camer" at bounding box center [477, 243] width 133 height 122
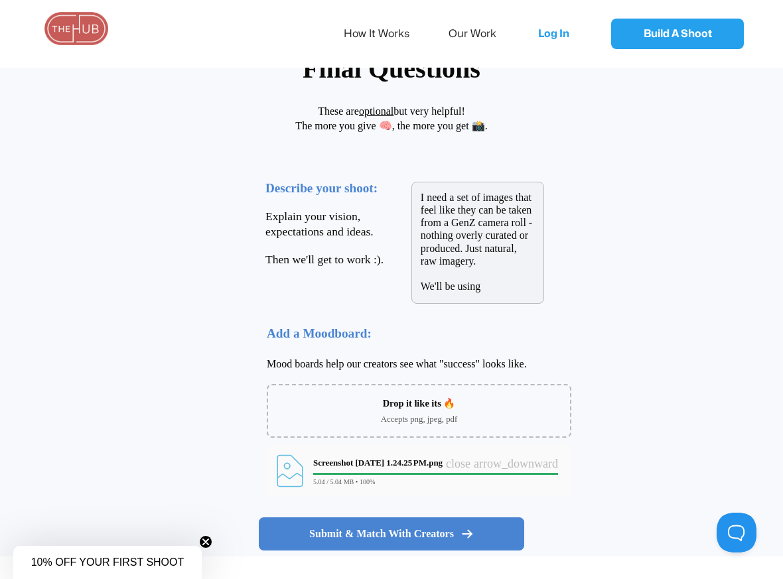
click at [451, 195] on textarea "I need a set of images that feel like they can be taken from a GenZ camera roll…" at bounding box center [477, 243] width 133 height 122
click at [512, 269] on textarea "We need a set of images that feel like they can be taken from a GenZ camera rol…" at bounding box center [477, 243] width 133 height 122
click at [517, 293] on textarea "We need a set of images that feel like they can be taken from a GenZ camera rol…" at bounding box center [477, 243] width 133 height 122
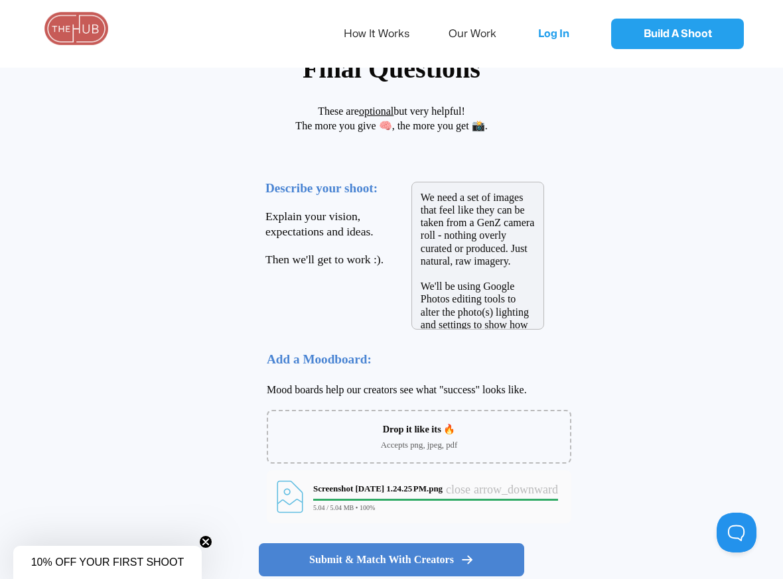
scroll to position [0, 0]
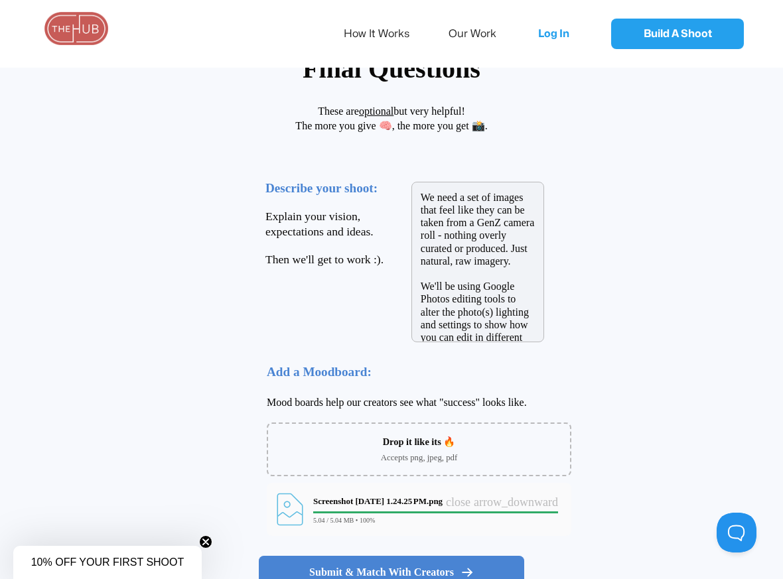
click at [544, 246] on textarea "We need a set of images that feel like they can be taken from a GenZ camera rol…" at bounding box center [477, 262] width 133 height 161
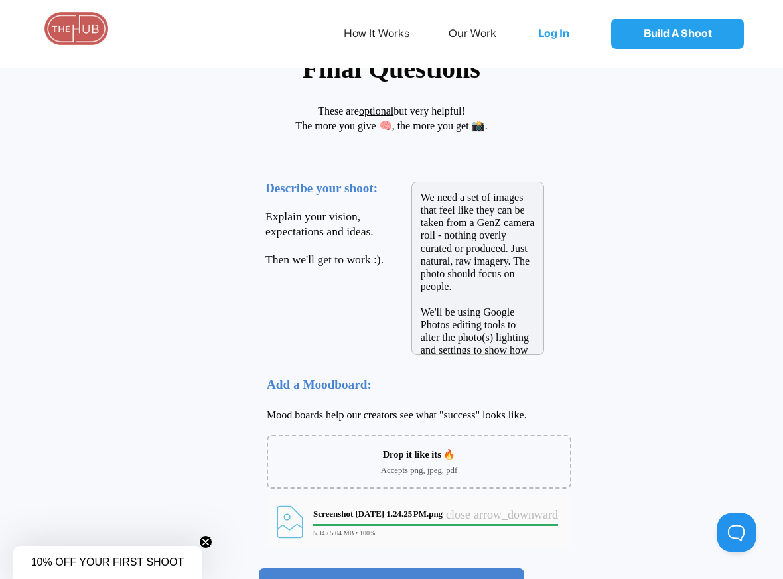
click at [490, 261] on textarea "We need a set of images that feel like they can be taken from a GenZ camera rol…" at bounding box center [477, 268] width 133 height 173
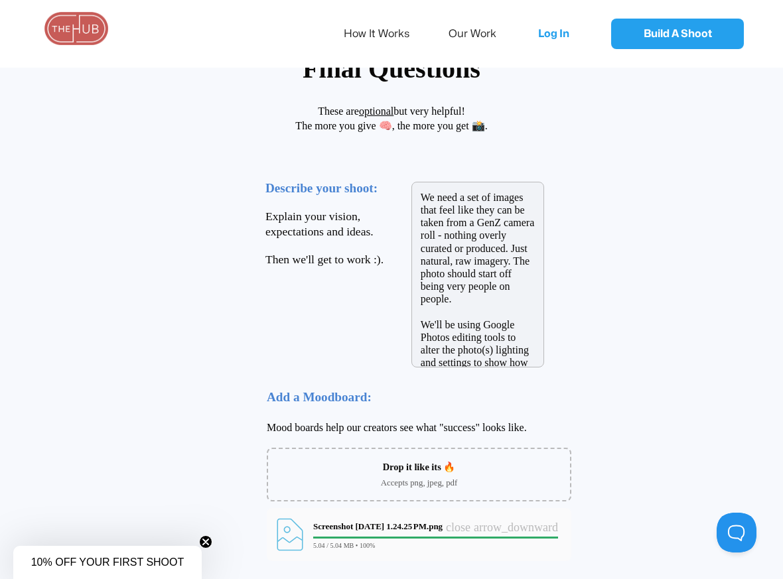
drag, startPoint x: 480, startPoint y: 262, endPoint x: 526, endPoint y: 275, distance: 47.5
click at [526, 275] on textarea "We need a set of images that feel like they can be taken from a GenZ camera rol…" at bounding box center [477, 275] width 133 height 186
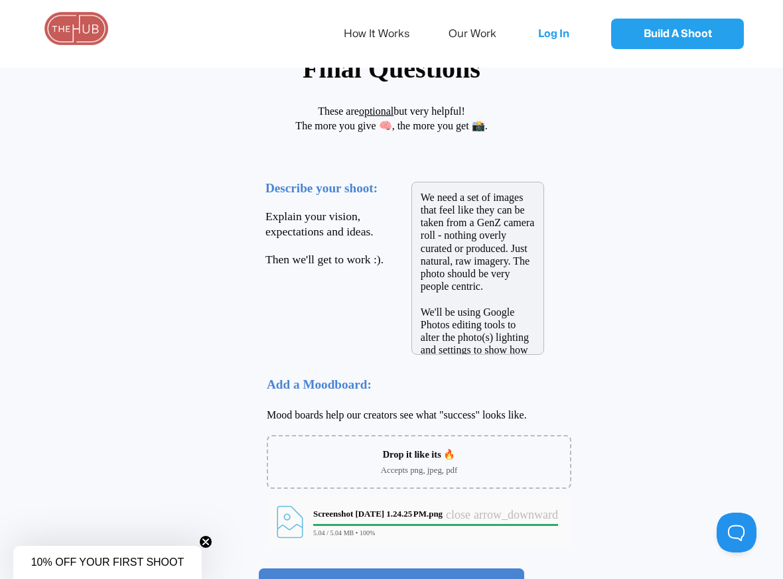
click at [526, 337] on textarea "We need a set of images that feel like they can be taken from a GenZ camera rol…" at bounding box center [477, 268] width 133 height 173
drag, startPoint x: 526, startPoint y: 337, endPoint x: 518, endPoint y: 342, distance: 9.6
click at [518, 342] on textarea "We need a set of images that feel like they can be taken from a GenZ camera rol…" at bounding box center [477, 268] width 133 height 173
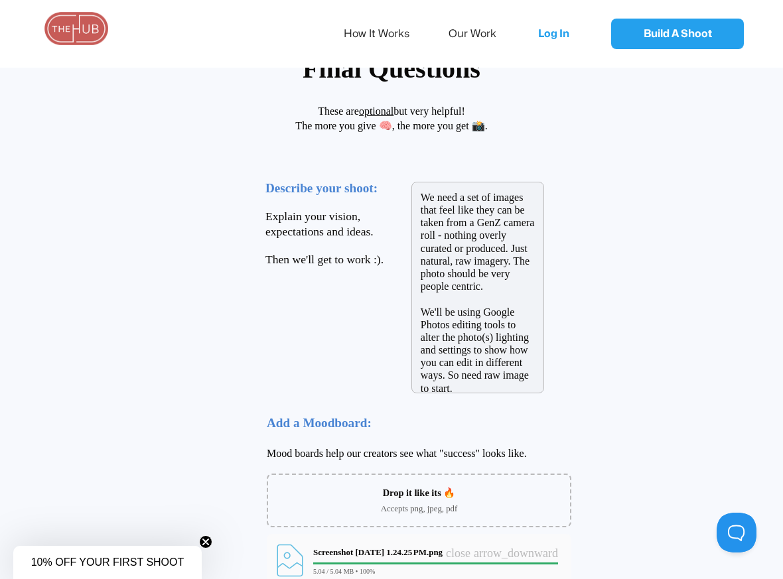
click at [481, 354] on textarea "We need a set of images that feel like they can be taken from a GenZ camera rol…" at bounding box center [477, 288] width 133 height 212
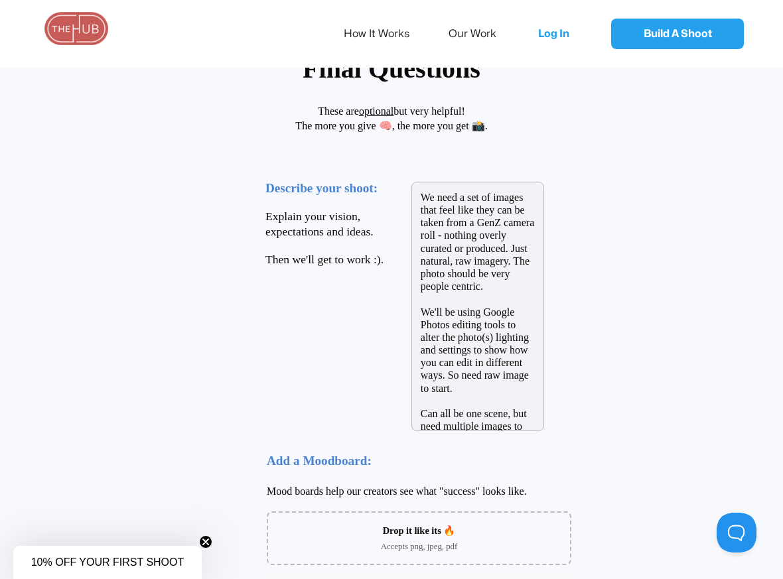
click at [544, 389] on textarea "We need a set of images that feel like they can be taken from a GenZ camera rol…" at bounding box center [477, 306] width 133 height 249
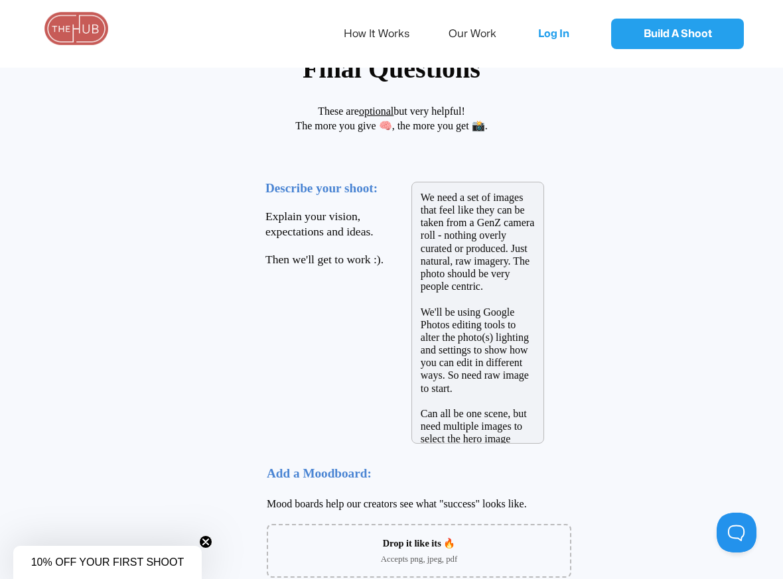
drag, startPoint x: 557, startPoint y: 376, endPoint x: 397, endPoint y: 369, distance: 160.7
click at [397, 369] on div "Describe your shoot: Explain your vision, expectations and ideas. Then we'll ge…" at bounding box center [451, 307] width 398 height 325
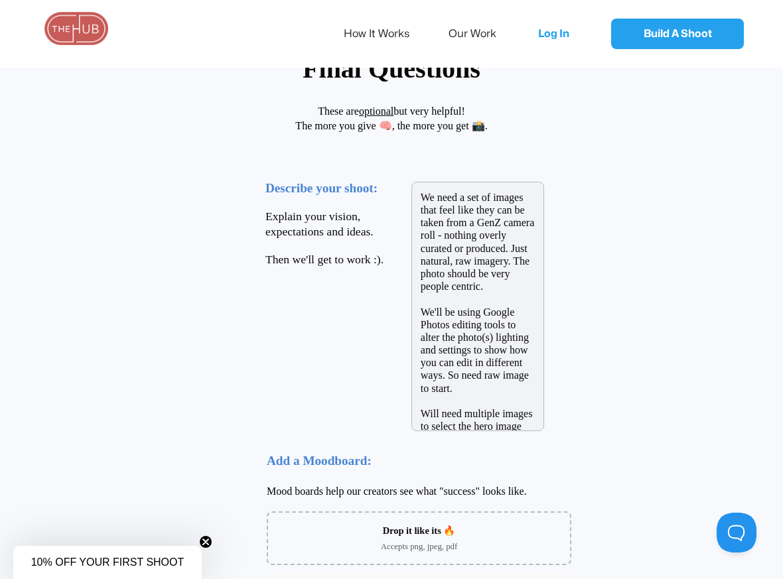
click at [544, 263] on textarea "We need a set of images that feel like they can be taken from a GenZ camera rol…" at bounding box center [477, 306] width 133 height 249
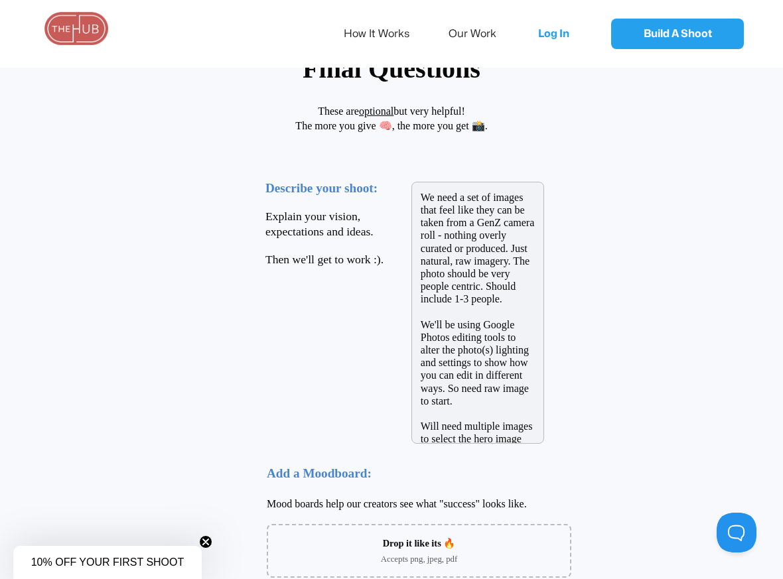
click at [544, 417] on textarea "We need a set of images that feel like they can be taken from a GenZ camera rol…" at bounding box center [477, 313] width 133 height 262
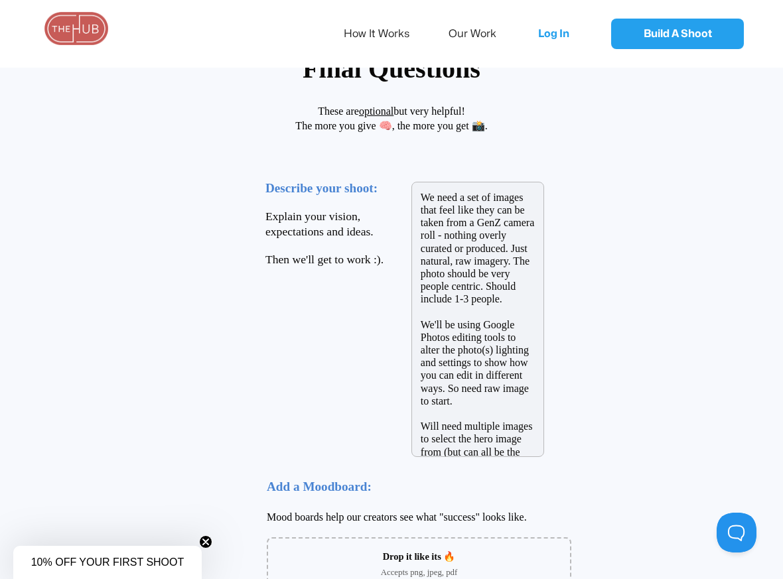
click at [534, 441] on textarea "We need a set of images that feel like they can be taken from a GenZ camera rol…" at bounding box center [477, 319] width 133 height 275
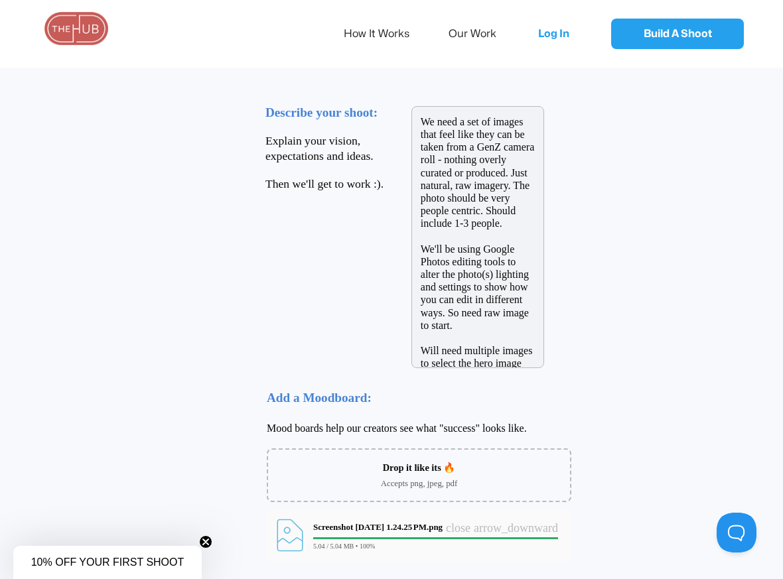
scroll to position [216, 0]
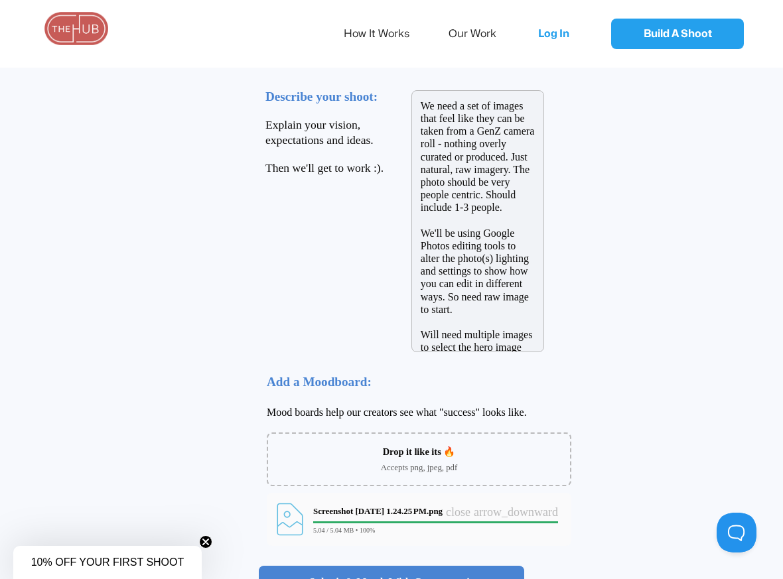
click at [541, 338] on textarea "We need a set of images that feel like they can be taken from a GenZ camera rol…" at bounding box center [477, 221] width 133 height 262
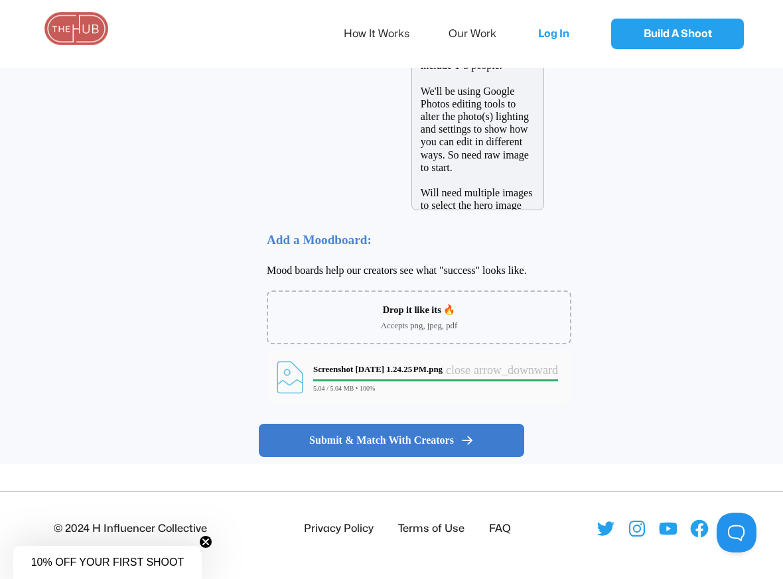
type textarea "We need a set of images that feel like they can be taken from a GenZ camera rol…"
click at [418, 444] on span "Submit & Match With Creators" at bounding box center [381, 440] width 145 height 13
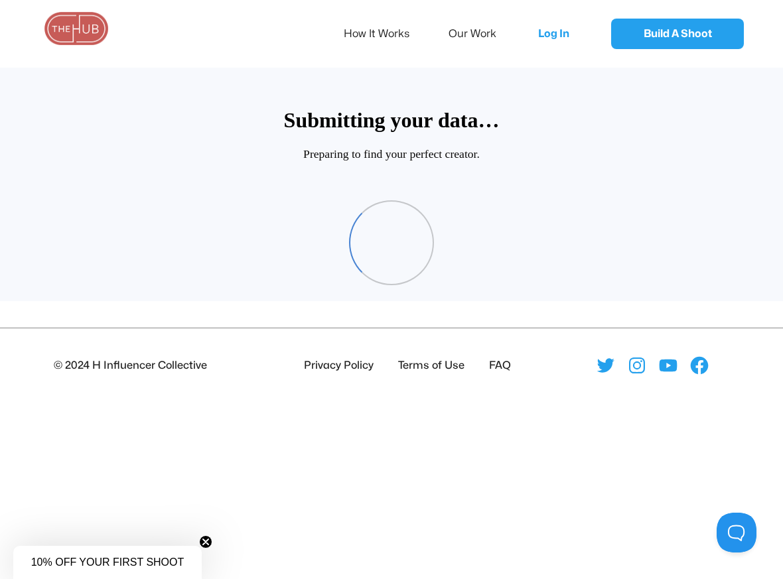
scroll to position [64, 0]
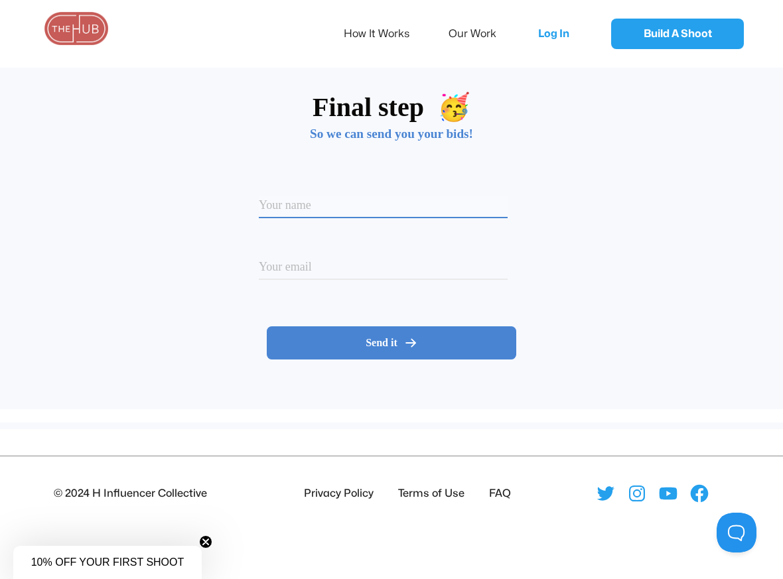
click at [358, 201] on input at bounding box center [383, 207] width 249 height 23
type input "Stephanie Orts"
type input "stephanie.orts@1000heads.com"
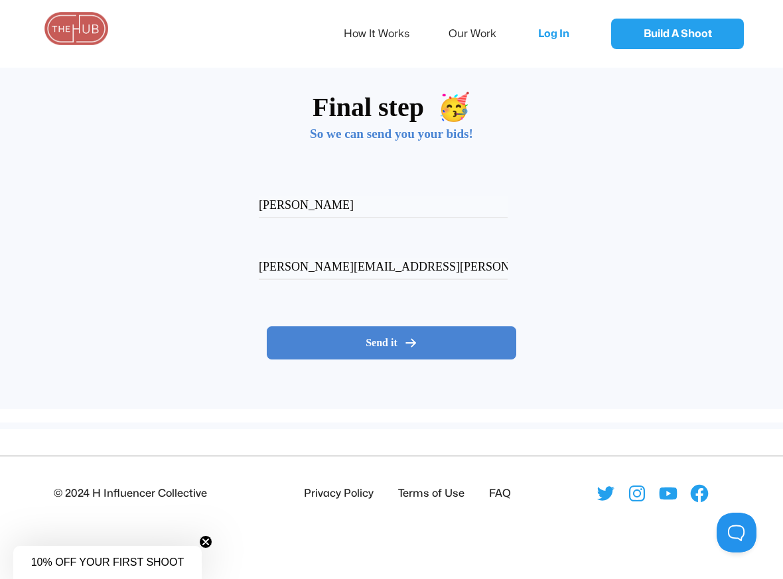
click at [561, 261] on div "stephanie.orts@1000heads.com Option 1 Option 2 Please enter your email" at bounding box center [391, 276] width 783 height 62
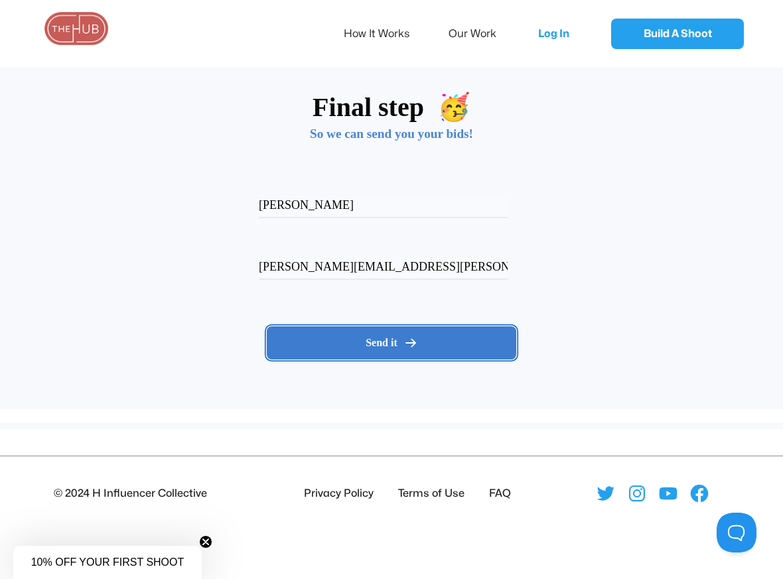
click at [414, 338] on icon at bounding box center [410, 342] width 13 height 13
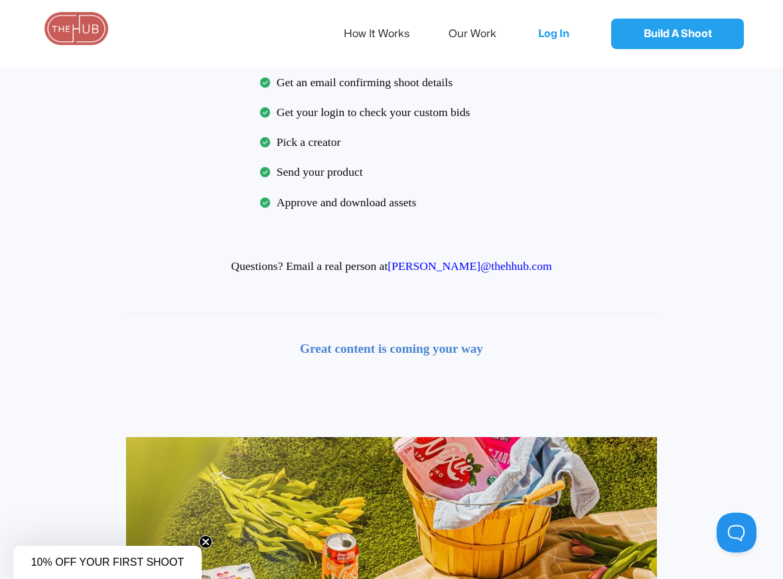
scroll to position [0, 0]
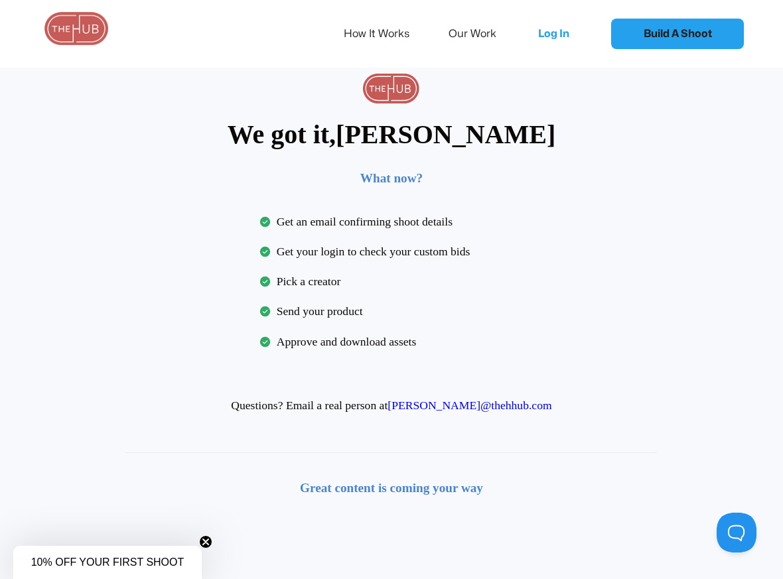
click at [655, 32] on link "Build A Shoot" at bounding box center [677, 34] width 133 height 31
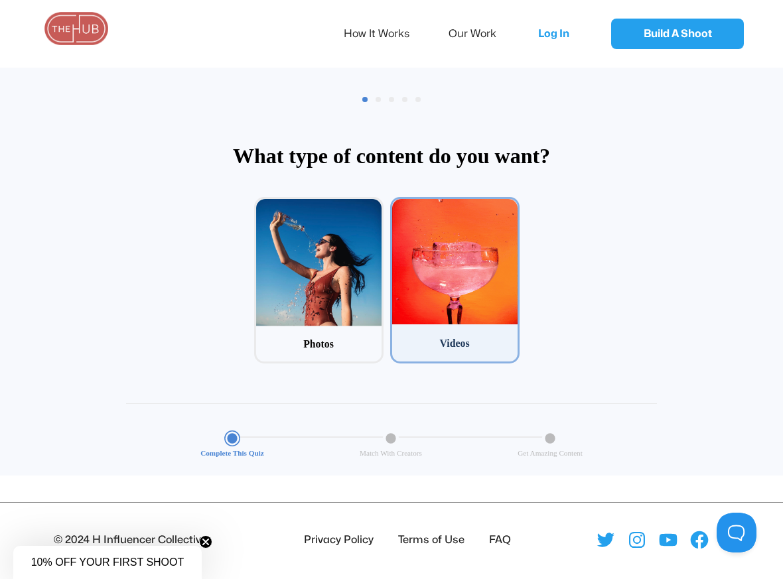
click at [480, 263] on div at bounding box center [454, 261] width 125 height 125
click at [399, 206] on input "2 Videos" at bounding box center [394, 201] width 9 height 9
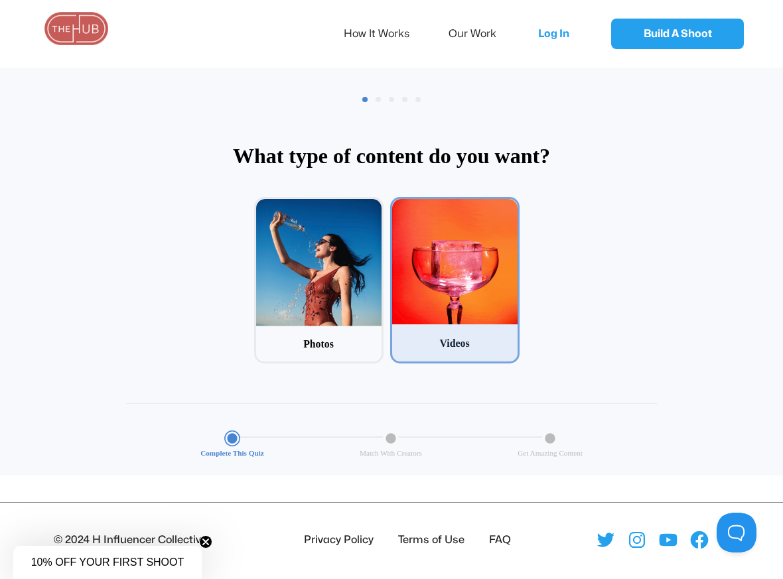
scroll to position [64, 0]
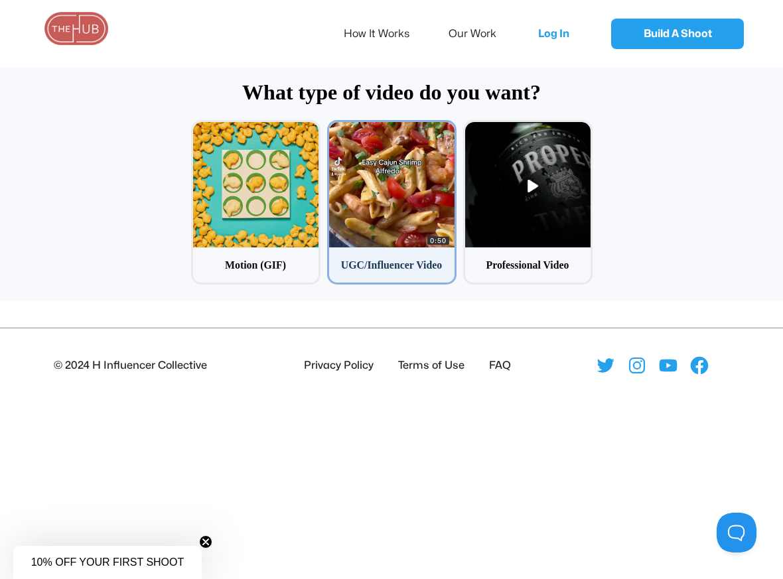
click at [386, 238] on div at bounding box center [391, 184] width 125 height 125
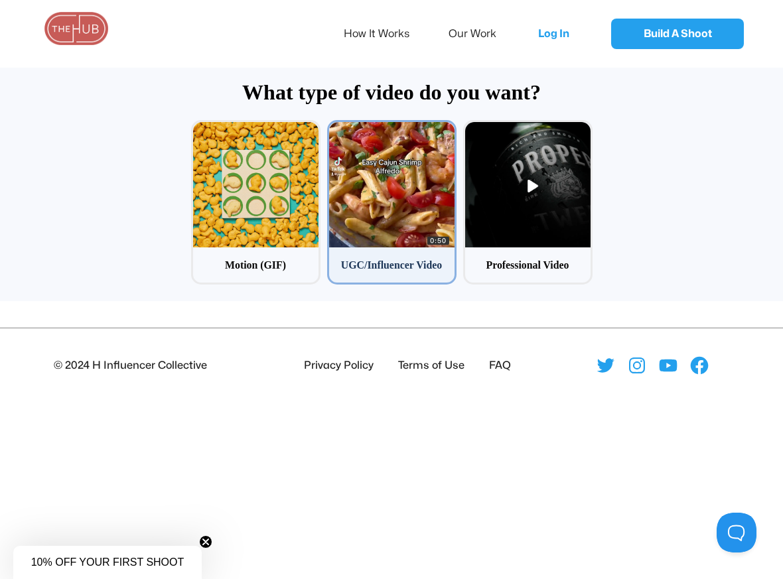
click at [336, 129] on input "2 UGC/Influencer Video" at bounding box center [331, 124] width 9 height 9
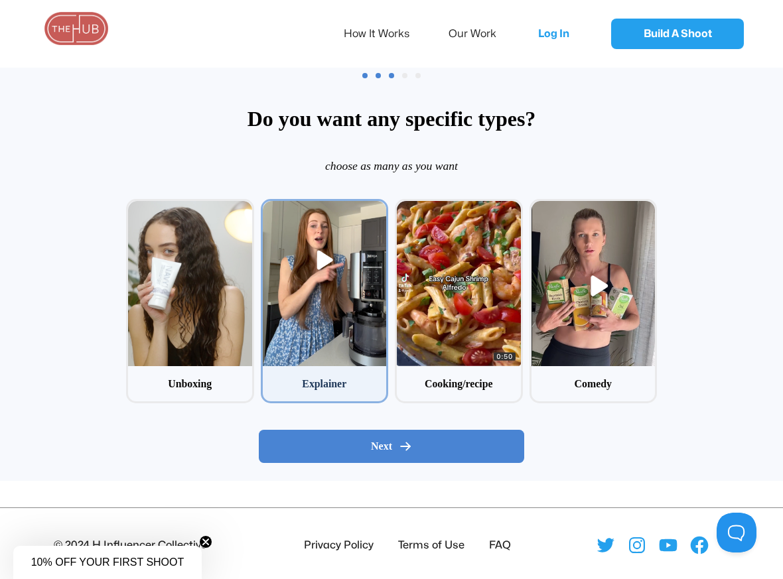
click at [303, 338] on div at bounding box center [325, 283] width 124 height 165
click at [269, 208] on input "2 Explainer" at bounding box center [265, 203] width 9 height 9
checkbox input "true"
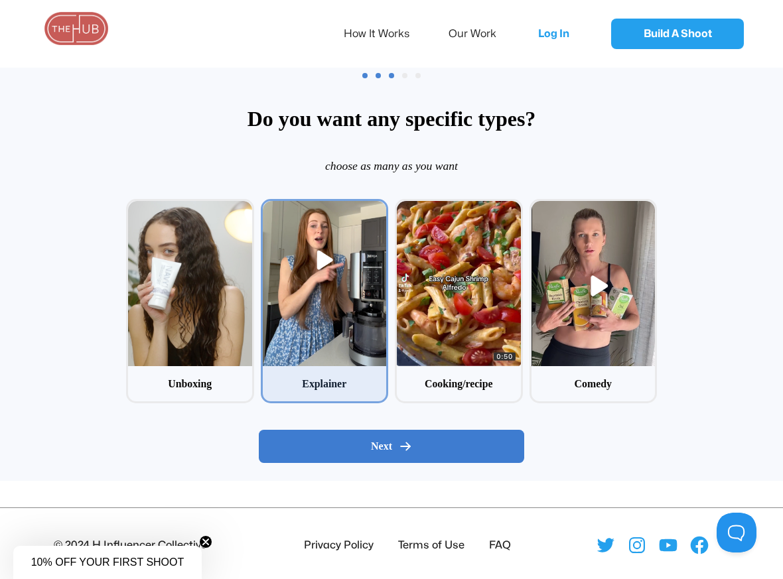
click at [375, 447] on span "Next" at bounding box center [381, 446] width 21 height 13
radio input "false"
radio input "true"
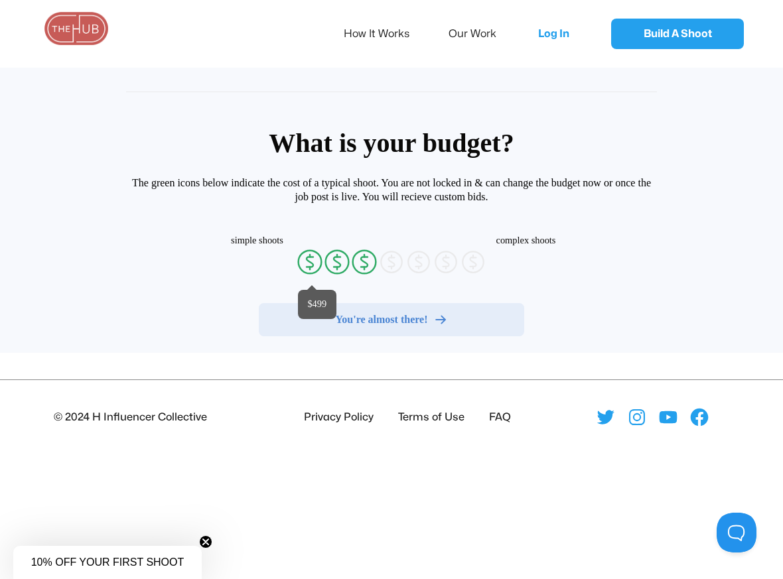
radio input "false"
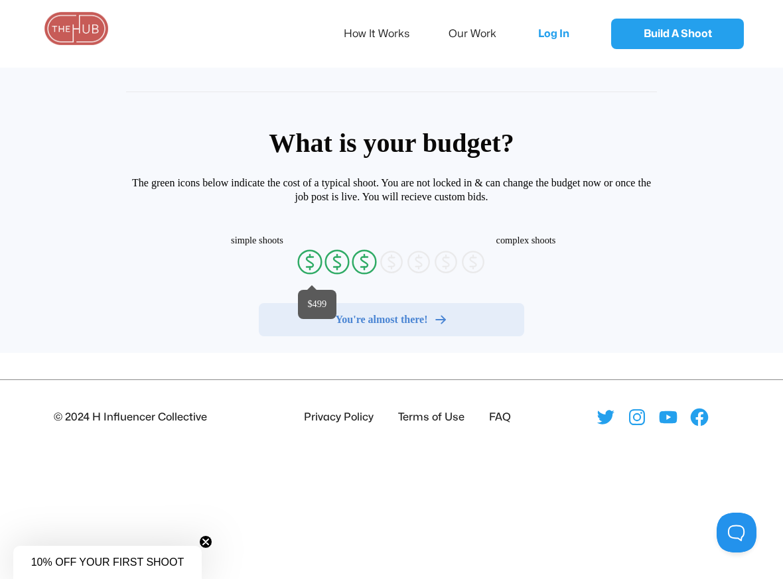
radio input "false"
click at [311, 261] on icon "currency-dollar-circle" at bounding box center [310, 262] width 27 height 27
radio input "true"
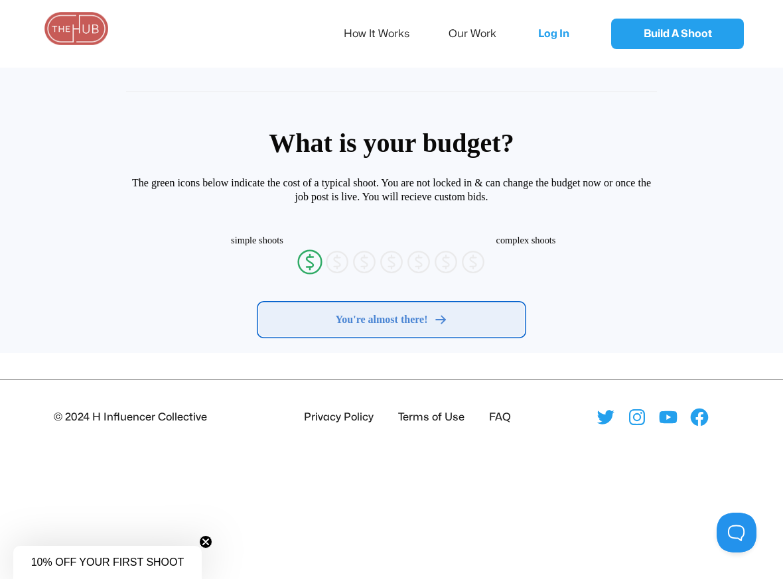
click at [407, 324] on span "You're almost there!" at bounding box center [382, 319] width 92 height 13
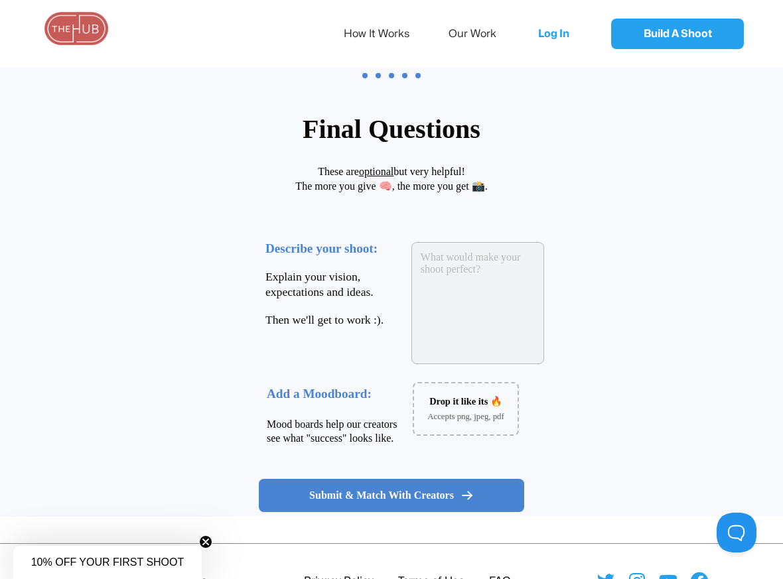
click at [474, 276] on textarea at bounding box center [477, 303] width 133 height 122
paste textarea "[URL][DOMAIN_NAME]"
click at [453, 271] on textarea "Through a video in this style [URL][DOMAIN_NAME]" at bounding box center [477, 303] width 133 height 122
type textarea "Through a video in this style ([URL][DOMAIN_NAME]) we'll be"
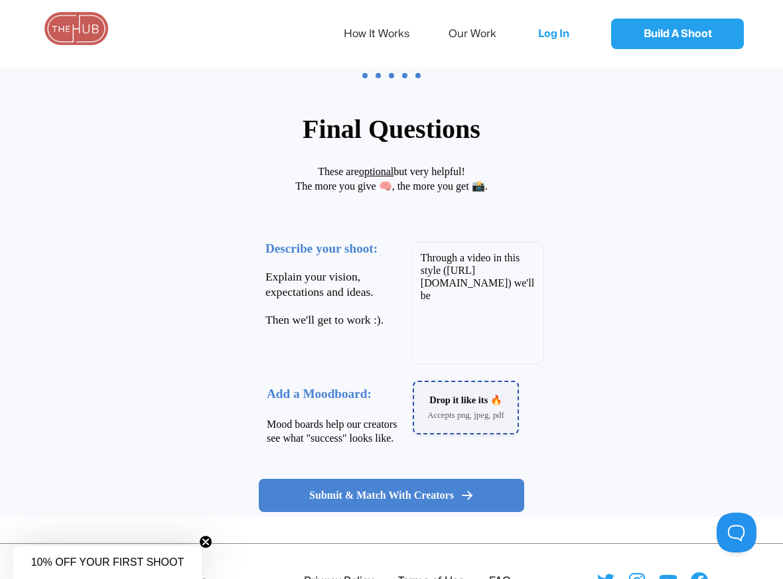
click at [464, 413] on div "Accepts png, jpeg, pdf" at bounding box center [466, 412] width 104 height 15
type input "C:\fakepath\Screenshot [DATE] 1.30.18 PM.png"
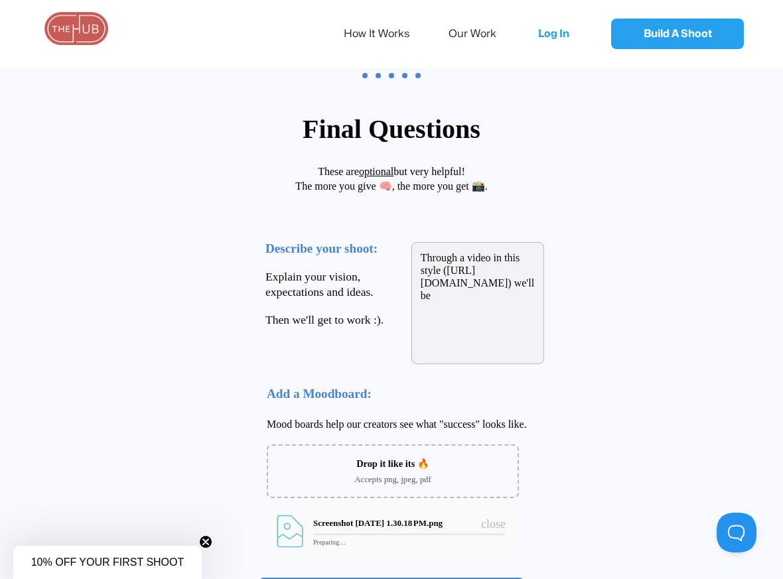
click at [505, 333] on textarea "Through a video in this style ([URL][DOMAIN_NAME]) we'll be" at bounding box center [477, 303] width 133 height 122
click at [488, 266] on textarea "Through a video in this style ([URL][DOMAIN_NAME]) we'll be" at bounding box center [477, 303] width 133 height 122
click at [524, 309] on textarea "Through a video in this style ([URL][DOMAIN_NAME]) we'll be" at bounding box center [477, 303] width 133 height 122
drag, startPoint x: 524, startPoint y: 309, endPoint x: 439, endPoint y: 274, distance: 91.3
click at [439, 274] on textarea "Through a video in this style ([URL][DOMAIN_NAME]) we'll be" at bounding box center [477, 303] width 133 height 122
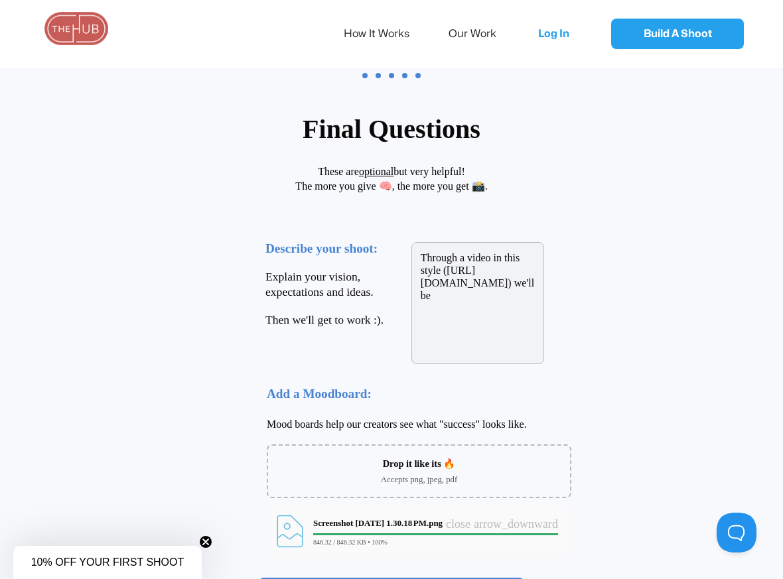
click at [502, 316] on textarea "Through a video in this style ([URL][DOMAIN_NAME]) we'll be" at bounding box center [477, 303] width 133 height 122
paste textarea "Film a video walking into frame for a social first feel, and then take a pictur…"
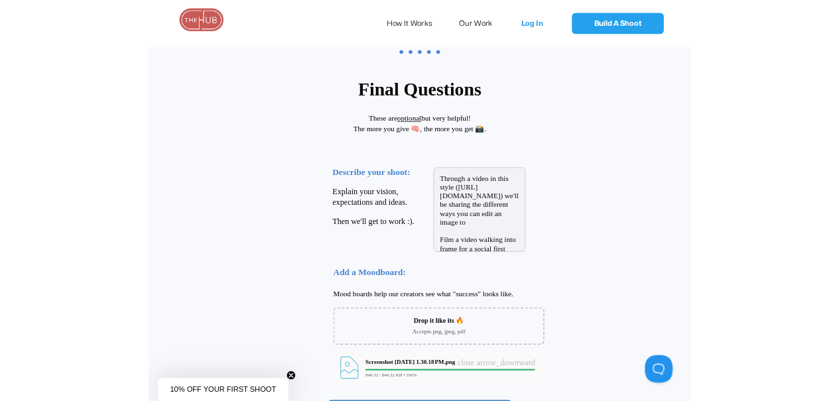
scroll to position [0, 0]
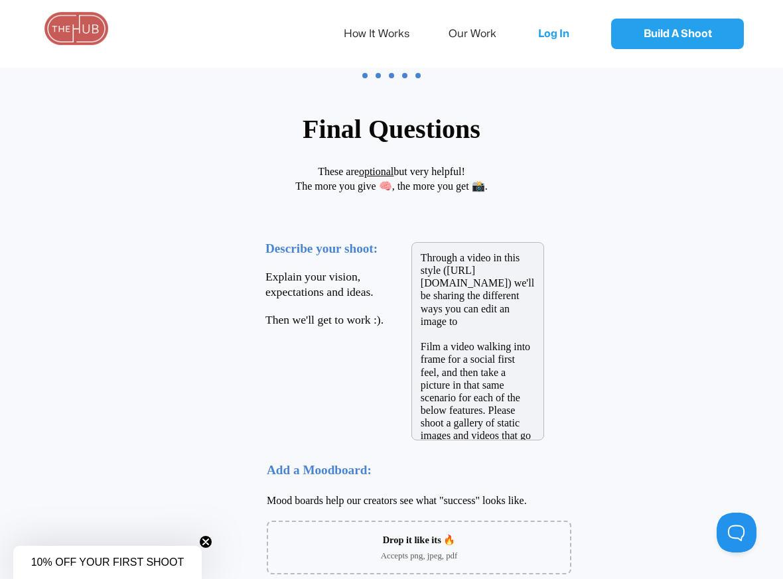
click at [544, 324] on textarea "Through a video in this style (https://www.tiktok.com/@jakeeoneill/video/754575…" at bounding box center [477, 341] width 133 height 198
click at [544, 323] on textarea "Through a video in this style (https://www.tiktok.com/@jakeeoneill/video/754575…" at bounding box center [477, 341] width 133 height 198
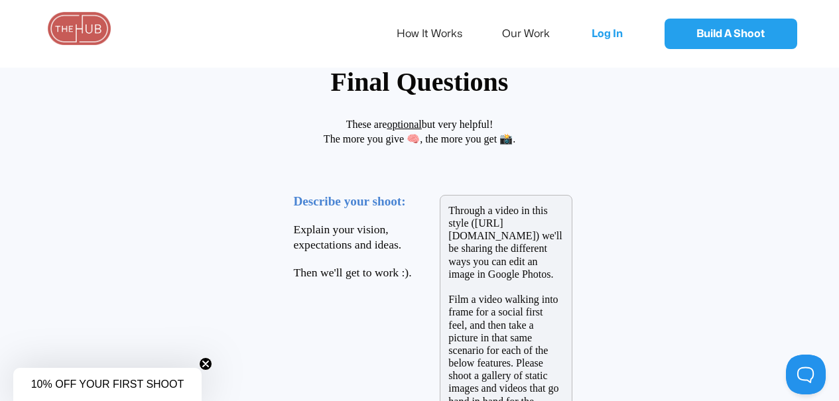
scroll to position [146, 0]
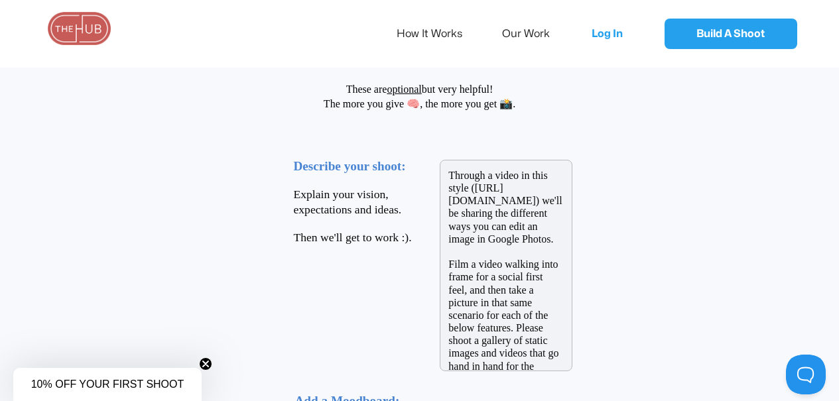
click at [557, 251] on textarea "Through a video in this style (https://www.tiktok.com/@jakeeoneill/video/754575…" at bounding box center [506, 266] width 133 height 212
click at [514, 263] on textarea "Through a video in this style (https://www.tiktok.com/@jakeeoneill/video/754575…" at bounding box center [506, 266] width 133 height 212
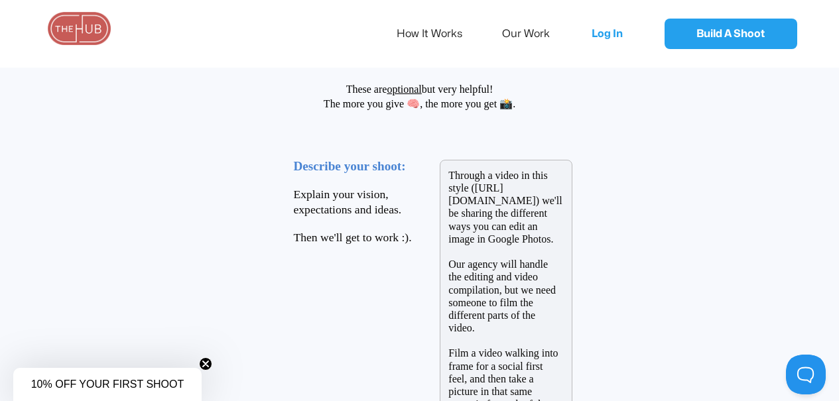
click at [529, 318] on textarea "Through a video in this style (https://www.tiktok.com/@jakeeoneill/video/754575…" at bounding box center [506, 297] width 133 height 275
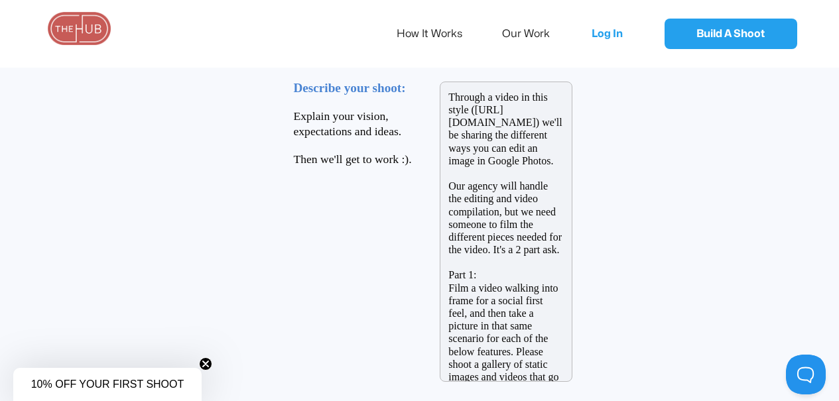
scroll to position [230, 0]
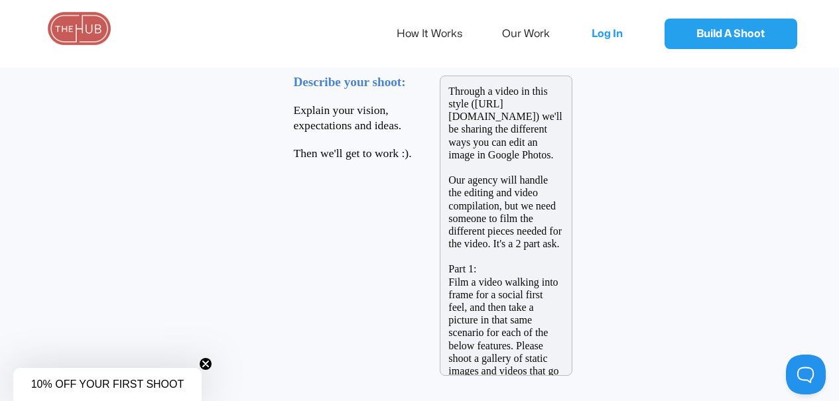
click at [569, 296] on textarea "Through a video in this style (https://www.tiktok.com/@jakeeoneill/video/754575…" at bounding box center [506, 226] width 133 height 301
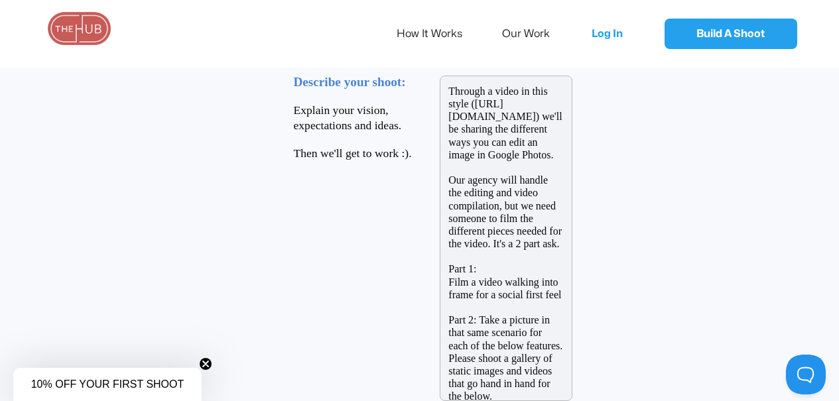
scroll to position [257, 0]
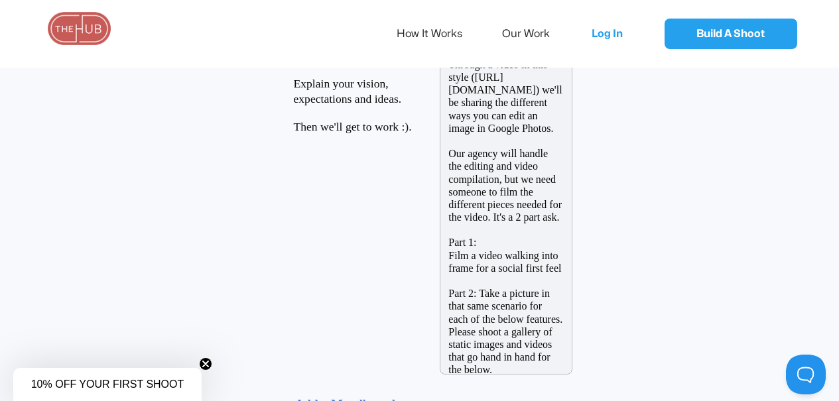
click at [503, 295] on textarea "Through a video in this style (https://www.tiktok.com/@jakeeoneill/video/754575…" at bounding box center [506, 212] width 133 height 326
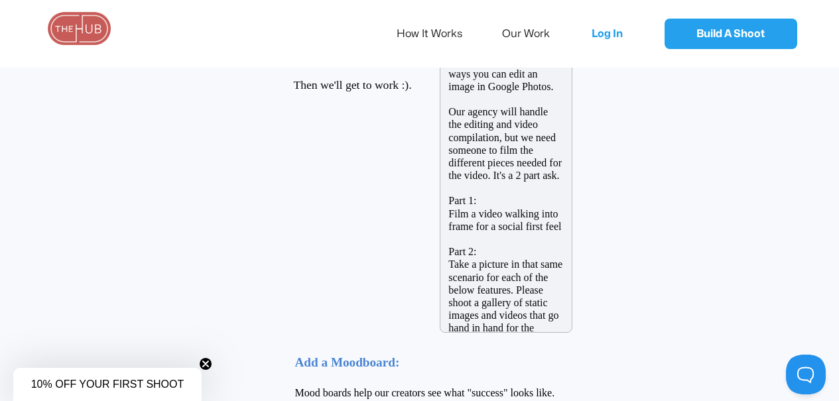
scroll to position [306, 0]
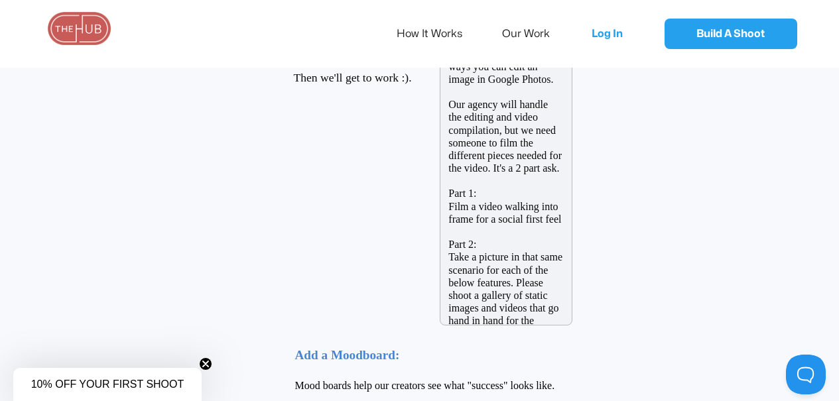
click at [516, 283] on textarea "Through a video in this style (https://www.tiktok.com/@jakeeoneill/video/754575…" at bounding box center [506, 163] width 133 height 326
click at [573, 309] on textarea "Through a video in this style (https://www.tiktok.com/@jakeeoneill/video/754575…" at bounding box center [506, 163] width 133 height 326
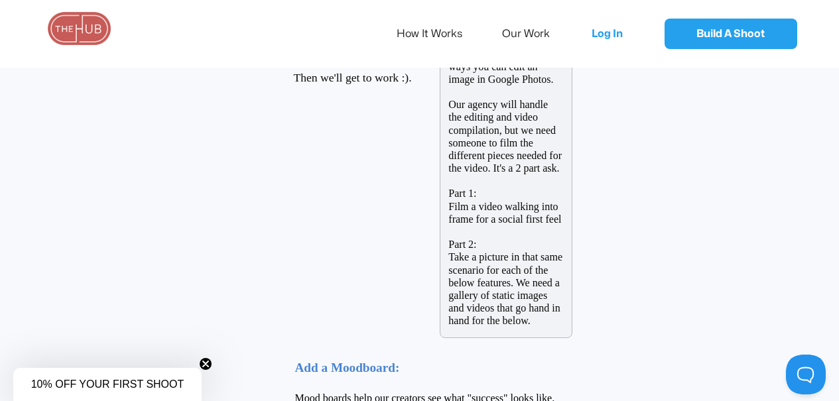
scroll to position [0, 0]
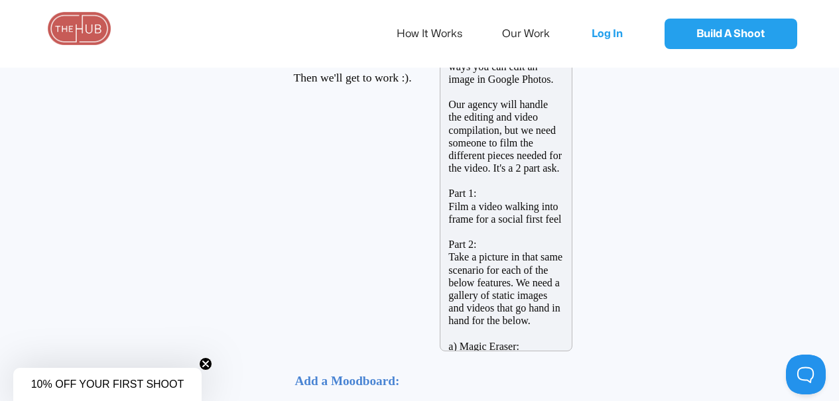
paste textarea "Person centric photo with distractions in background that can be erased out usi…"
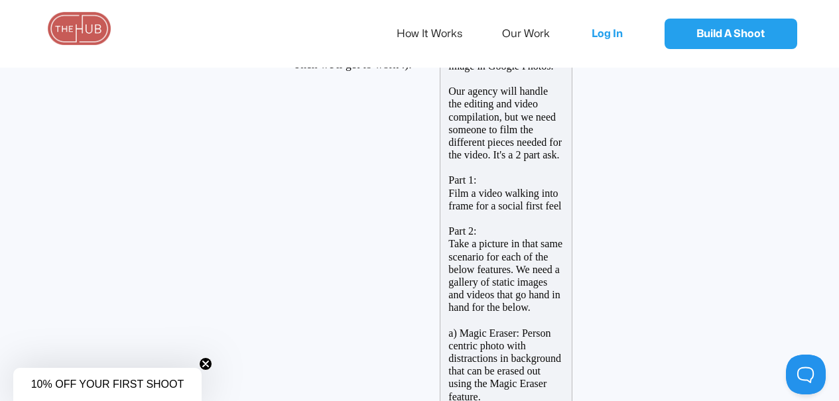
scroll to position [320, 0]
paste textarea "Person-centric photo that has poor lighting and can be enhanced with the Portra…"
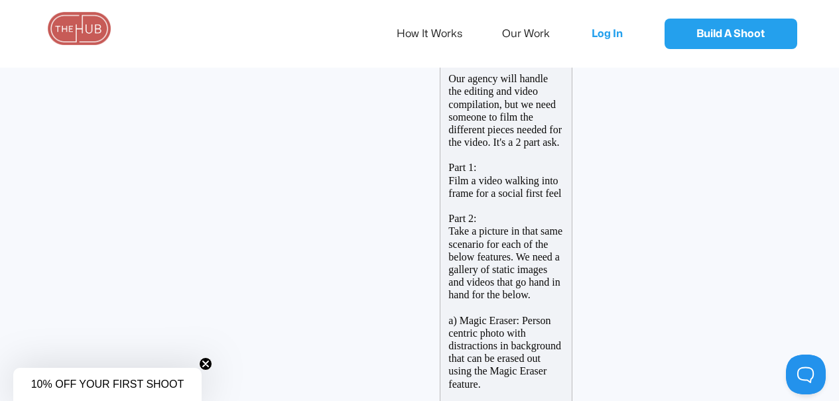
scroll to position [0, 0]
click at [487, 386] on textarea "Through a video in this style (https://www.tiktok.com/@jakeeoneill/video/754575…" at bounding box center [506, 207] width 133 height 466
click at [516, 384] on textarea "Through a video in this style (https://www.tiktok.com/@jakeeoneill/video/754575…" at bounding box center [506, 207] width 133 height 466
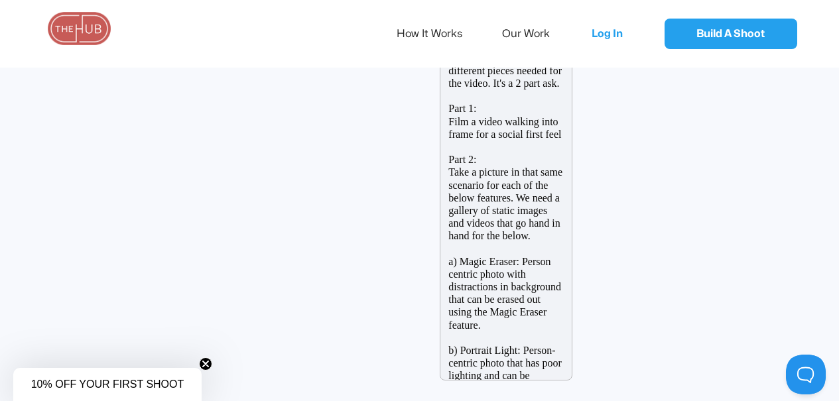
scroll to position [397, 0]
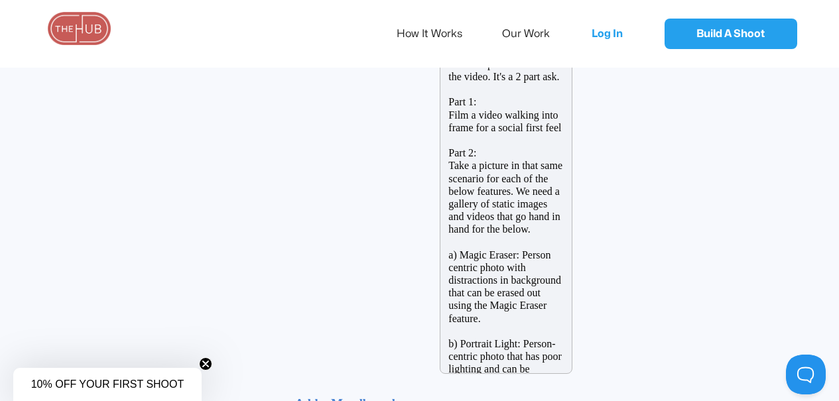
click at [568, 360] on textarea "Through a video in this style (https://www.tiktok.com/@jakeeoneill/video/754575…" at bounding box center [506, 141] width 133 height 466
paste textarea "Person-centric photo that is aesthetically pleasing and interesting, that can b…"
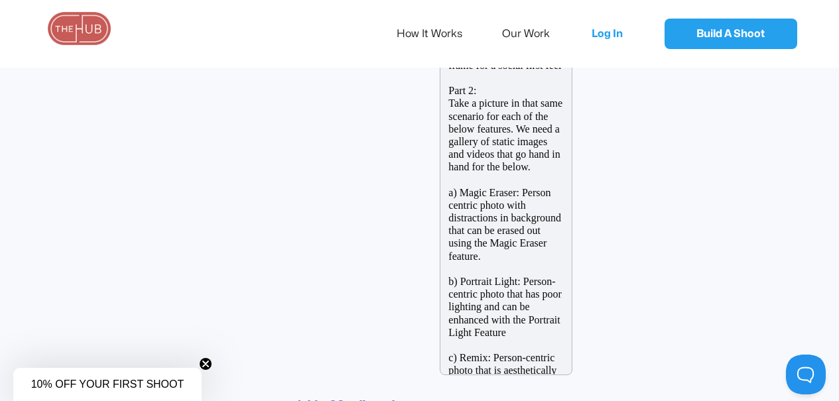
scroll to position [480, 0]
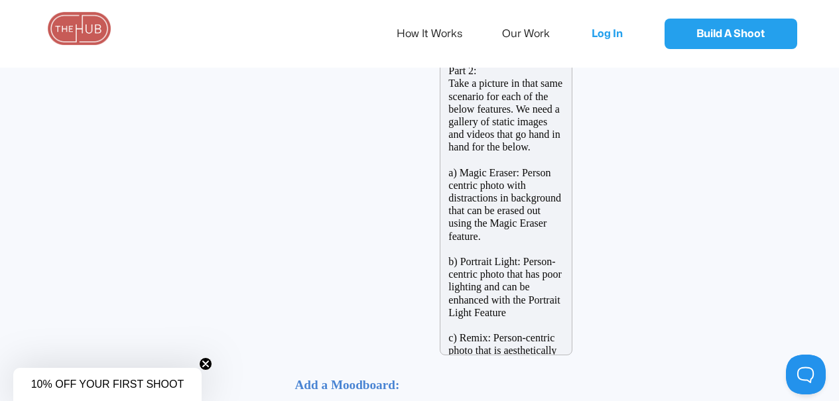
drag, startPoint x: 573, startPoint y: 338, endPoint x: 574, endPoint y: 328, distance: 10.0
click at [573, 328] on textarea "Through a video in this style (https://www.tiktok.com/@jakeeoneill/video/754575…" at bounding box center [506, 90] width 133 height 529
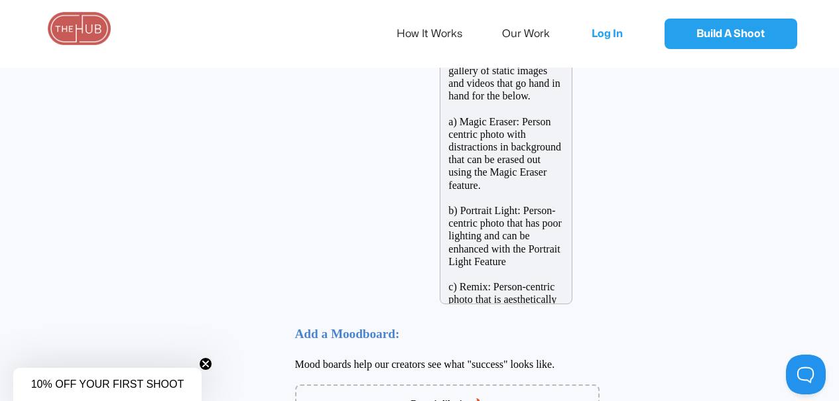
scroll to position [541, 0]
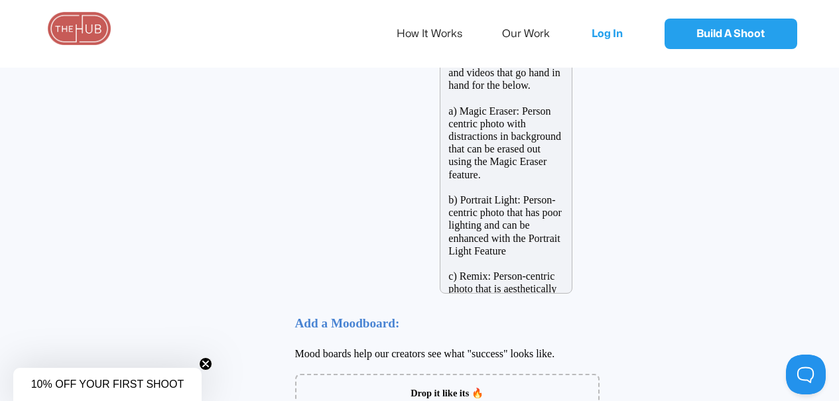
click at [573, 282] on textarea "Through a video in this style (https://www.tiktok.com/@jakeeoneill/video/754575…" at bounding box center [506, 28] width 133 height 529
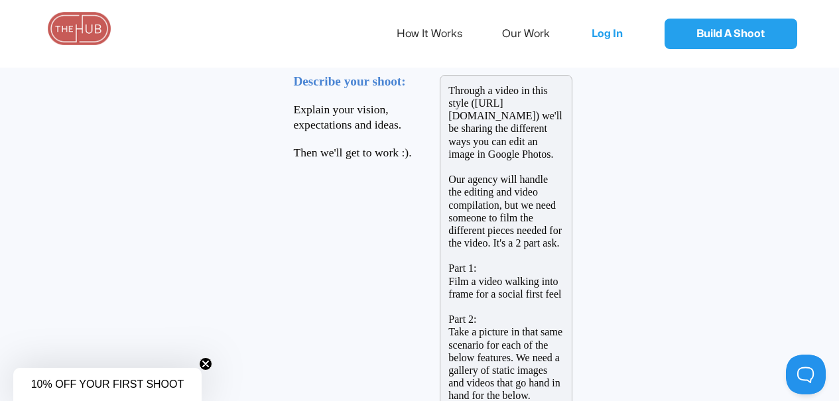
scroll to position [209, 0]
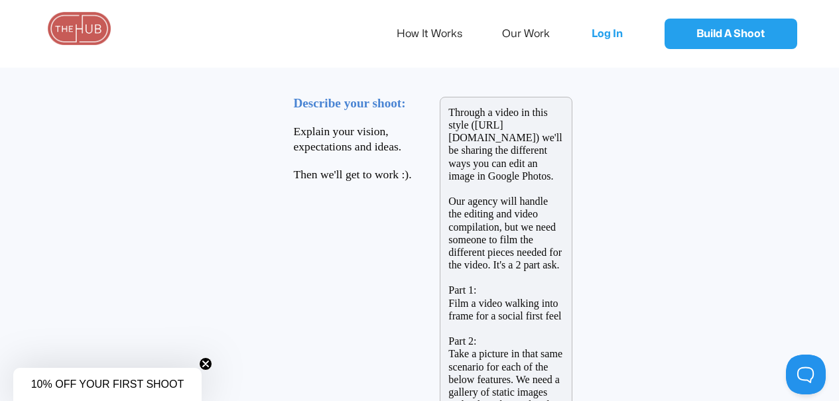
drag, startPoint x: 575, startPoint y: 191, endPoint x: 492, endPoint y: 168, distance: 85.5
click at [492, 168] on textarea "Through a video in this style (https://www.tiktok.com/@jakeeoneill/video/754575…" at bounding box center [506, 368] width 133 height 543
drag, startPoint x: 476, startPoint y: 123, endPoint x: 622, endPoint y: 150, distance: 147.7
click at [573, 150] on textarea "Through a video in this style (https://www.tiktok.com/@jakeeoneill/video/754575…" at bounding box center [506, 368] width 133 height 543
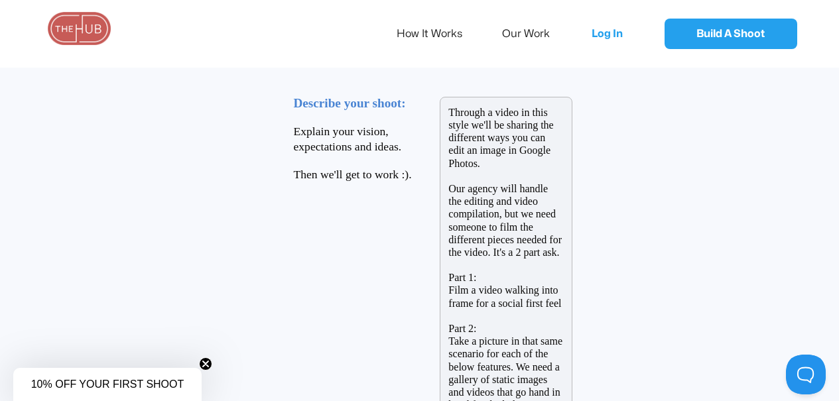
click at [526, 111] on textarea "Through a video in this style we'll be sharing the different ways you can edit …" at bounding box center [506, 349] width 133 height 504
click at [573, 261] on textarea "Through a very native-to-social style video, we'll be sharing the different way…" at bounding box center [506, 349] width 133 height 504
click at [573, 141] on textarea "Through a very native-to-social style video, we'll be sharing the different way…" at bounding box center [506, 349] width 133 height 504
click at [573, 151] on textarea "Through a very native-to-social style video, we'll be sharing the different way…" at bounding box center [506, 349] width 133 height 504
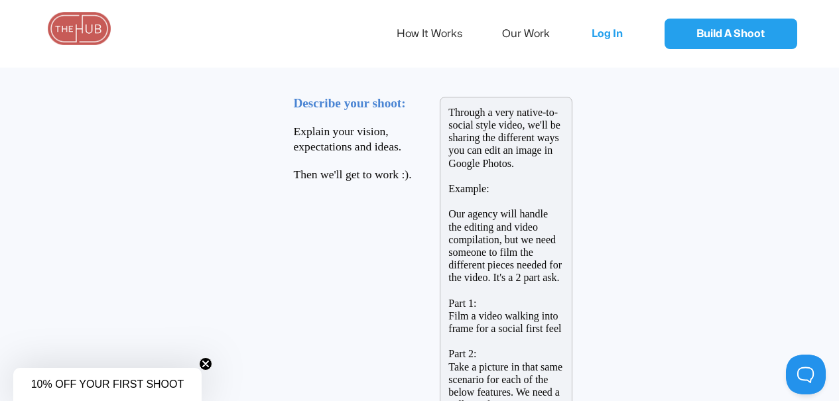
paste textarea "(https://www.tiktok.com/@jakeeoneill/video/7545750709031947528?_r=1&_t=ZP-8zcQ0…"
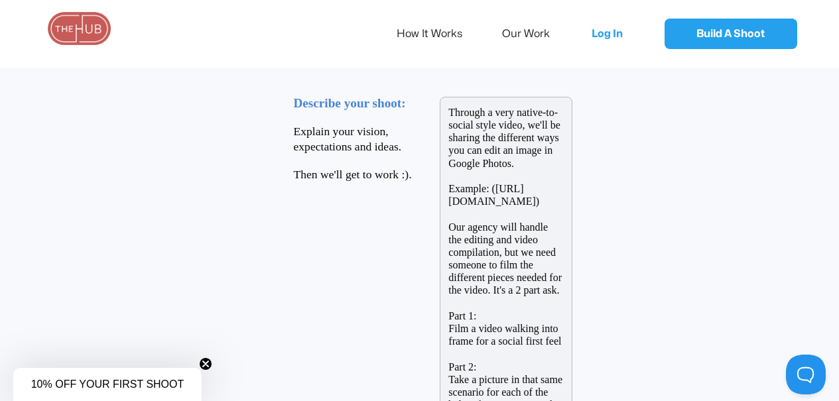
drag, startPoint x: 479, startPoint y: 186, endPoint x: 471, endPoint y: 186, distance: 8.0
click at [471, 186] on textarea "Through a very native-to-social style video, we'll be sharing the different way…" at bounding box center [506, 381] width 133 height 568
click at [545, 240] on textarea "Through a very native-to-social style video, we'll be sharing the different way…" at bounding box center [506, 381] width 133 height 568
drag, startPoint x: 579, startPoint y: 293, endPoint x: 459, endPoint y: 237, distance: 132.4
click at [459, 237] on div "Describe your shoot: Explain your vision, expectations and ideas. Then we'll ge…" at bounding box center [480, 375] width 398 height 631
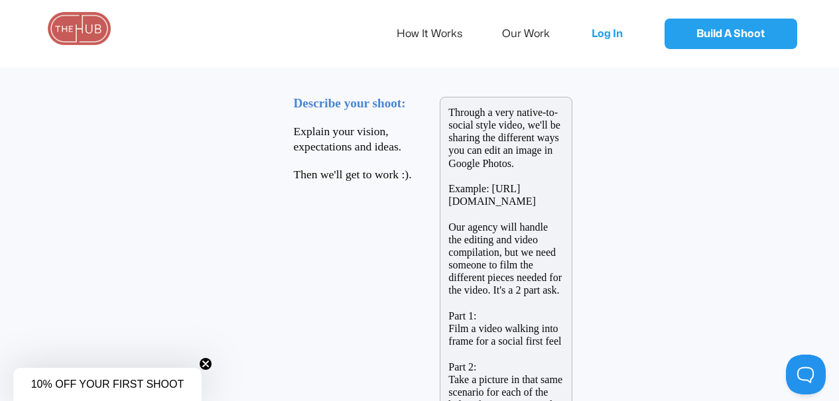
click at [573, 153] on textarea "Through a very native-to-social style video, we'll be sharing the different way…" at bounding box center [506, 381] width 133 height 568
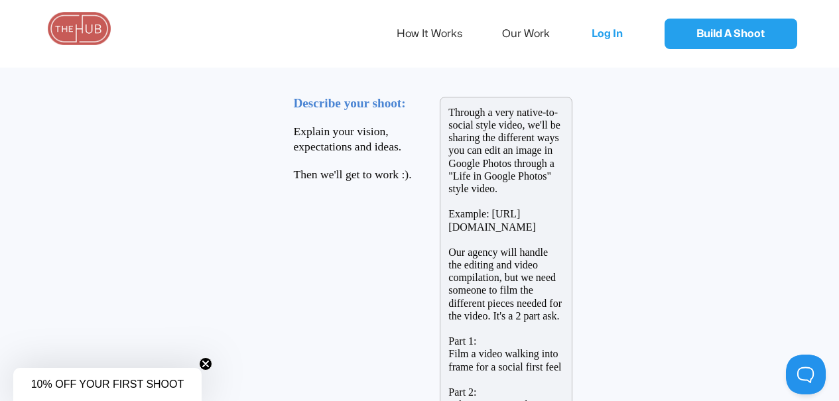
click at [512, 164] on textarea "Through a very native-to-social style video, we'll be sharing the different way…" at bounding box center [506, 393] width 133 height 593
click at [521, 180] on textarea "Through a very native-to-social style video, we'll be sharing the different way…" at bounding box center [506, 393] width 133 height 593
click at [527, 188] on textarea "Through a very native-to-social style video, we'll be sharing the different way…" at bounding box center [506, 393] width 133 height 593
click at [531, 200] on textarea "Through a very native-to-social style video, we'll be sharing the different way…" at bounding box center [506, 393] width 133 height 593
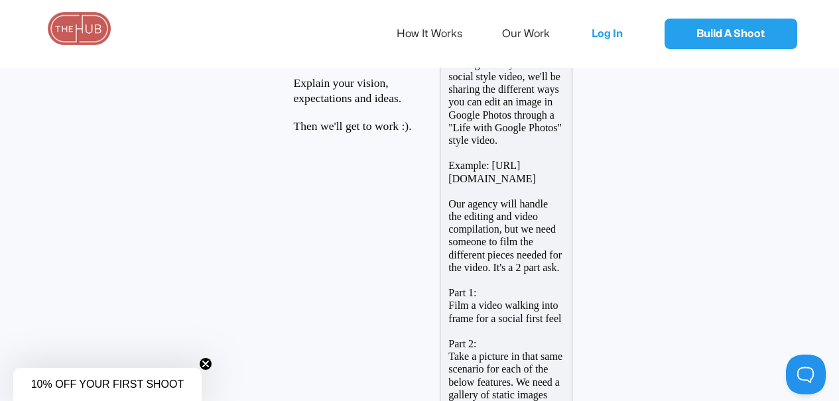
scroll to position [271, 0]
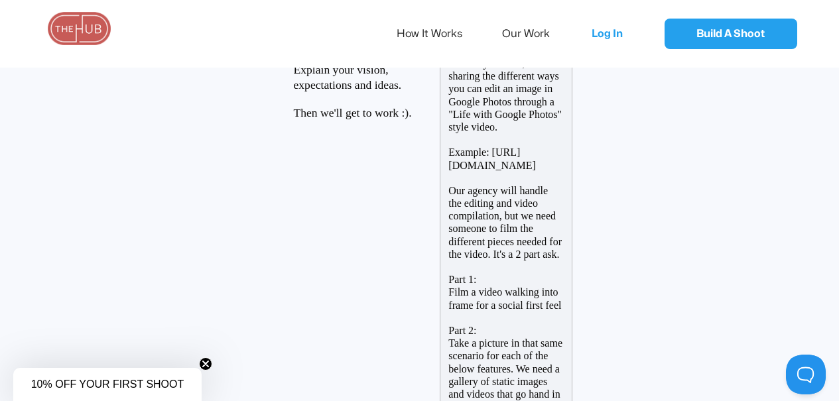
drag, startPoint x: 531, startPoint y: 200, endPoint x: 524, endPoint y: 232, distance: 32.7
click at [524, 232] on textarea "Through a very native-to-social style video, we'll be sharing the different way…" at bounding box center [506, 331] width 133 height 593
drag, startPoint x: 509, startPoint y: 216, endPoint x: 604, endPoint y: 216, distance: 94.9
click at [573, 216] on textarea "Through a very native-to-social style video, we'll be sharing the different way…" at bounding box center [506, 331] width 133 height 593
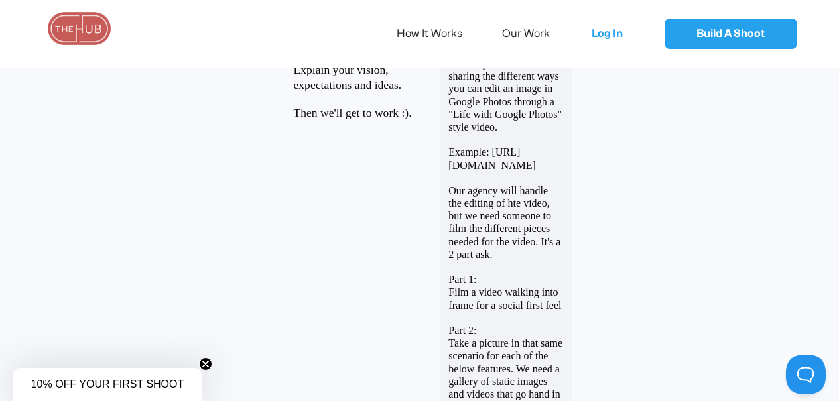
click at [530, 217] on textarea "Through a very native-to-social style video, we'll be sharing the different way…" at bounding box center [506, 331] width 133 height 593
click at [553, 261] on textarea "Through a very native-to-social style video, we'll be sharing the different way…" at bounding box center [506, 331] width 133 height 593
click at [545, 257] on textarea "Through a very native-to-social style video, we'll be sharing the different way…" at bounding box center [506, 331] width 133 height 593
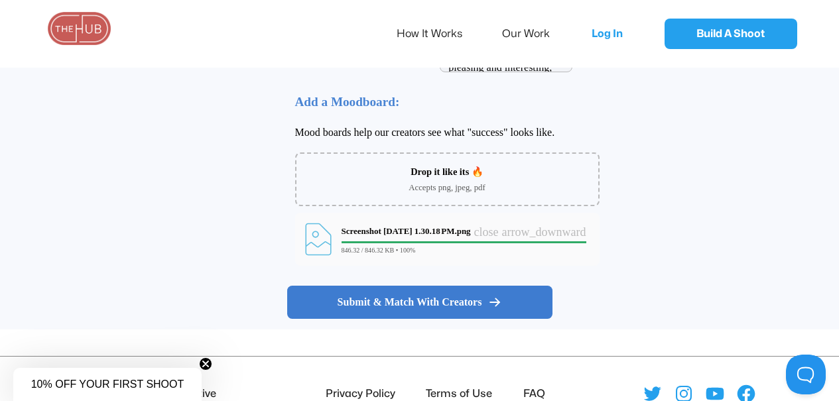
type textarea "Through a very native-to-social style video, we'll be sharing the different way…"
click at [467, 294] on button "Submit & Match With Creators" at bounding box center [419, 302] width 265 height 33
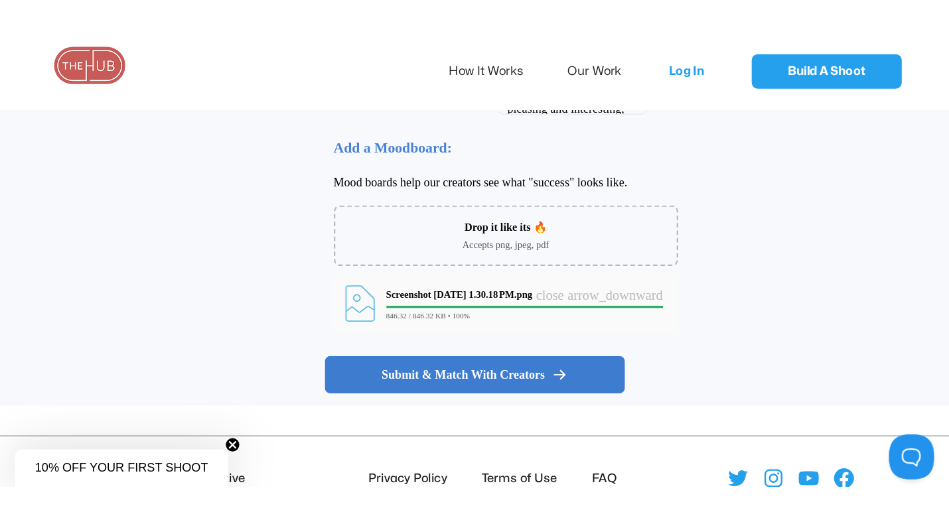
scroll to position [64, 0]
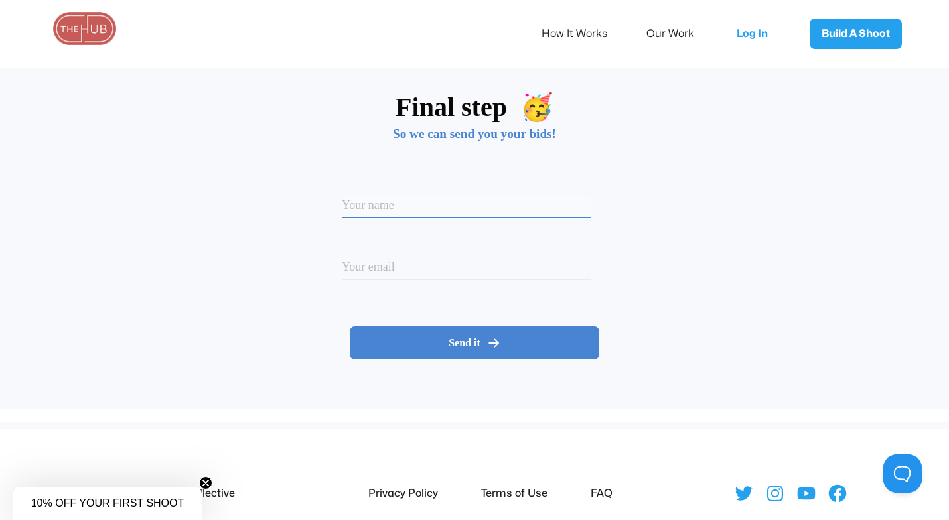
click at [439, 192] on div "Option 1 Option 2 Please enter your name" at bounding box center [474, 207] width 265 height 76
click at [407, 202] on input at bounding box center [466, 207] width 249 height 23
type input "Stephanie Orts"
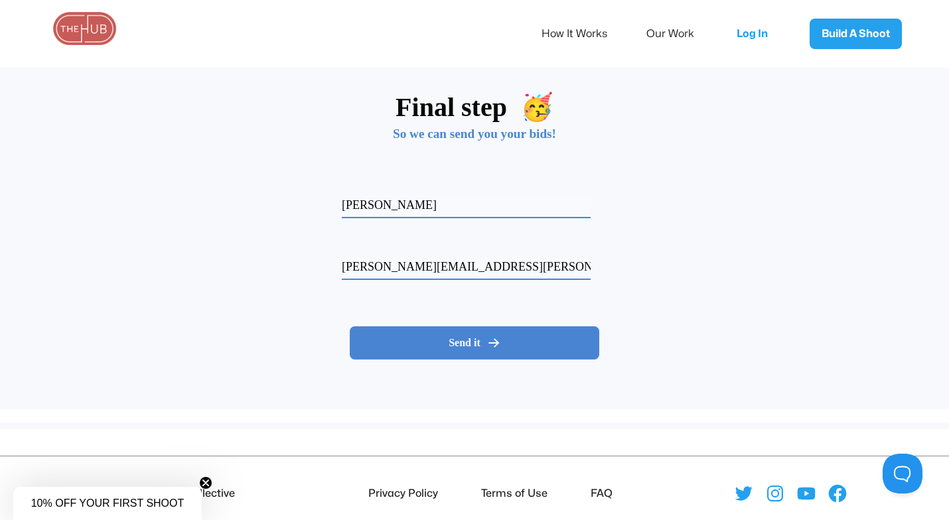
type input "stephanie.orts@1000heads.com"
click at [395, 344] on div "Send it" at bounding box center [474, 342] width 227 height 13
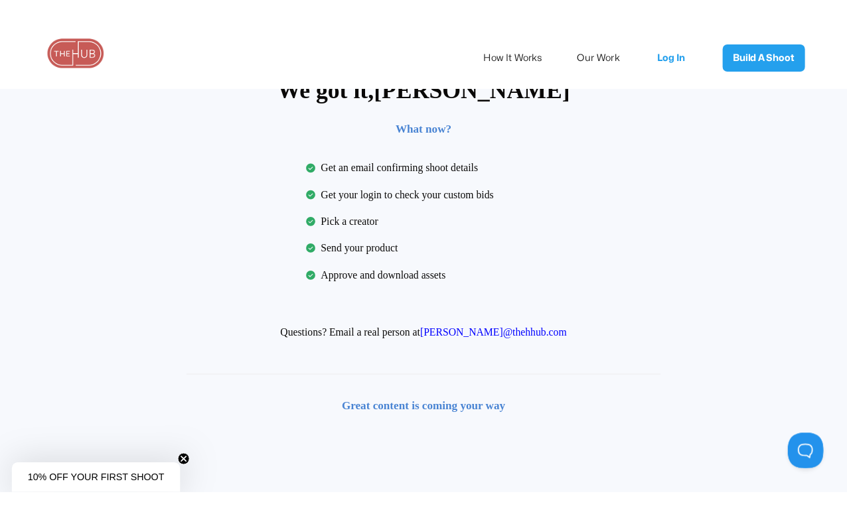
scroll to position [0, 0]
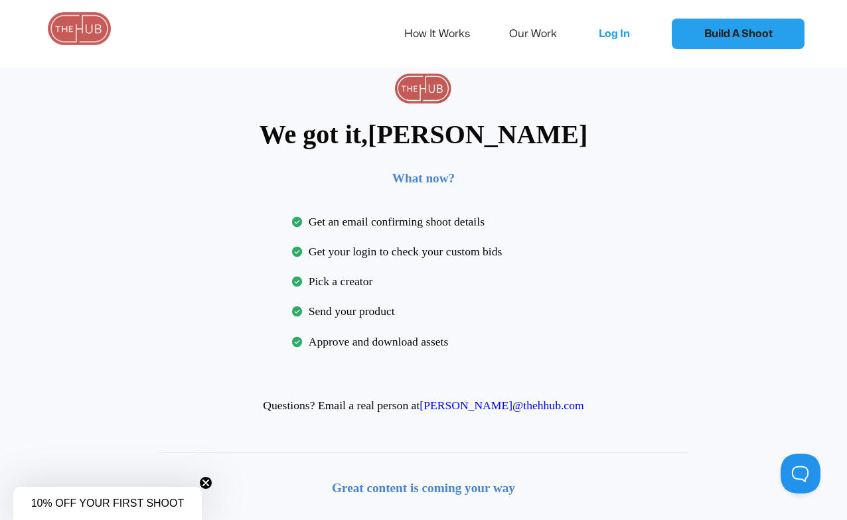
click at [702, 31] on link "Build A Shoot" at bounding box center [737, 34] width 133 height 31
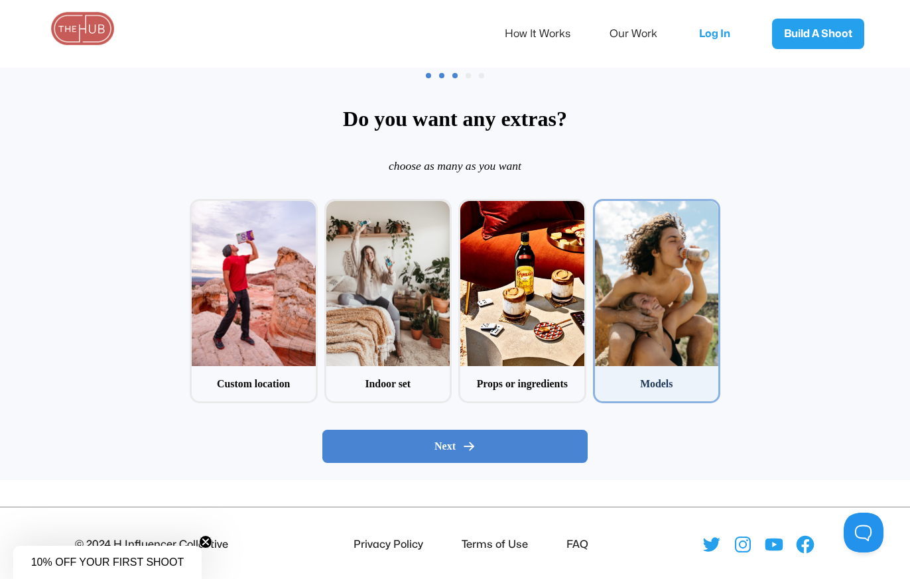
click at [635, 277] on div at bounding box center [657, 283] width 124 height 165
click at [602, 208] on input "4 Models" at bounding box center [597, 203] width 9 height 9
checkbox input "true"
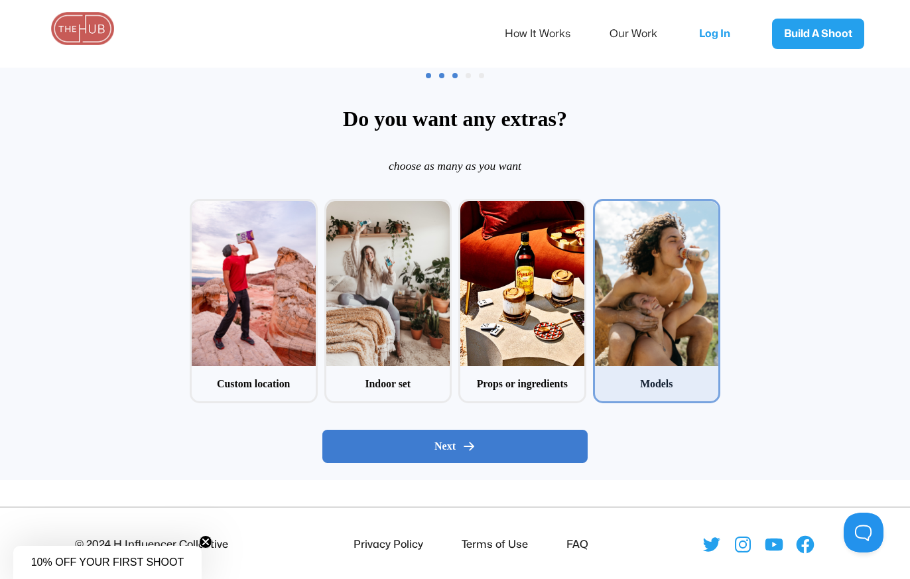
click at [501, 445] on div "Next" at bounding box center [455, 446] width 243 height 13
radio input "false"
radio input "true"
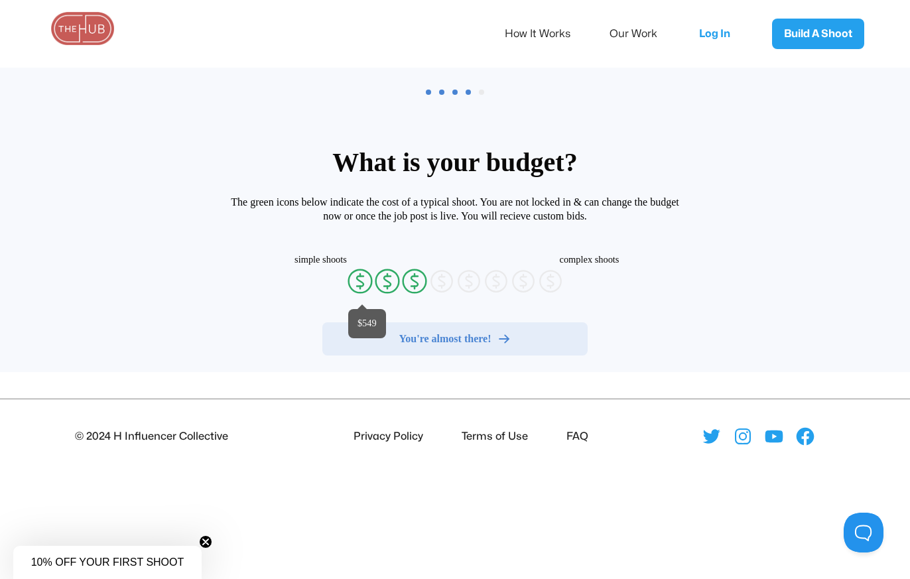
radio input "false"
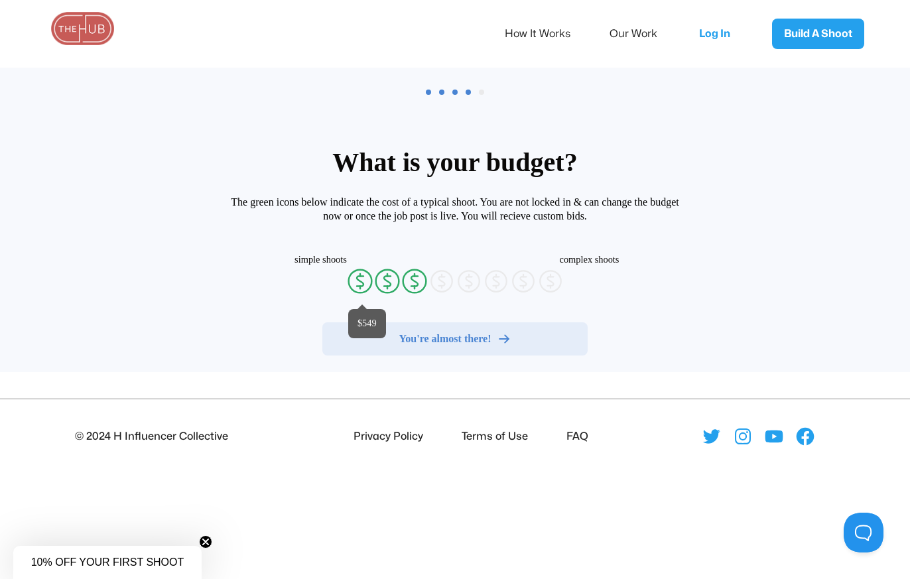
radio input "false"
click at [365, 283] on icon "currency-dollar-circle" at bounding box center [360, 281] width 27 height 27
radio input "true"
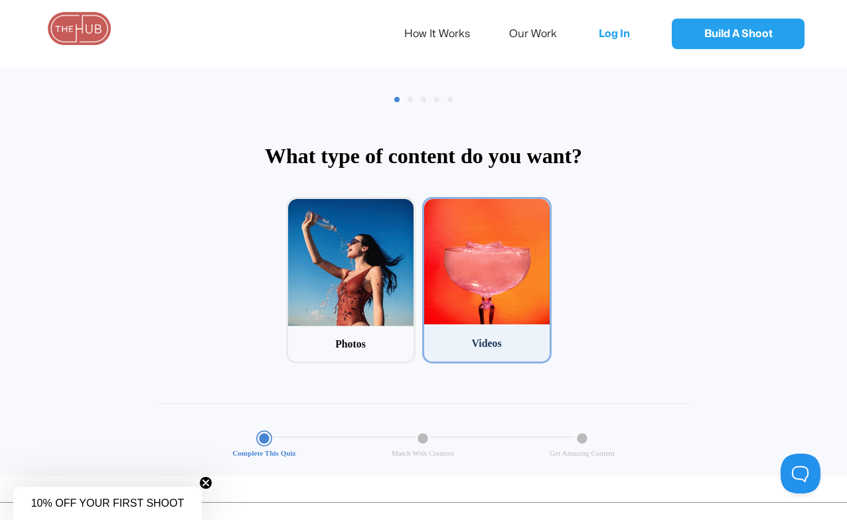
click at [491, 317] on div at bounding box center [486, 261] width 125 height 125
click at [431, 206] on input "2 Videos" at bounding box center [426, 201] width 9 height 9
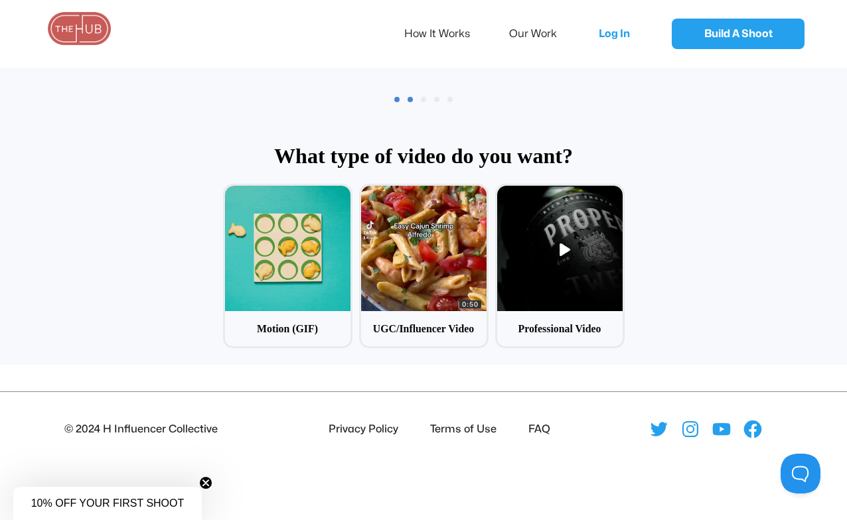
scroll to position [64, 0]
